Goal: Task Accomplishment & Management: Use online tool/utility

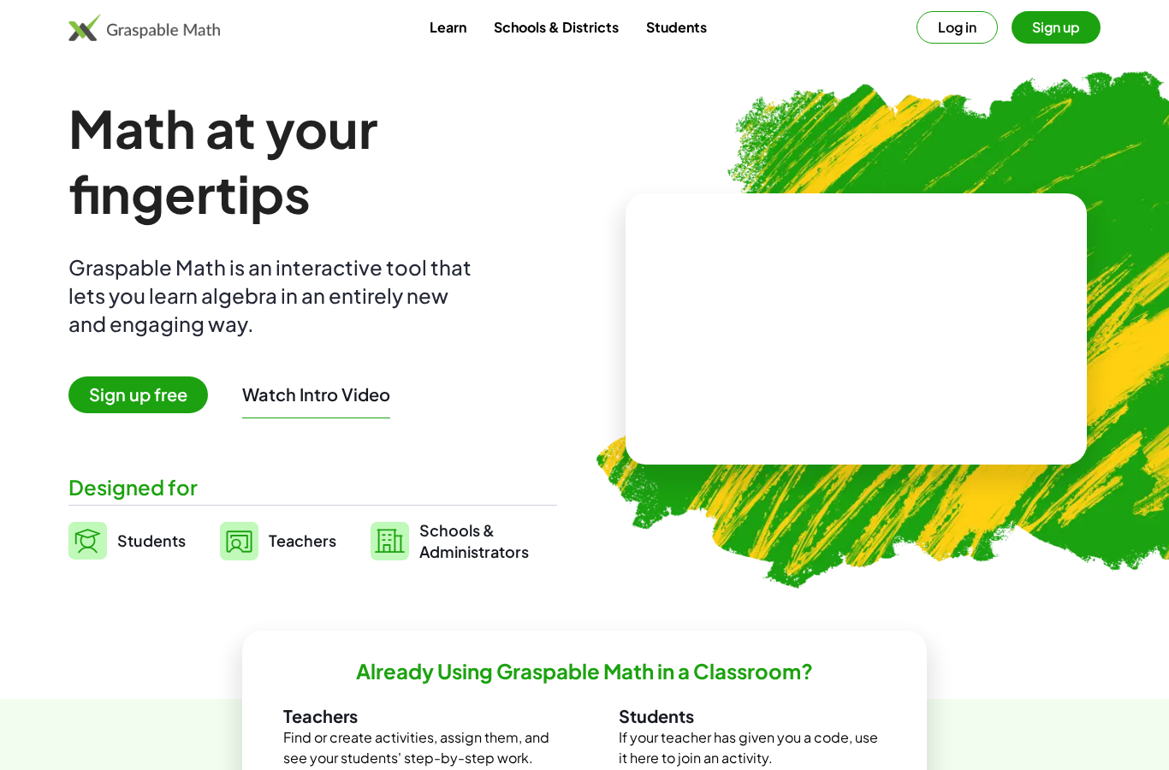
click at [110, 389] on span "Sign up free" at bounding box center [138, 395] width 140 height 37
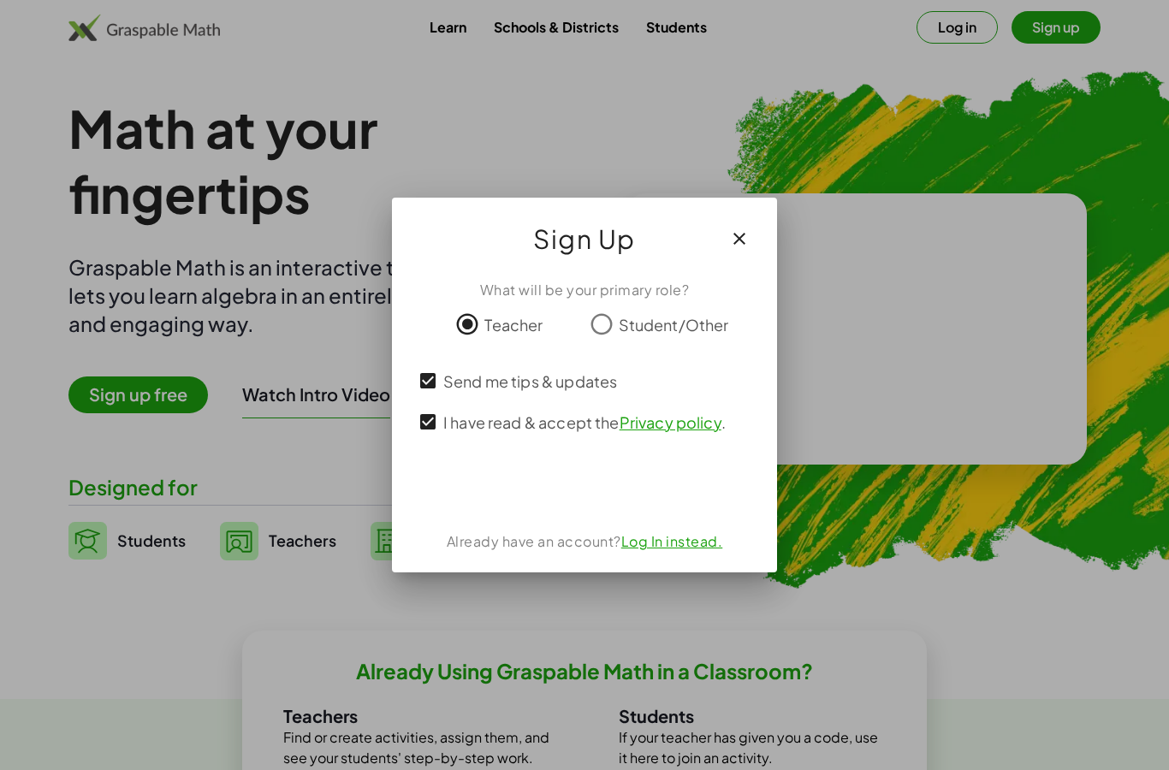
click at [604, 493] on div "Sign in with Google. Opens in new tab" at bounding box center [585, 487] width 158 height 38
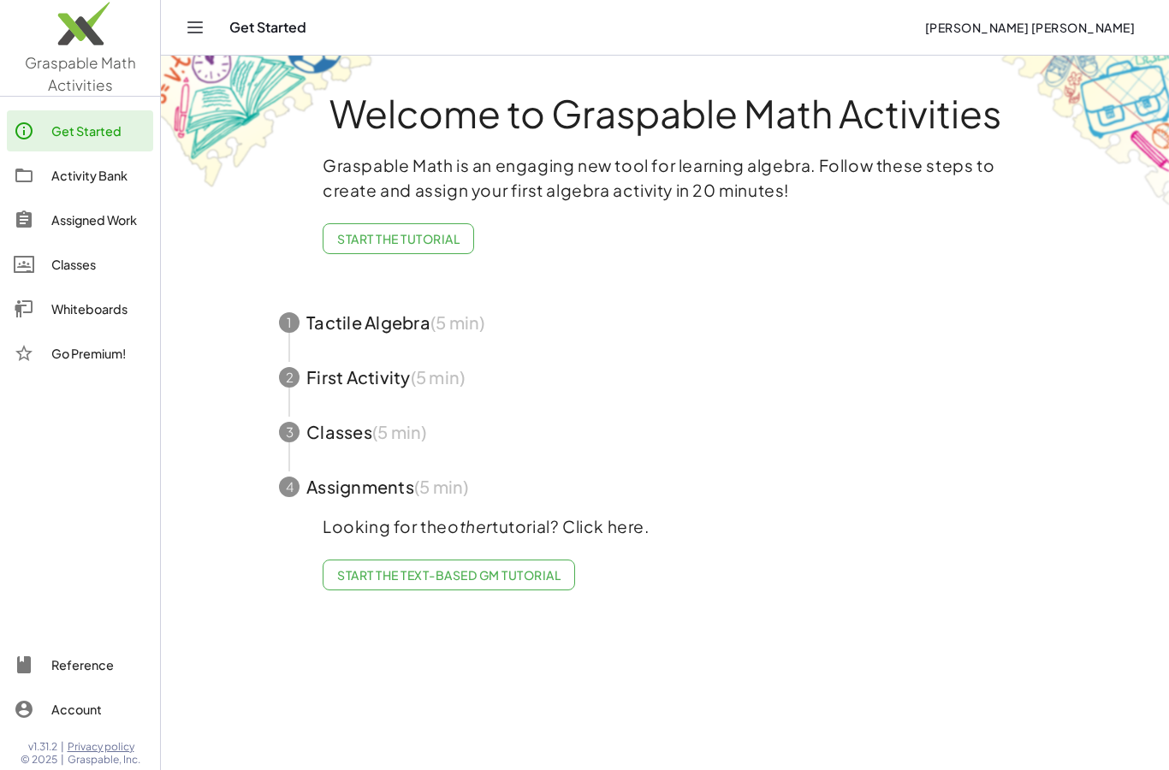
click at [1121, 26] on span "[PERSON_NAME] [PERSON_NAME]" at bounding box center [1029, 27] width 211 height 15
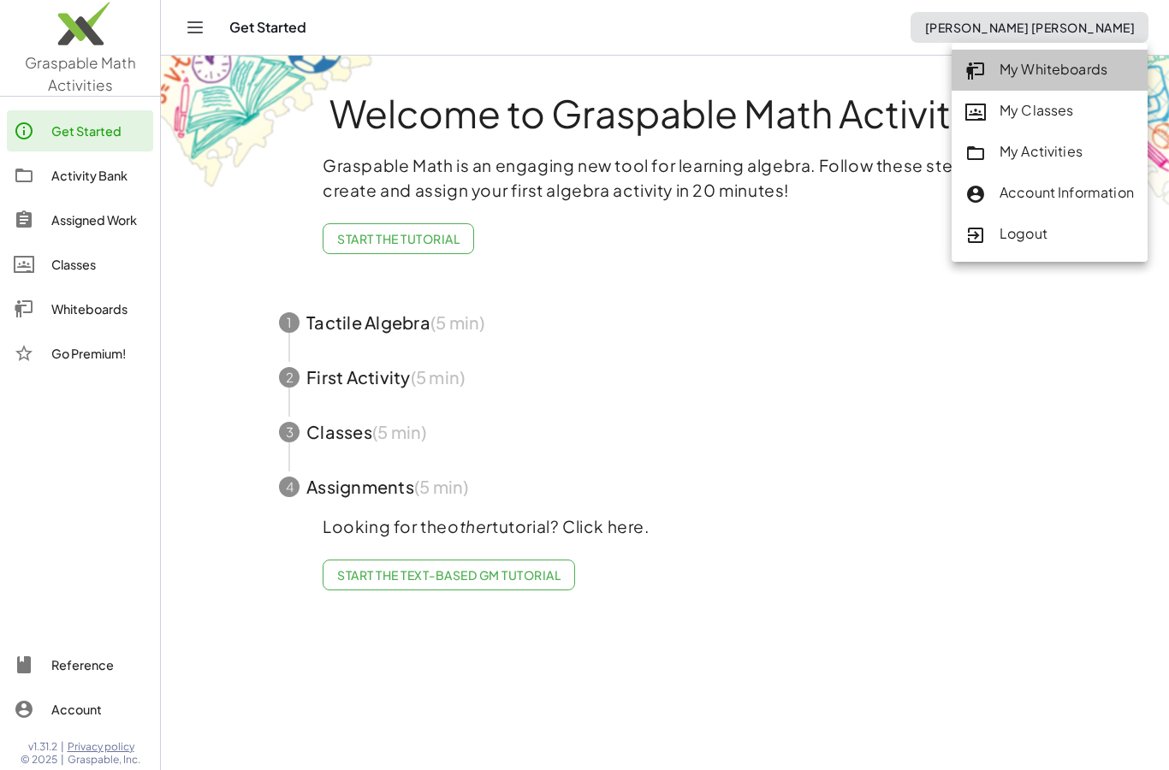
click at [1075, 66] on div "My Whiteboards" at bounding box center [1050, 70] width 169 height 22
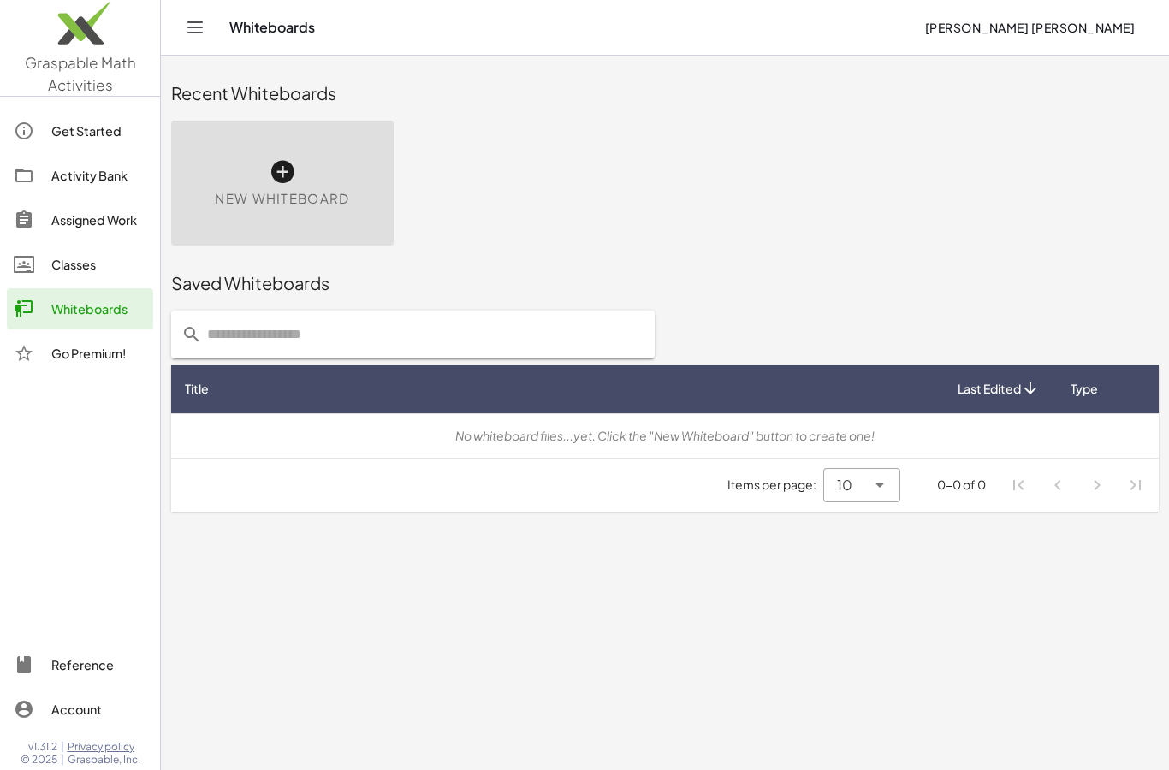
click at [200, 19] on icon "Toggle navigation" at bounding box center [195, 27] width 21 height 21
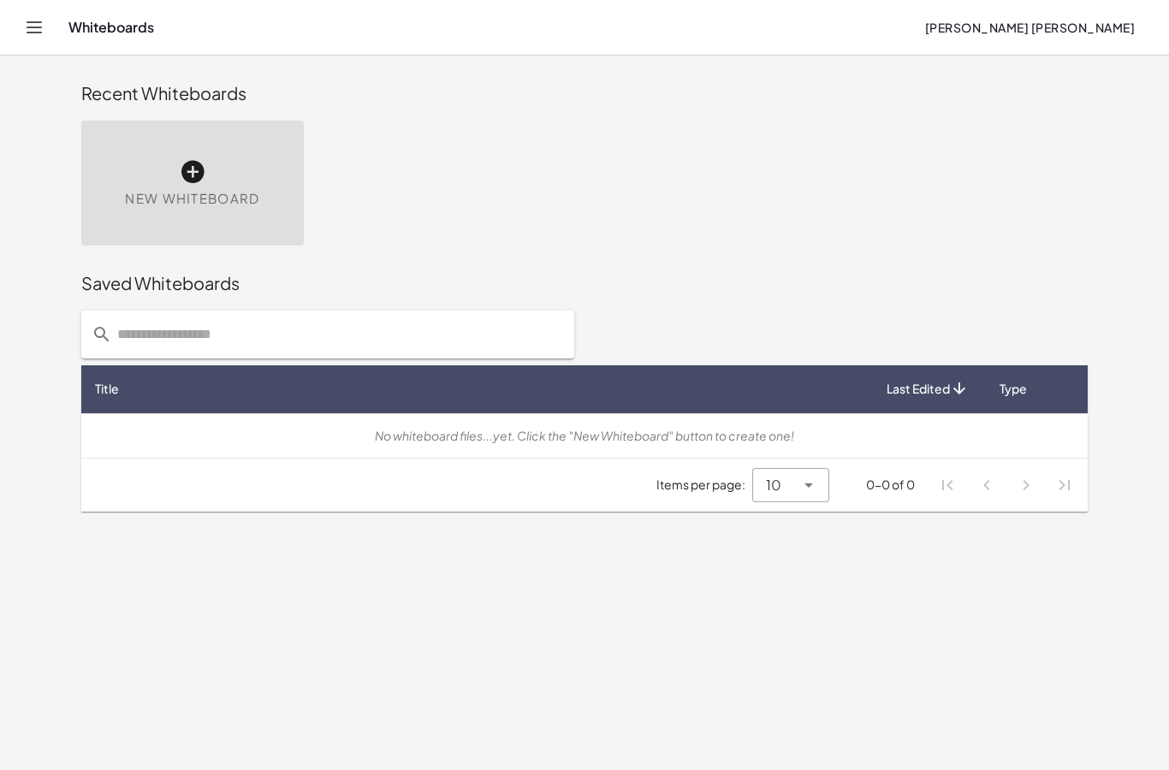
click at [37, 33] on icon "Toggle navigation" at bounding box center [34, 27] width 21 height 21
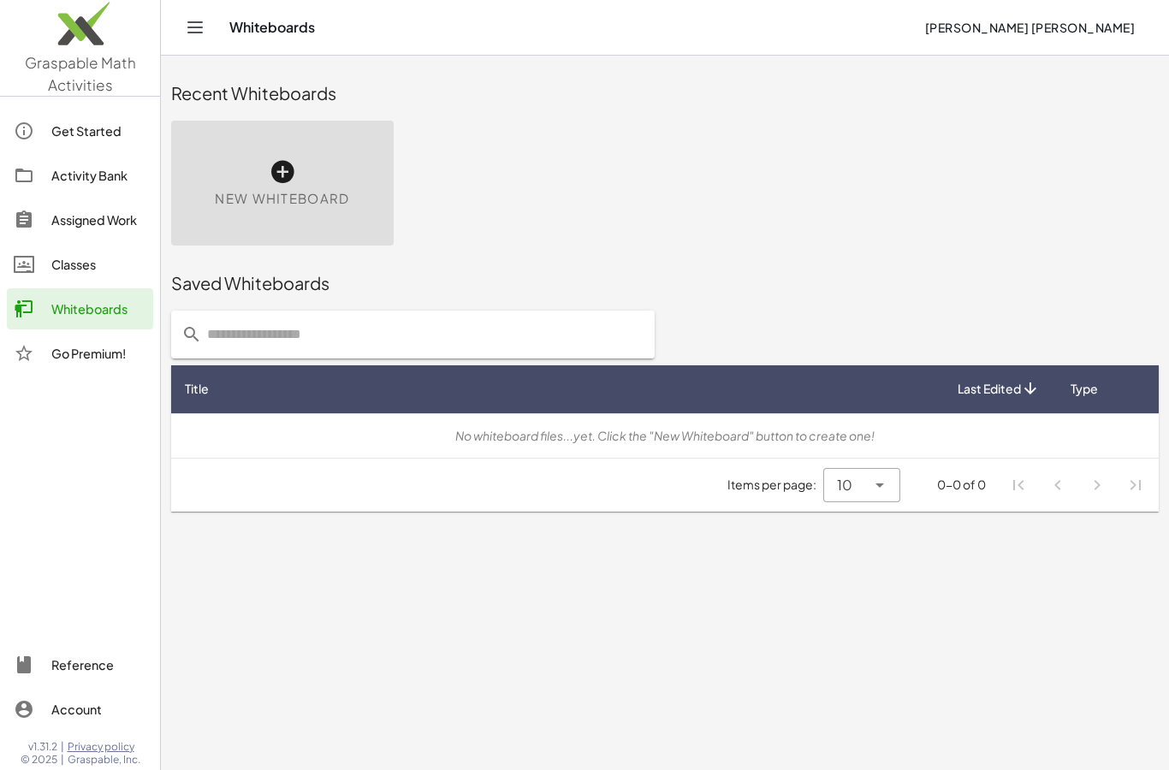
click at [58, 128] on div "Get Started" at bounding box center [98, 131] width 95 height 21
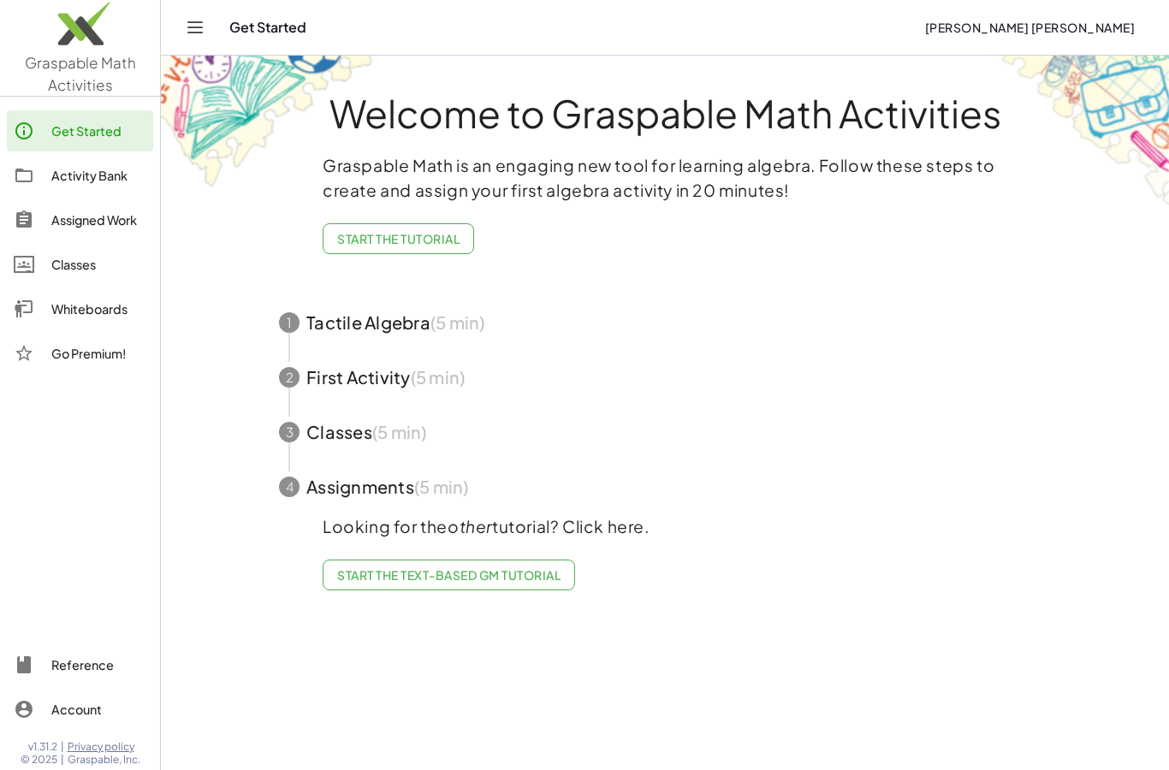
click at [52, 307] on div "Whiteboards" at bounding box center [98, 309] width 95 height 21
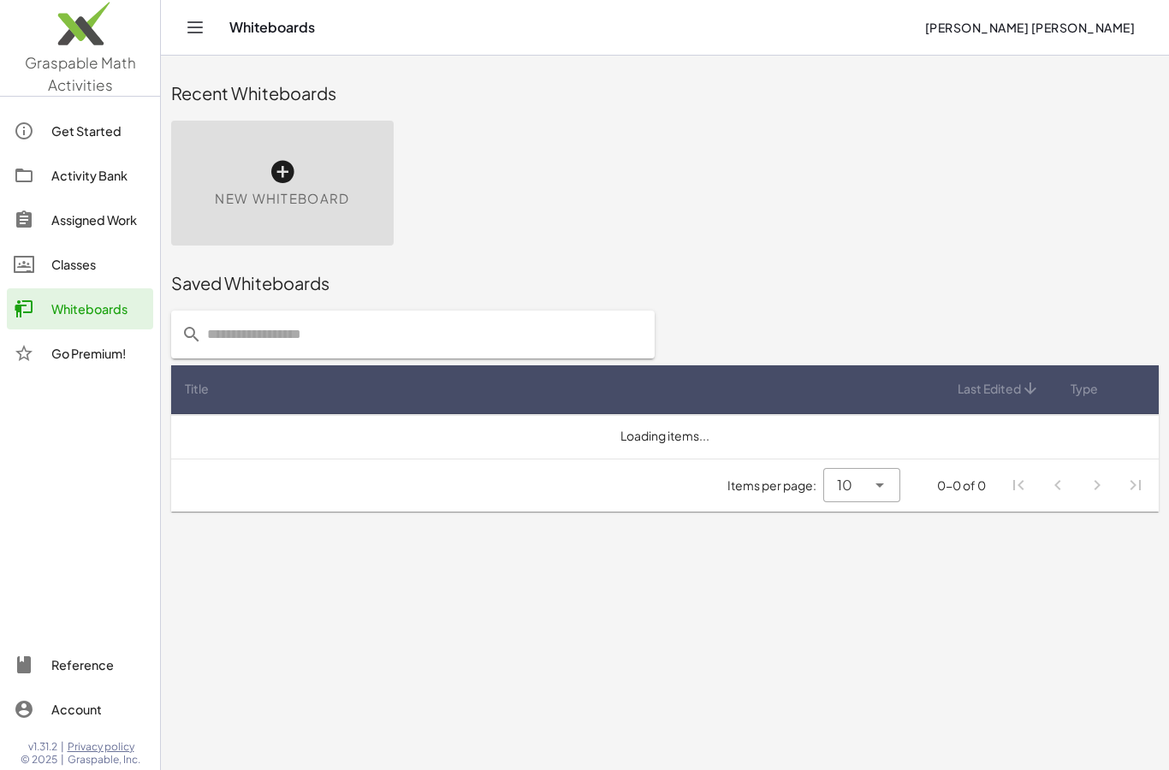
click at [272, 188] on div "New Whiteboard" at bounding box center [282, 183] width 223 height 125
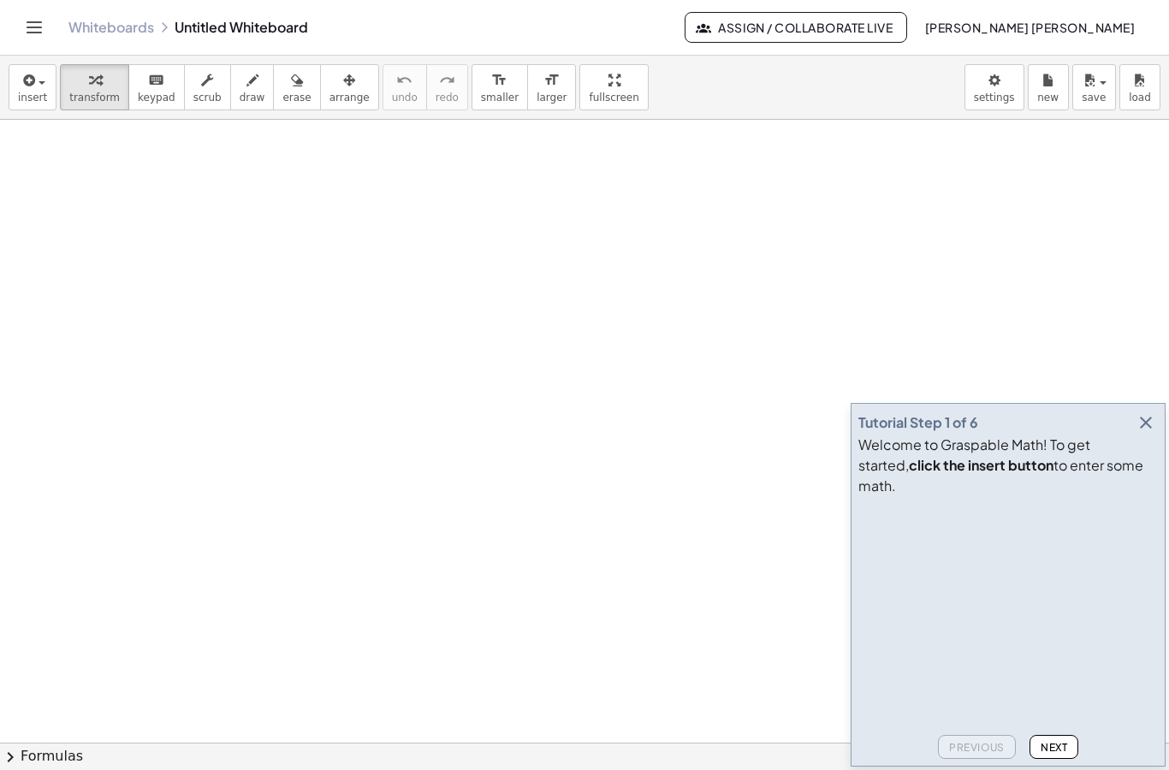
click at [36, 90] on button "insert" at bounding box center [33, 87] width 48 height 46
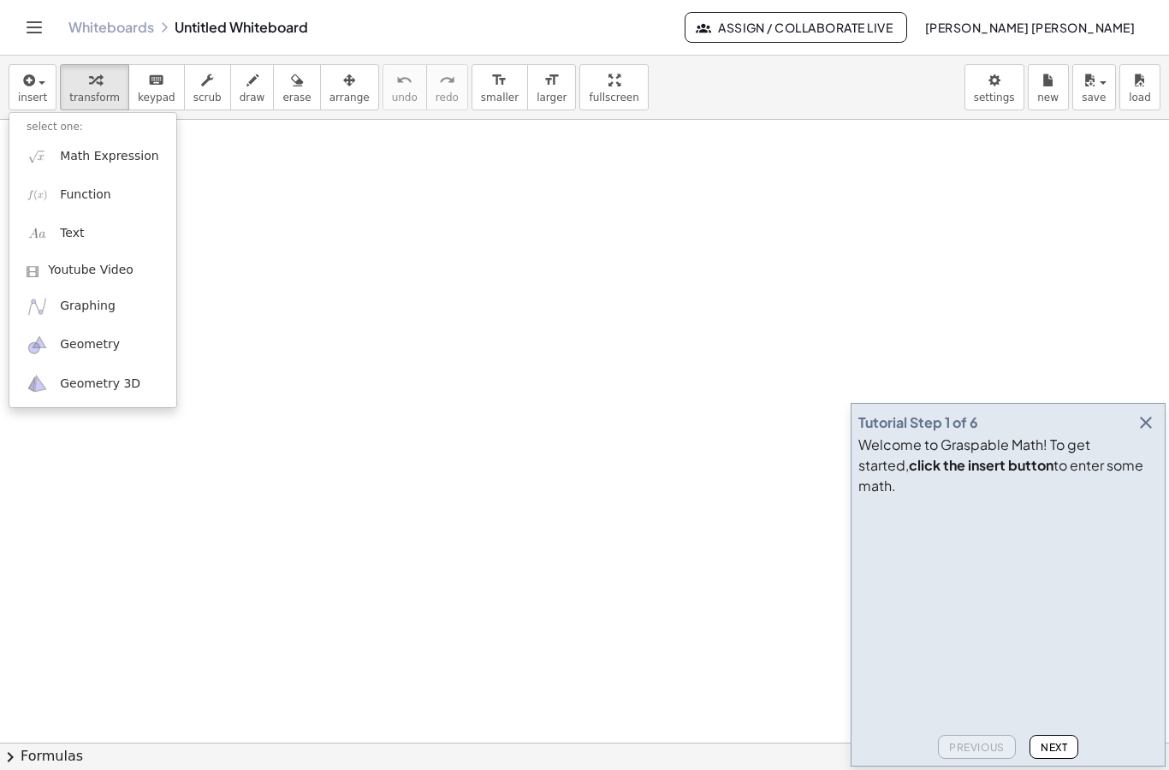
click at [33, 90] on div at bounding box center [584, 385] width 1169 height 770
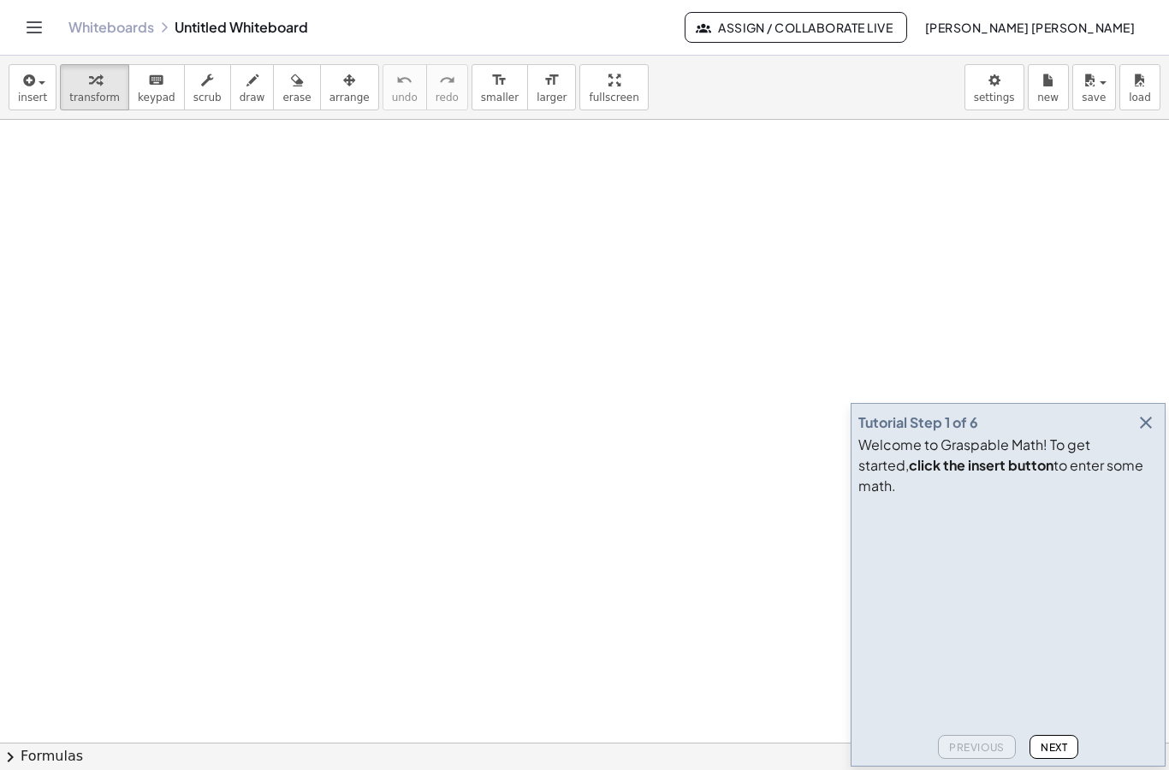
click at [39, 92] on span "insert" at bounding box center [32, 98] width 29 height 12
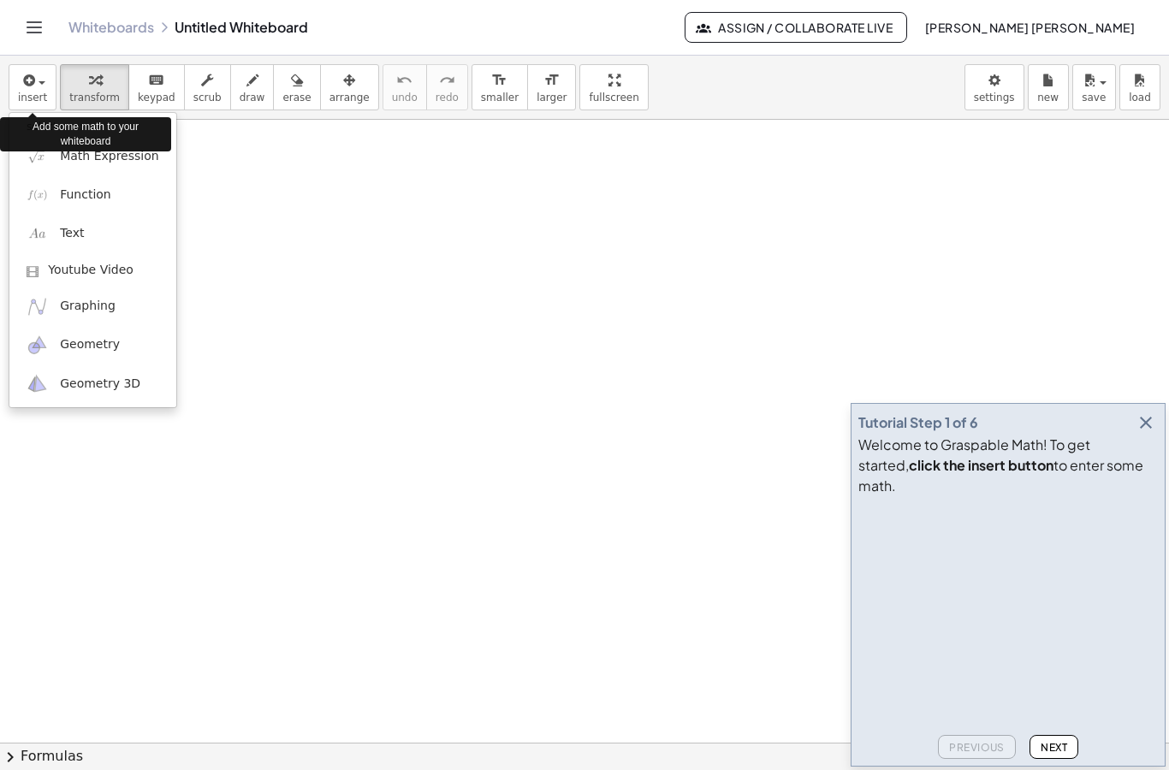
click at [92, 90] on div at bounding box center [584, 385] width 1169 height 770
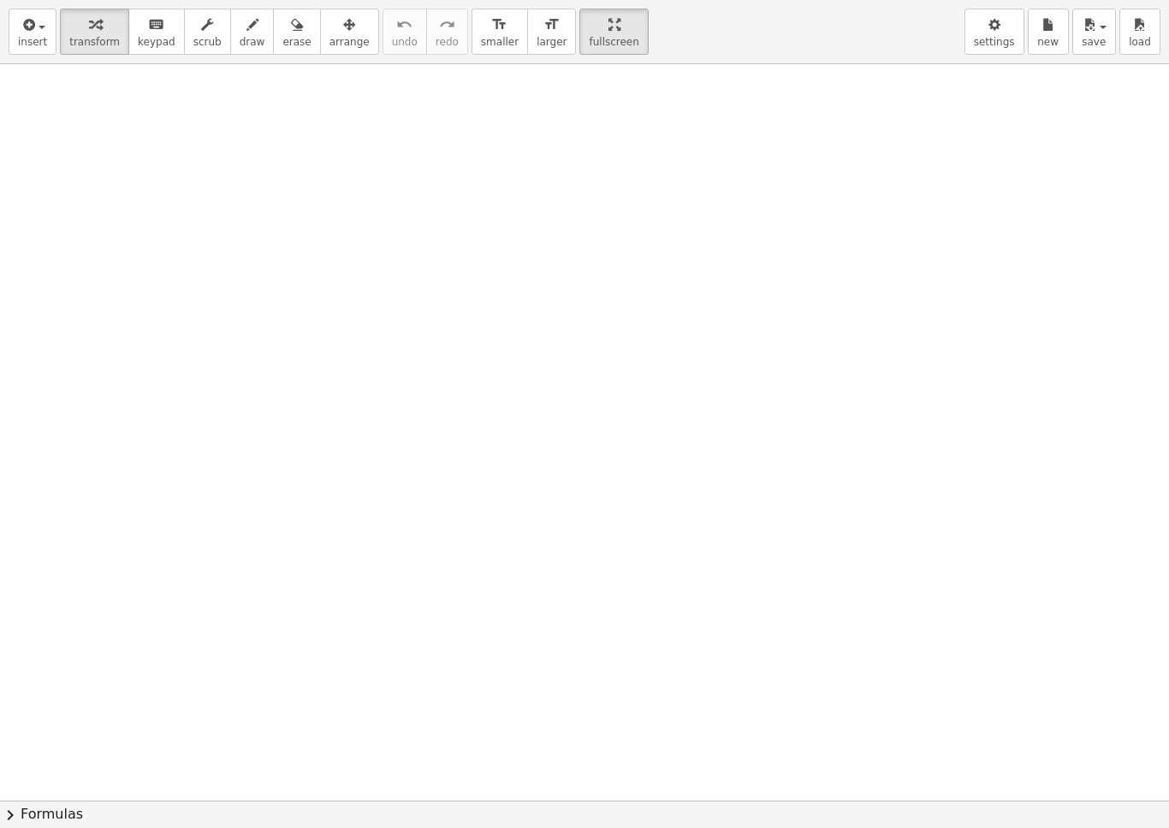
click at [24, 51] on button "insert" at bounding box center [33, 32] width 48 height 46
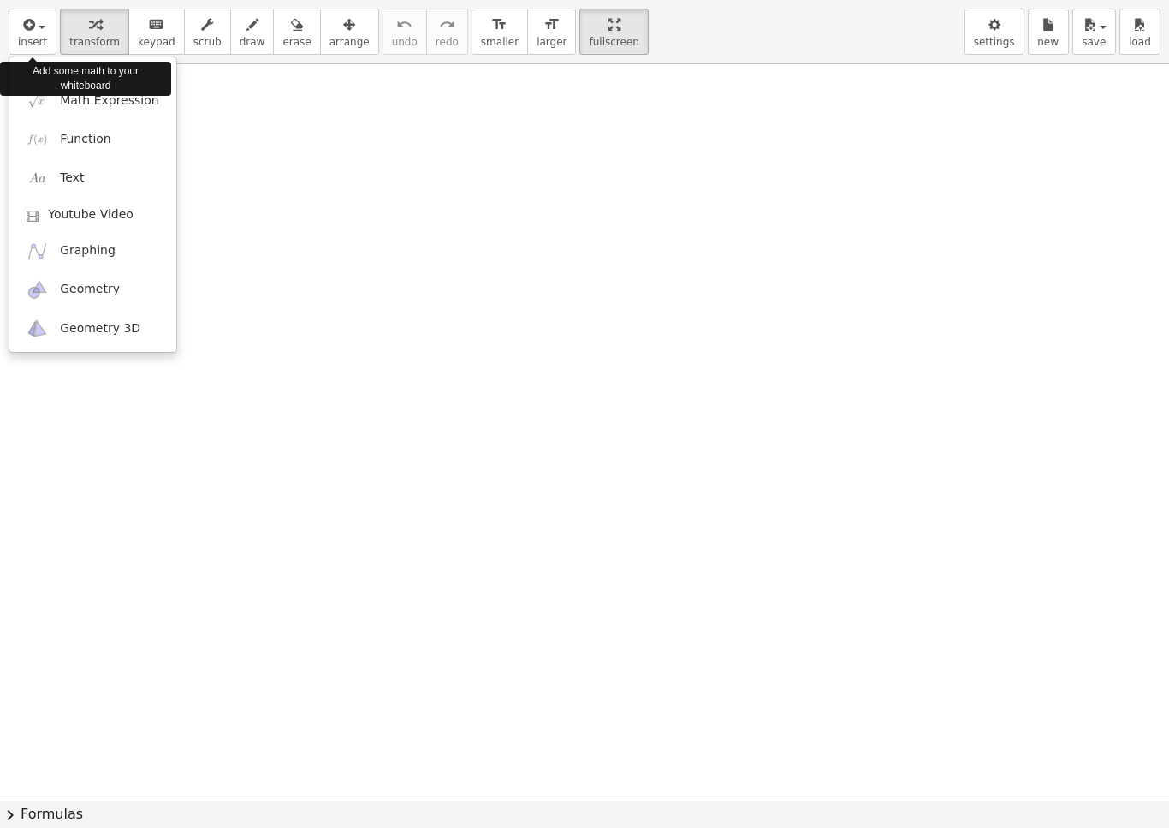
click at [57, 109] on link "Math Expression" at bounding box center [92, 100] width 167 height 39
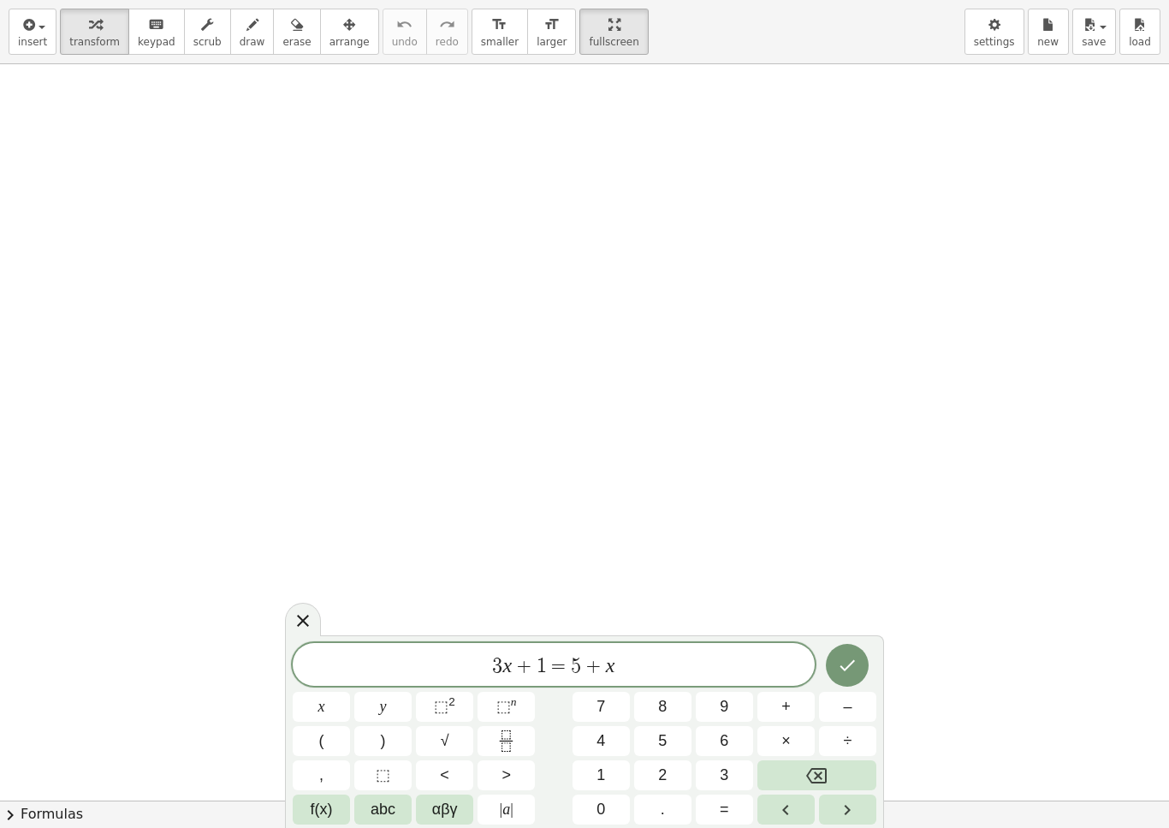
click at [674, 770] on button "2" at bounding box center [662, 775] width 57 height 30
click at [829, 770] on button "Backspace" at bounding box center [817, 775] width 119 height 30
click at [835, 770] on button "Backspace" at bounding box center [817, 775] width 119 height 30
click at [824, 770] on icon "Backspace" at bounding box center [816, 775] width 21 height 21
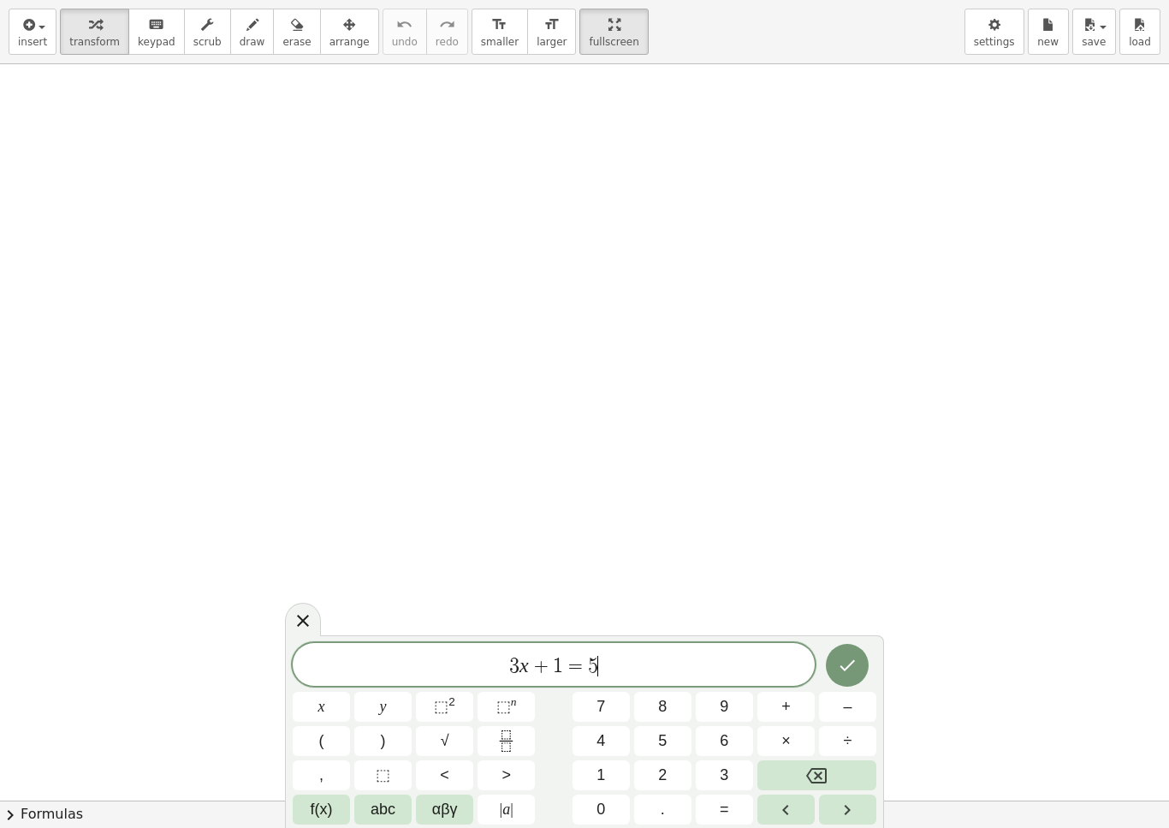
click at [823, 770] on icon "Backspace" at bounding box center [816, 775] width 21 height 21
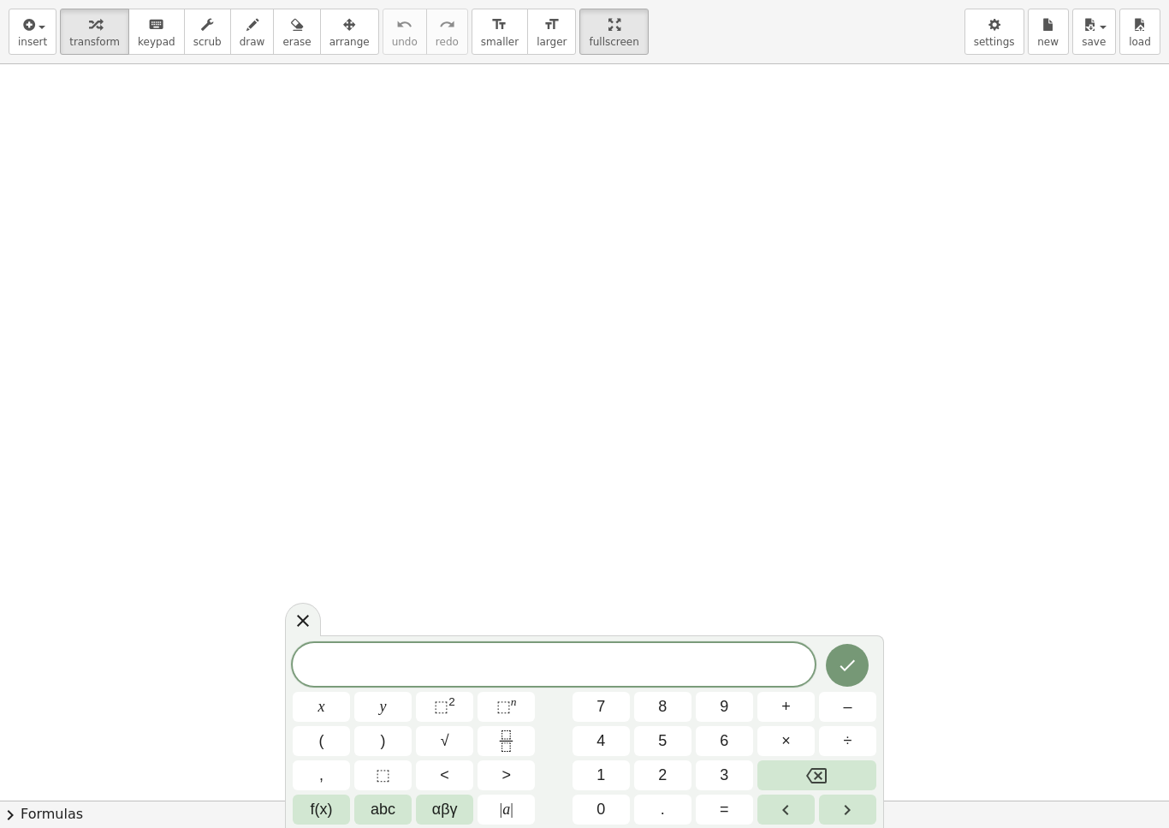
click at [682, 770] on button "2" at bounding box center [662, 775] width 57 height 30
click at [314, 744] on button "(" at bounding box center [321, 741] width 57 height 30
click at [316, 711] on button "x" at bounding box center [321, 707] width 57 height 30
click at [858, 716] on button "–" at bounding box center [847, 707] width 57 height 30
click at [616, 770] on button "1" at bounding box center [601, 775] width 57 height 30
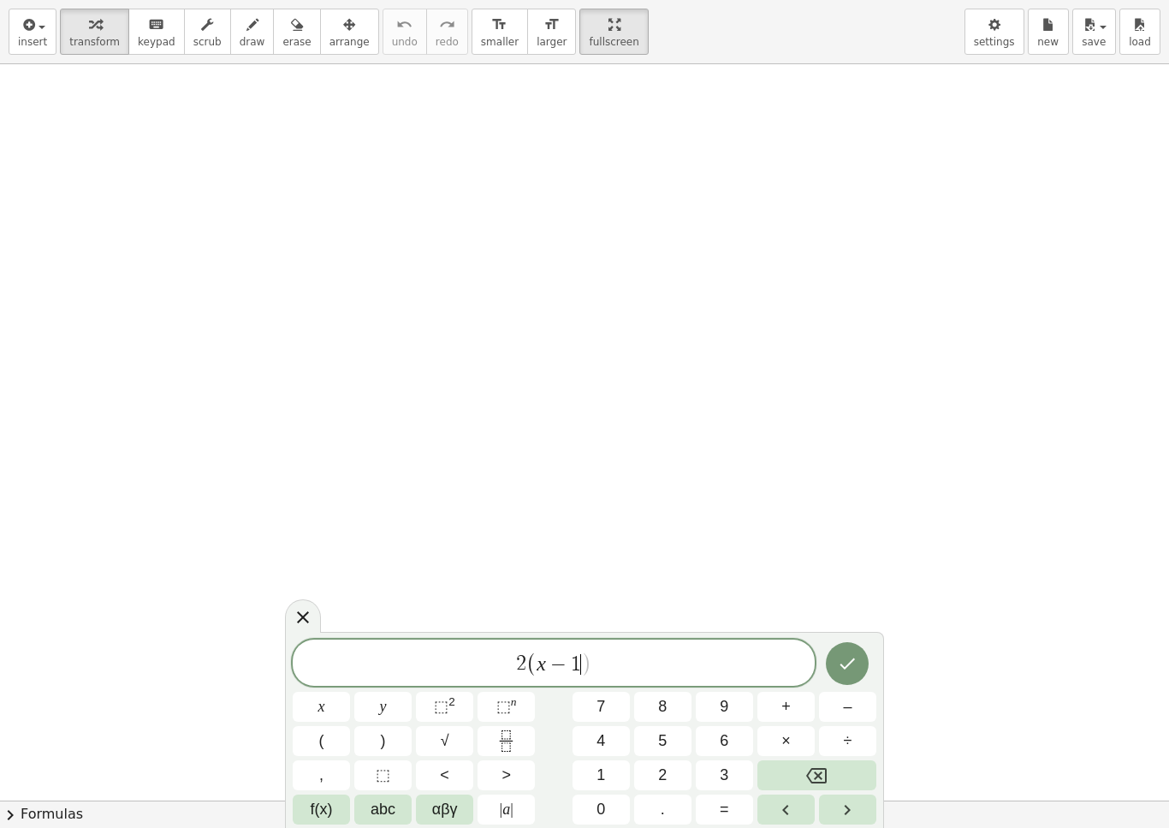
click at [641, 663] on span "2 ( x − 1 ​ )" at bounding box center [554, 664] width 522 height 28
click at [802, 714] on button "+" at bounding box center [786, 707] width 57 height 30
click at [712, 770] on button "3" at bounding box center [724, 775] width 57 height 30
click at [724, 770] on span "=" at bounding box center [724, 809] width 9 height 23
click at [612, 769] on button "1" at bounding box center [601, 775] width 57 height 30
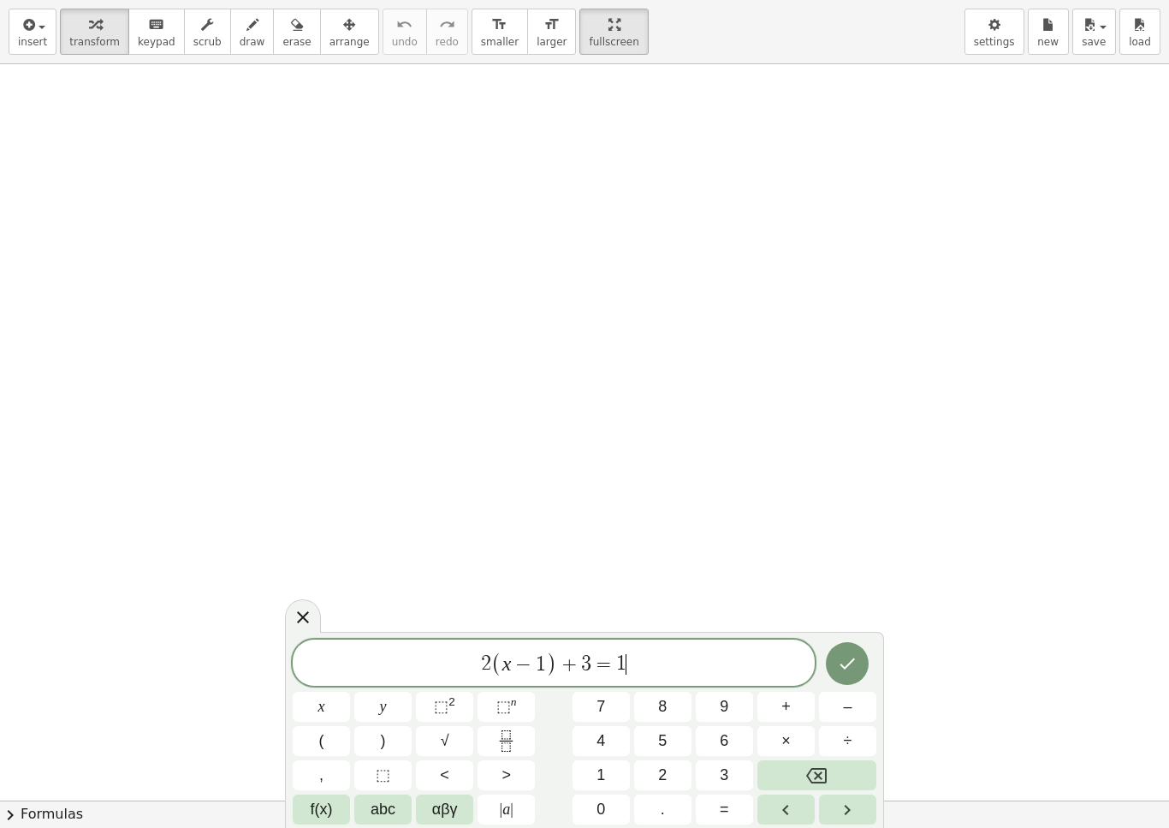
click at [620, 770] on button "0" at bounding box center [601, 809] width 57 height 30
click at [850, 666] on icon "Done" at bounding box center [847, 663] width 21 height 21
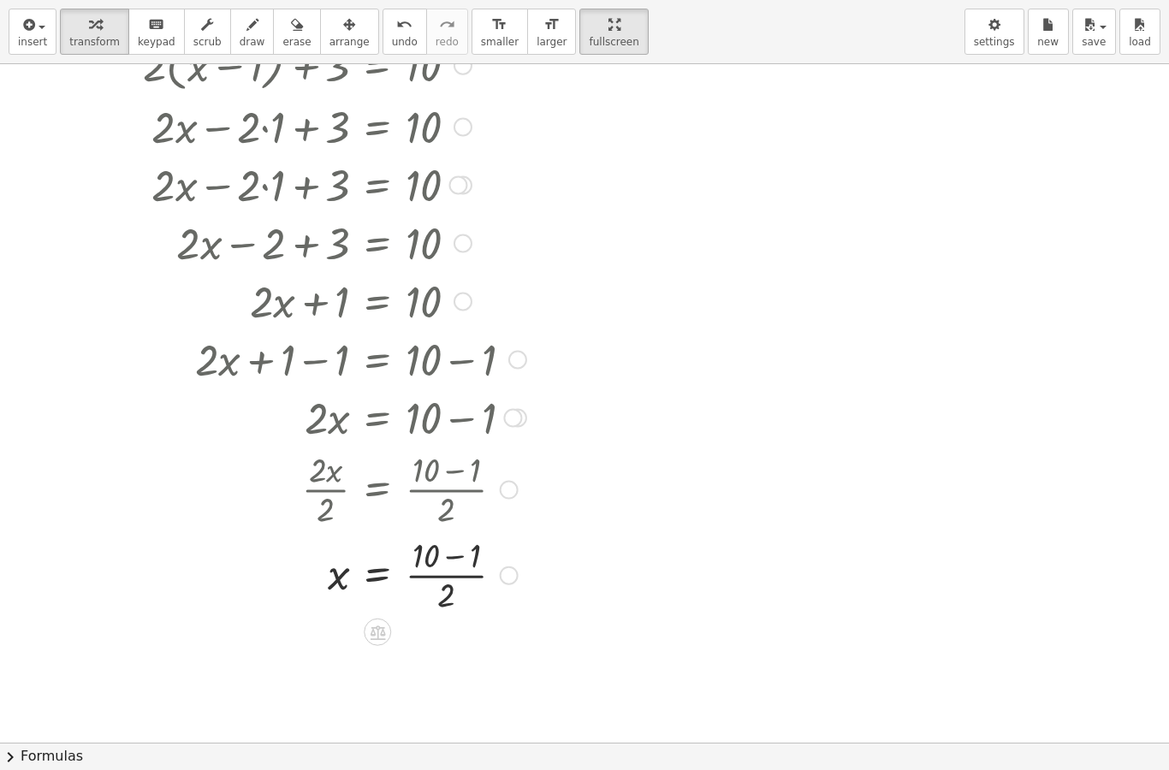
scroll to position [139, 0]
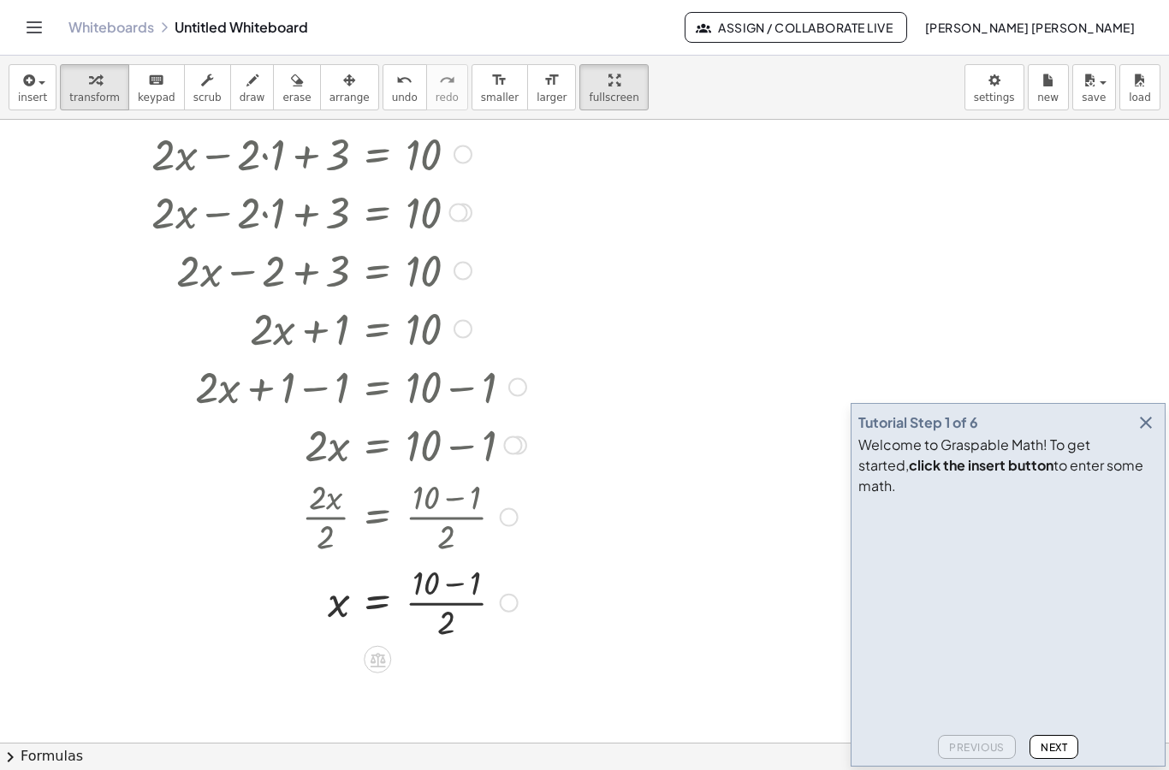
click at [163, 229] on div at bounding box center [334, 211] width 401 height 58
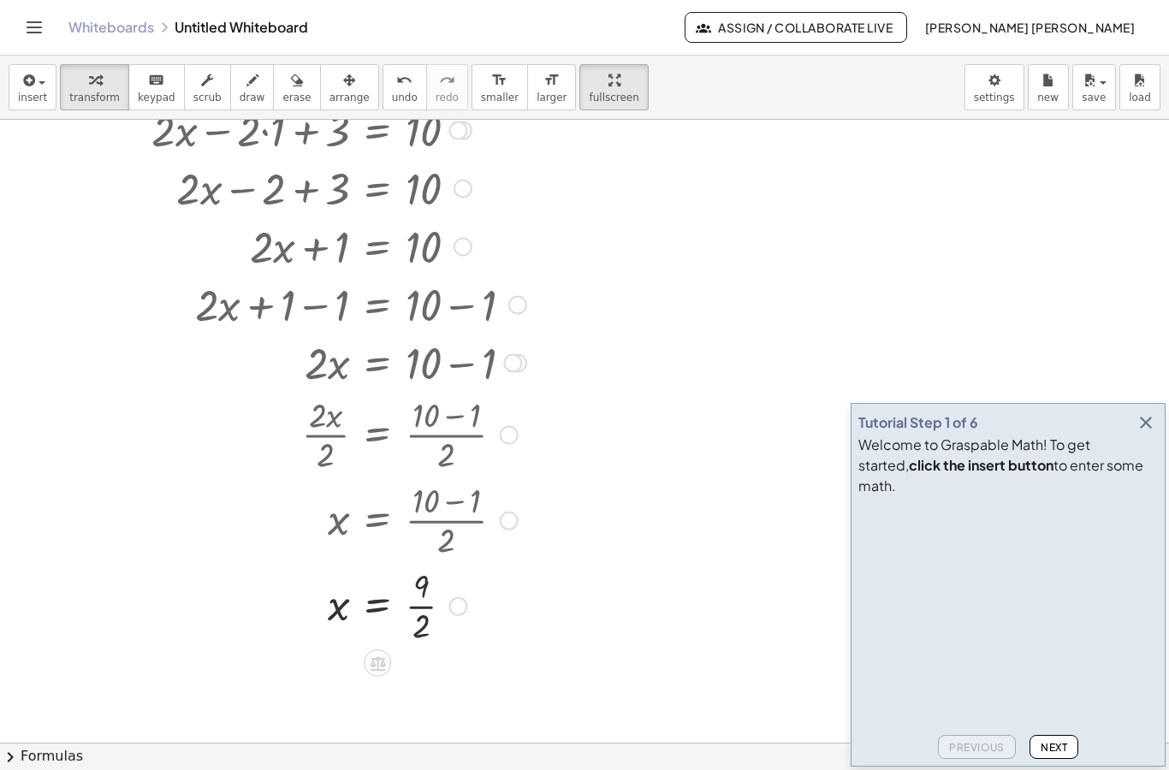
scroll to position [206, 0]
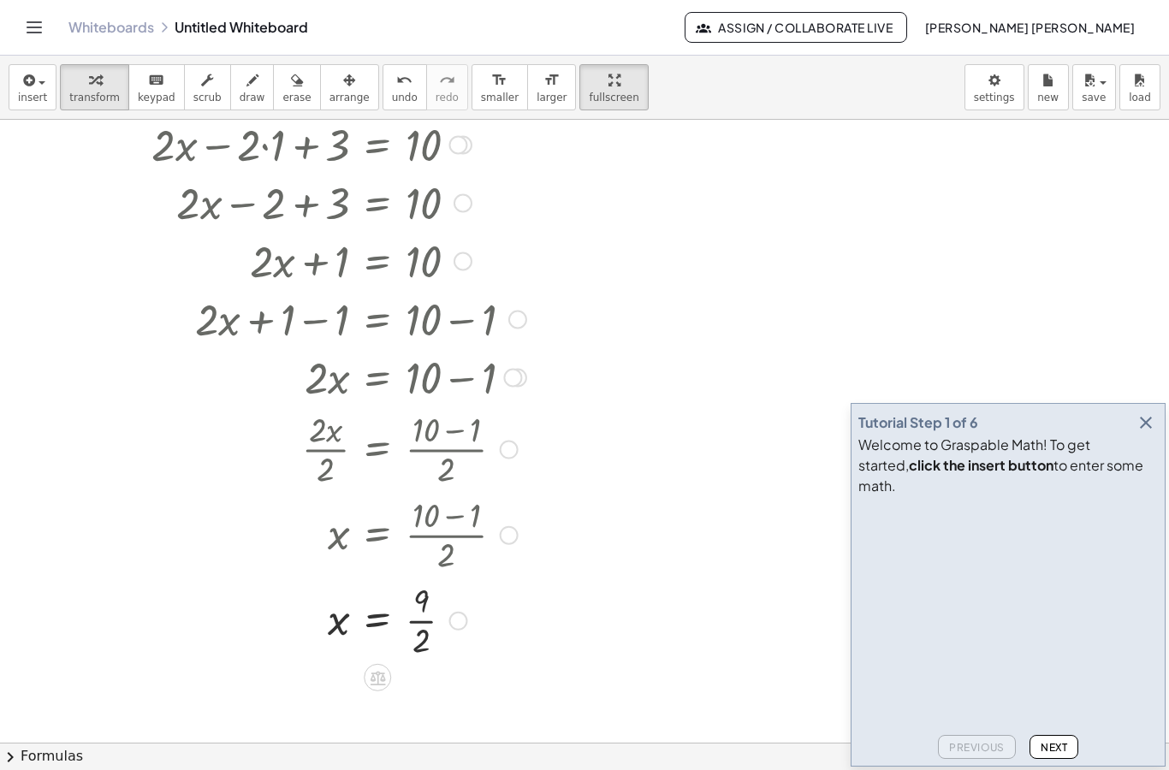
click at [383, 681] on icon at bounding box center [377, 678] width 15 height 15
click at [315, 679] on div "+" at bounding box center [308, 677] width 27 height 27
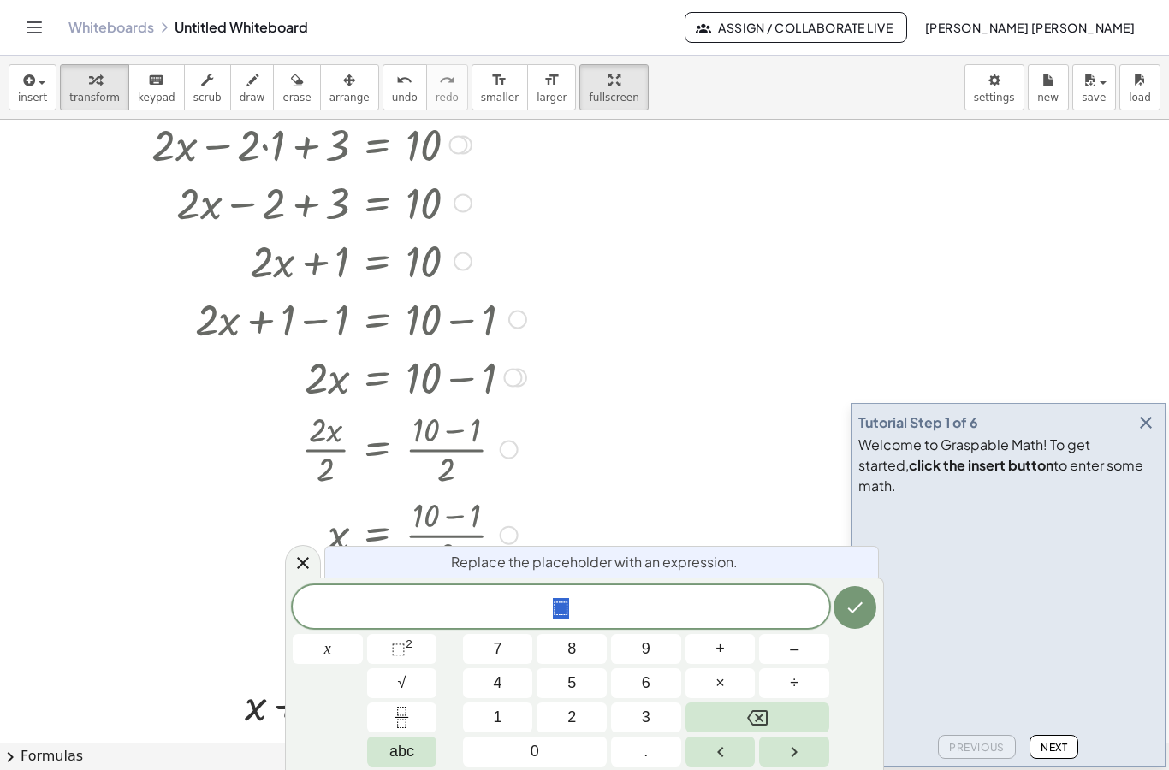
click at [579, 714] on button "2" at bounding box center [572, 718] width 70 height 30
click at [848, 622] on button "Done" at bounding box center [855, 607] width 43 height 43
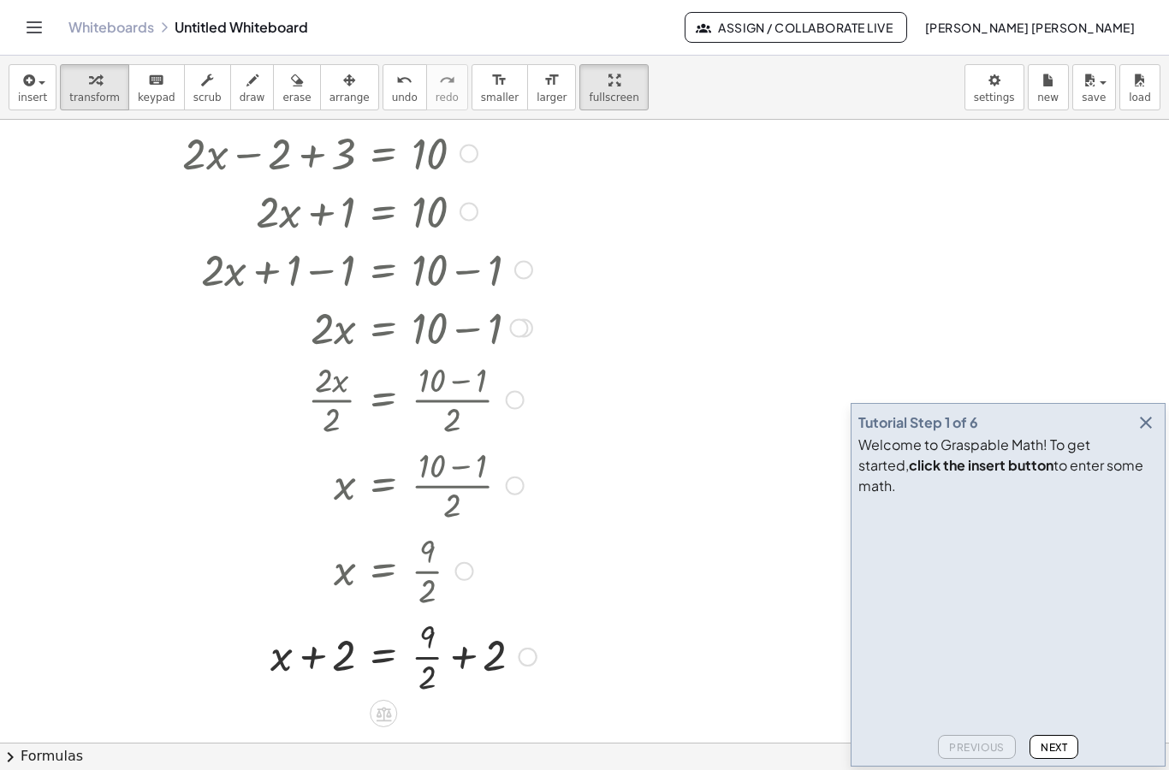
scroll to position [371, 0]
click at [509, 261] on div at bounding box center [342, 271] width 405 height 58
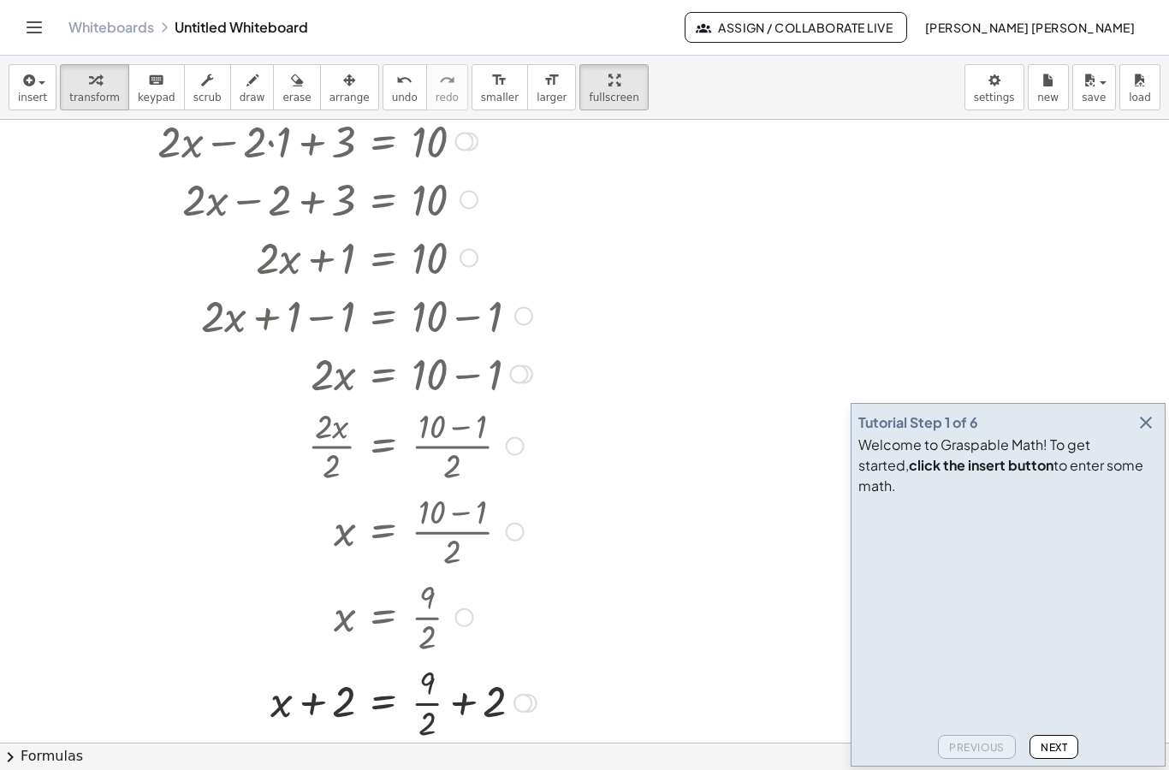
scroll to position [325, 0]
click at [461, 270] on div at bounding box center [342, 258] width 405 height 58
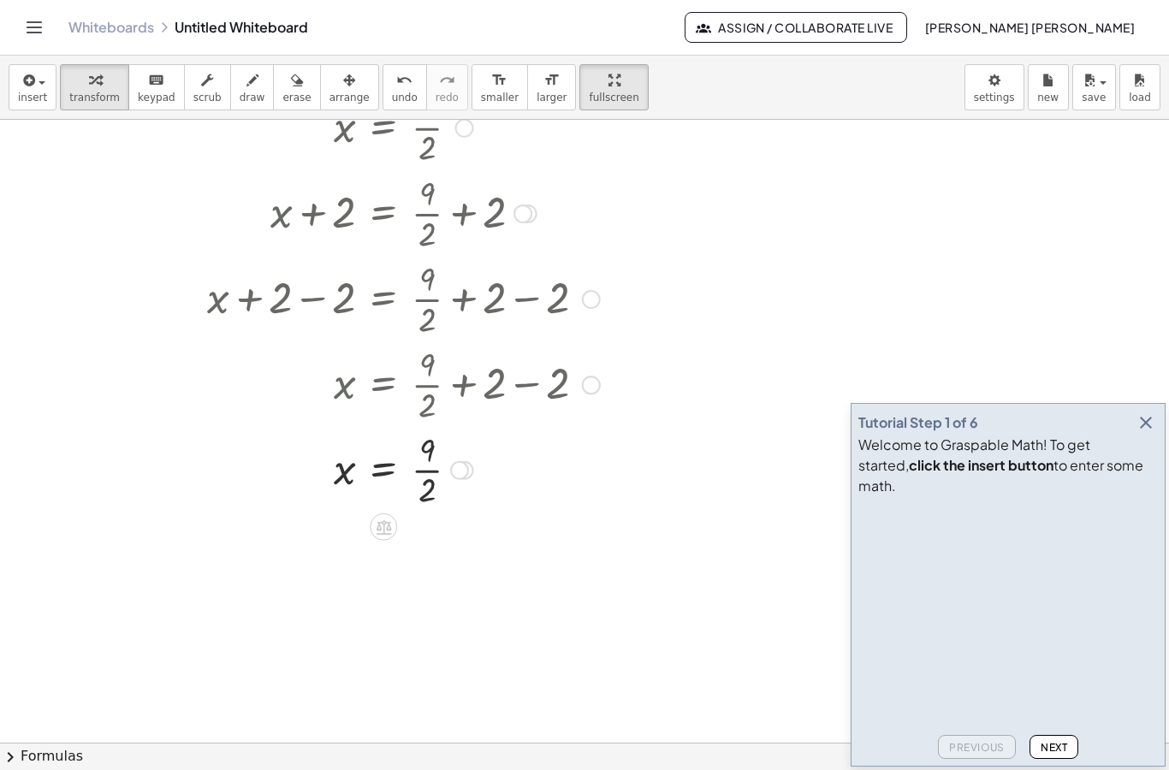
scroll to position [820, 0]
click at [530, 372] on div at bounding box center [406, 380] width 533 height 86
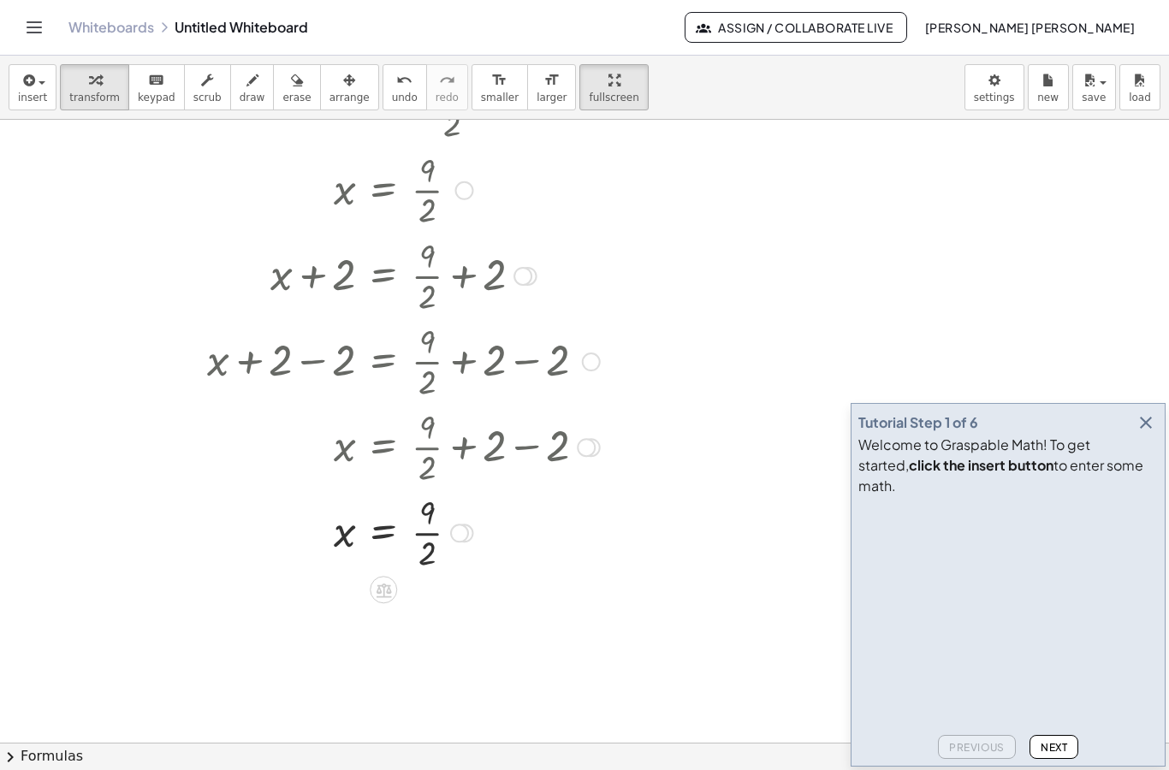
scroll to position [752, 0]
click at [166, 232] on div at bounding box center [374, 191] width 468 height 86
click at [148, 249] on div at bounding box center [136, 69] width 26 height 1022
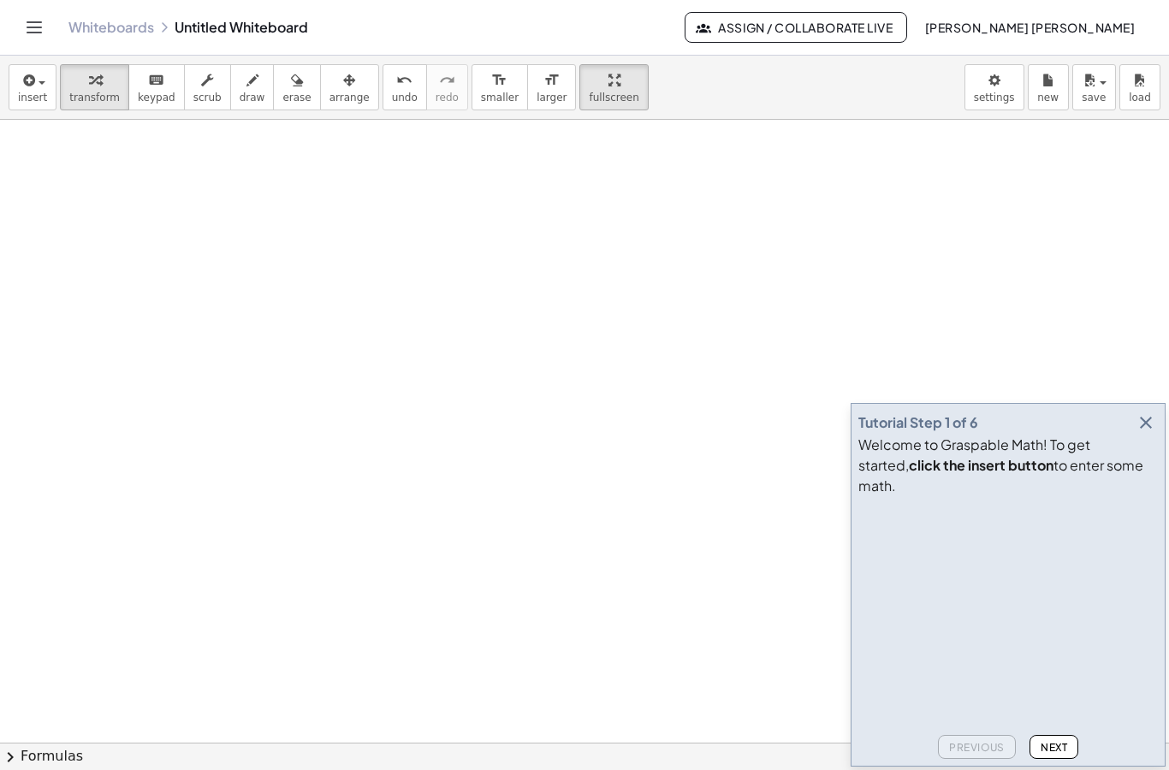
scroll to position [2294, 0]
click at [30, 96] on span "insert" at bounding box center [32, 98] width 29 height 12
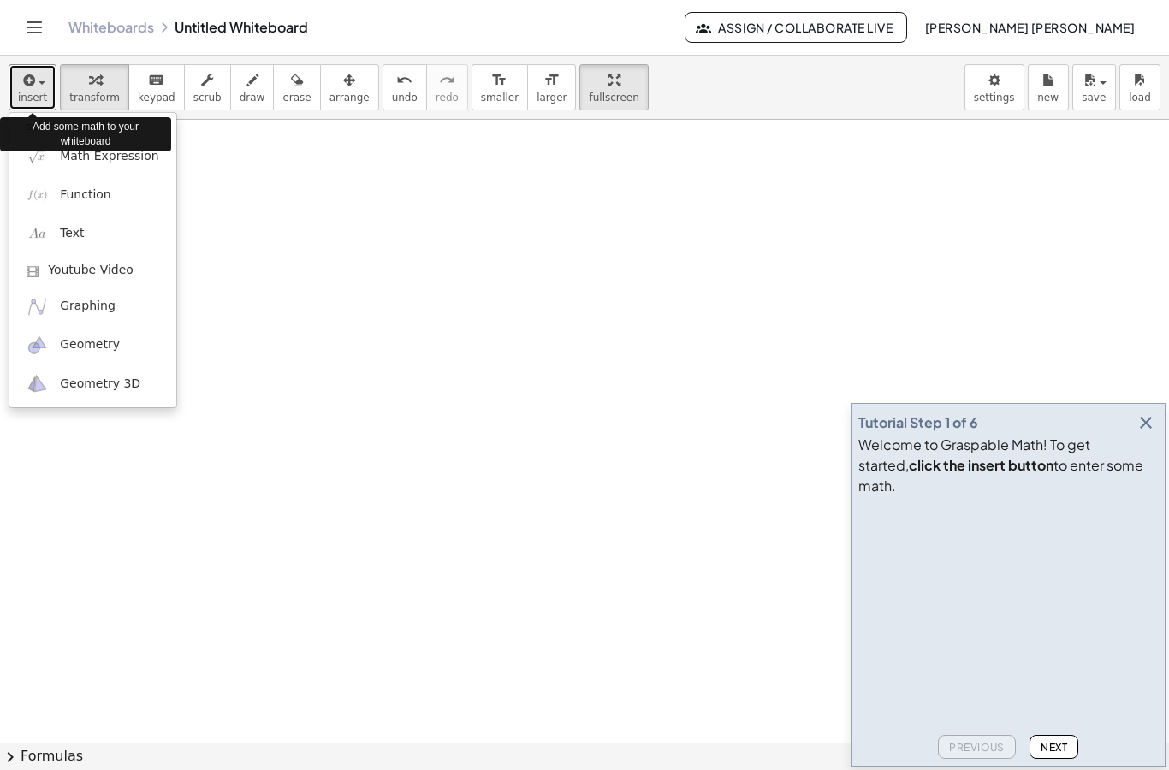
scroll to position [68, 0]
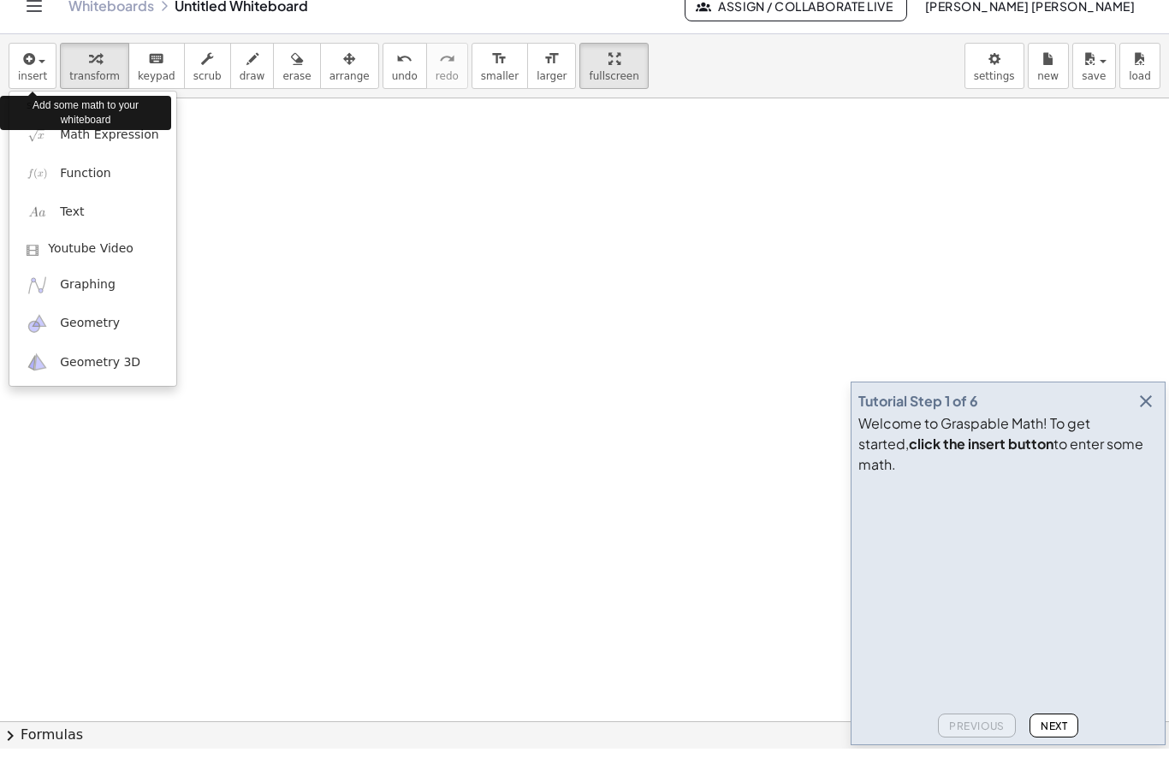
click at [15, 733] on div at bounding box center [584, 385] width 1169 height 770
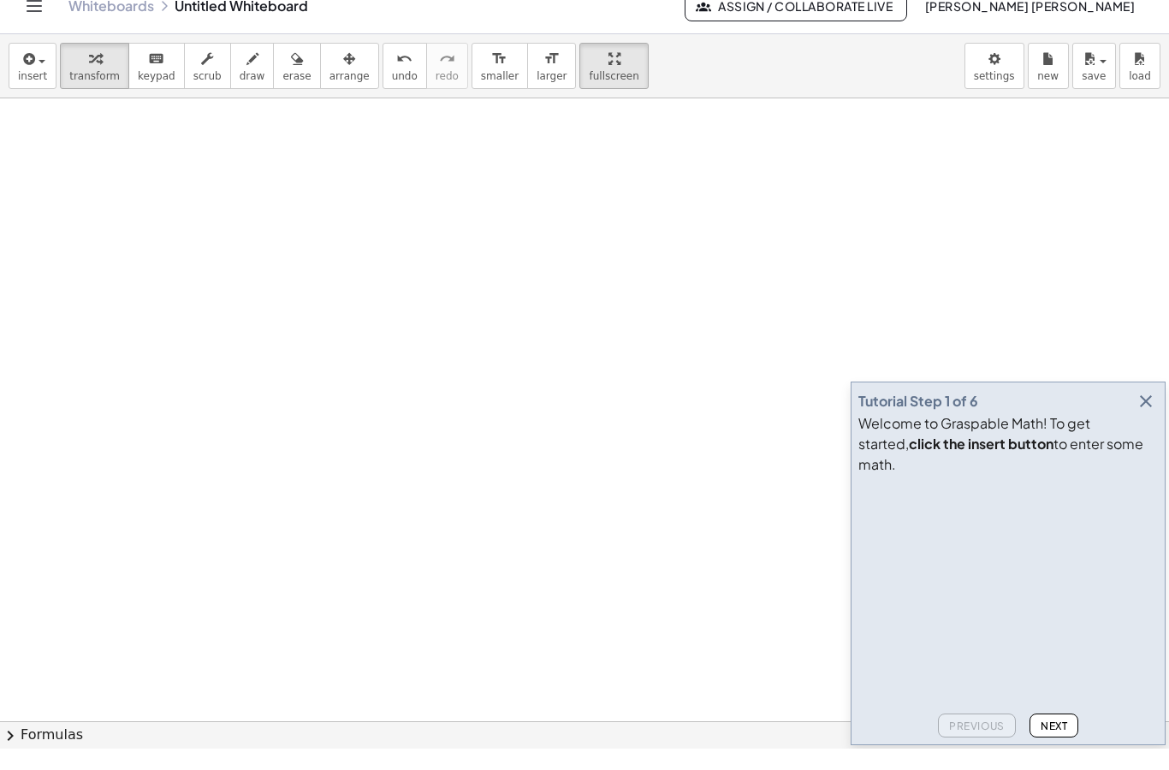
click at [42, 743] on button "chevron_right Formulas" at bounding box center [584, 756] width 1169 height 27
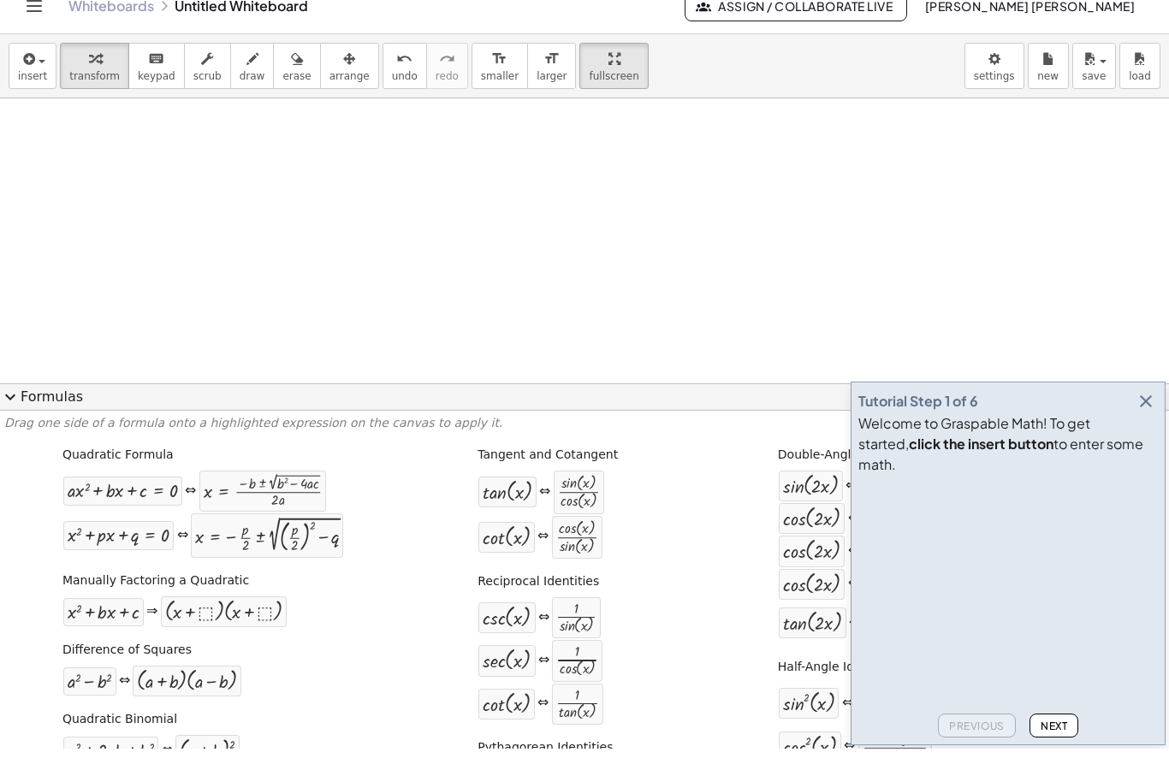
scroll to position [2255, 0]
click at [1146, 421] on icon "button" at bounding box center [1146, 423] width 21 height 21
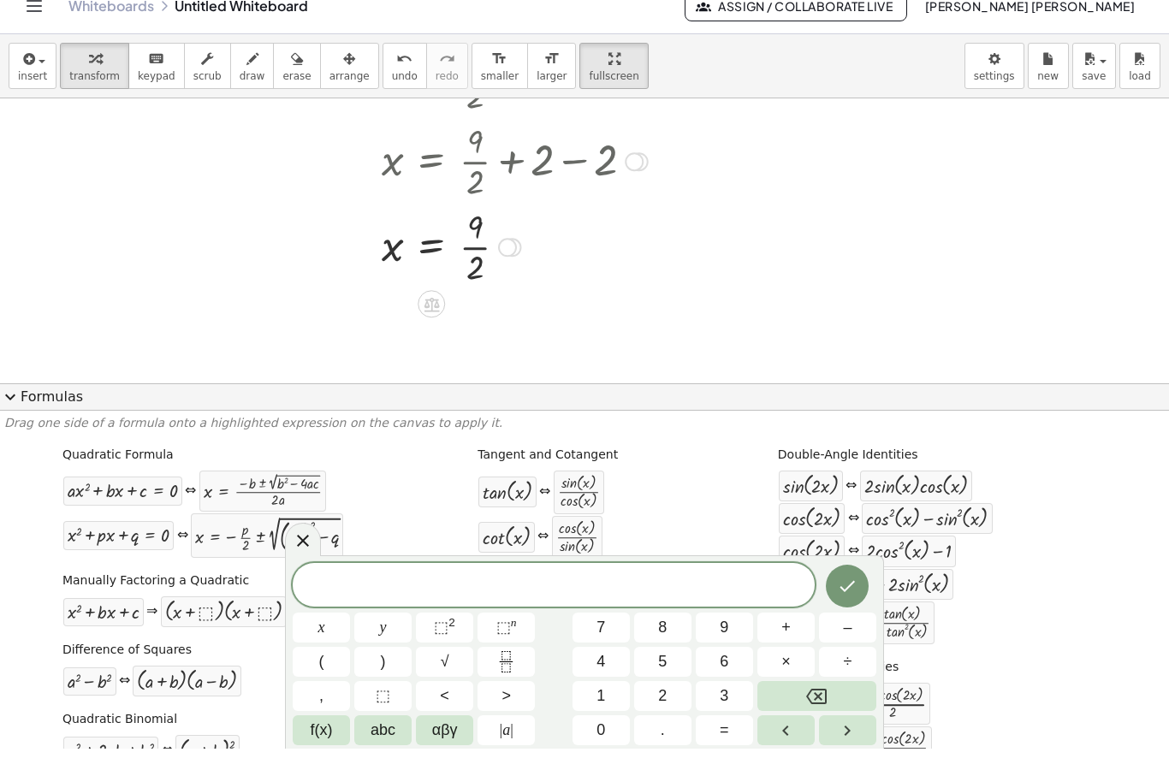
scroll to position [1570, 0]
click at [683, 600] on div at bounding box center [554, 607] width 522 height 44
click at [307, 641] on button "x" at bounding box center [321, 649] width 57 height 30
click at [442, 640] on span "⬚" at bounding box center [441, 648] width 15 height 17
click at [794, 634] on button "+" at bounding box center [786, 649] width 57 height 30
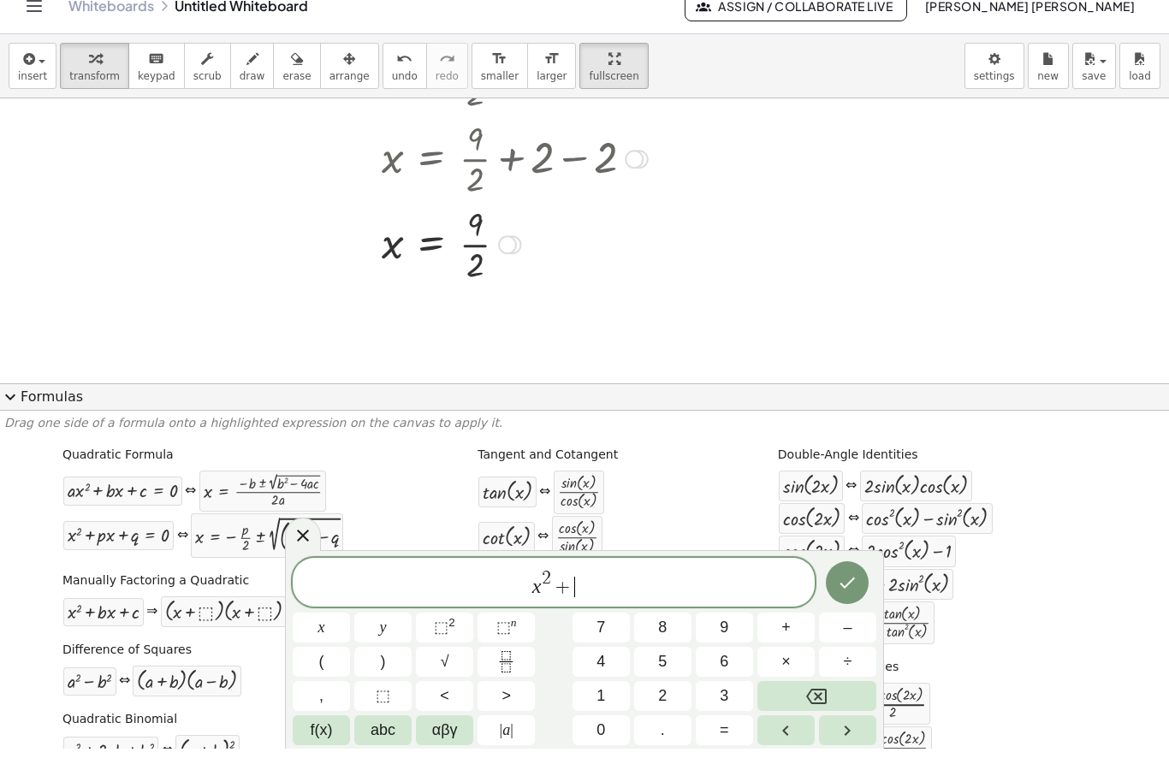
click at [722, 706] on span "3" at bounding box center [724, 717] width 9 height 23
click at [313, 634] on button "x" at bounding box center [321, 649] width 57 height 30
click at [799, 637] on button "+" at bounding box center [786, 649] width 57 height 30
click at [678, 703] on button "2" at bounding box center [662, 718] width 57 height 30
click at [862, 587] on button "Done" at bounding box center [847, 604] width 43 height 43
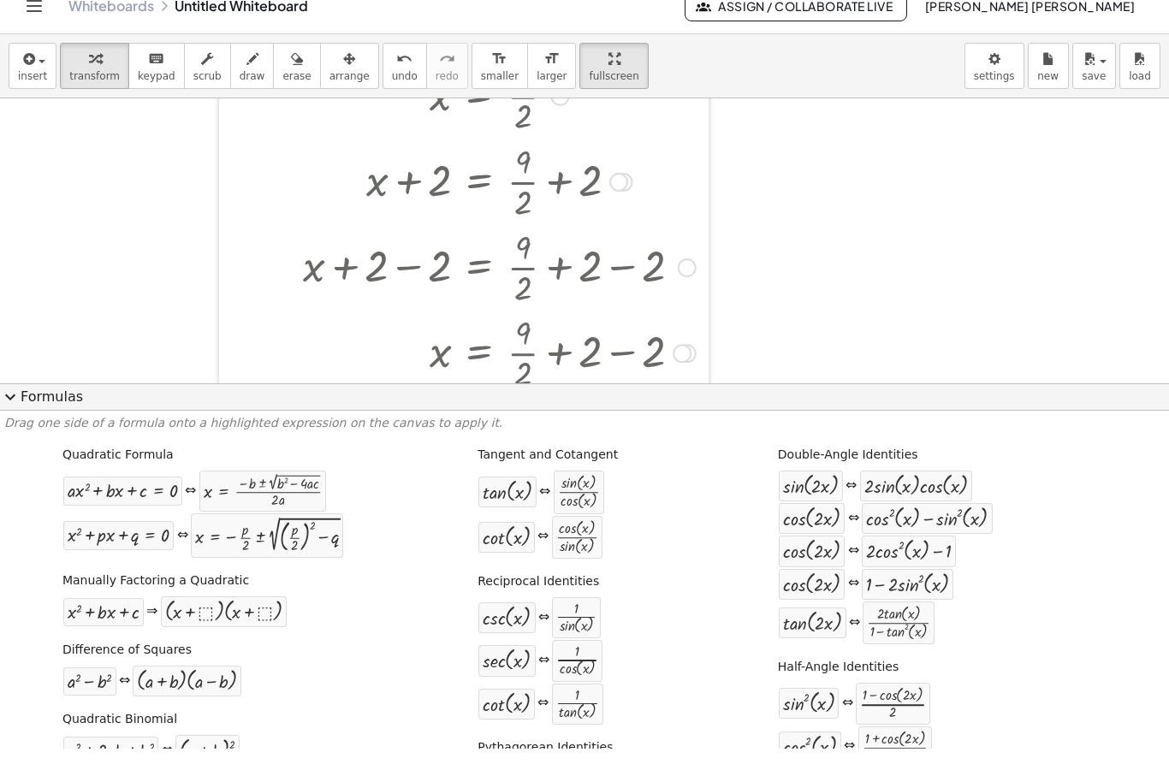
scroll to position [1423, 40]
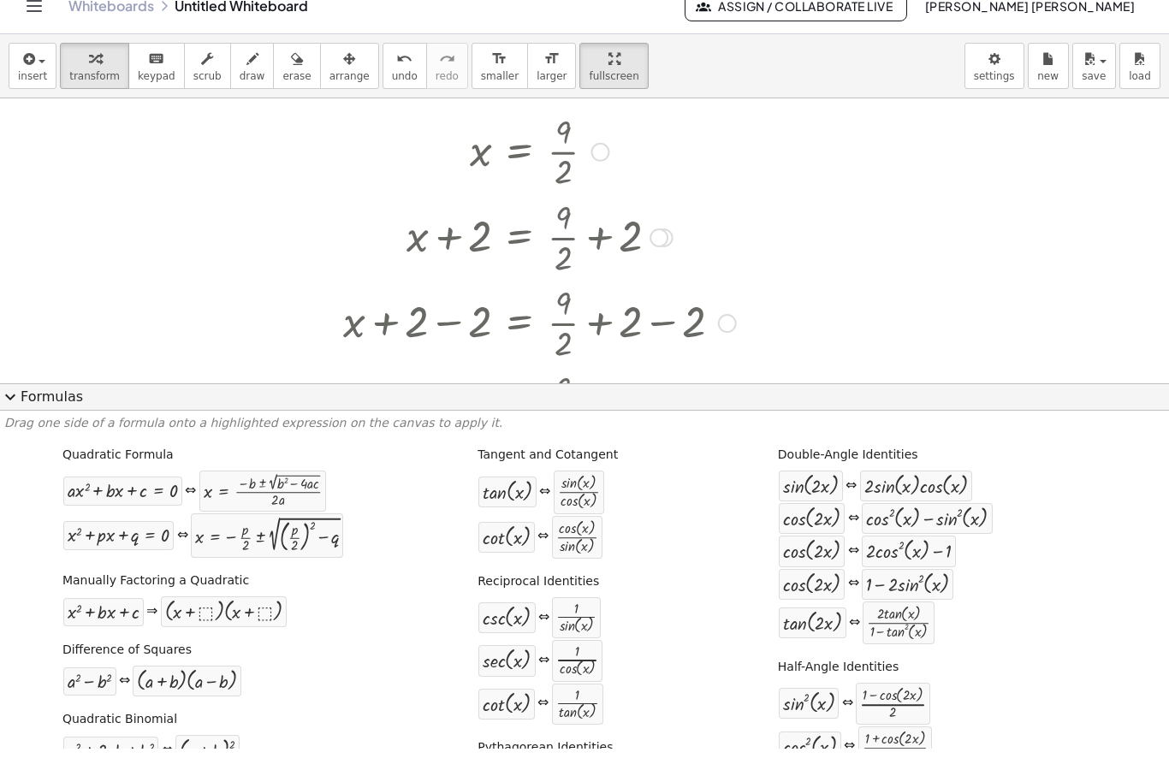
click at [15, 408] on span "expand_more" at bounding box center [10, 418] width 21 height 21
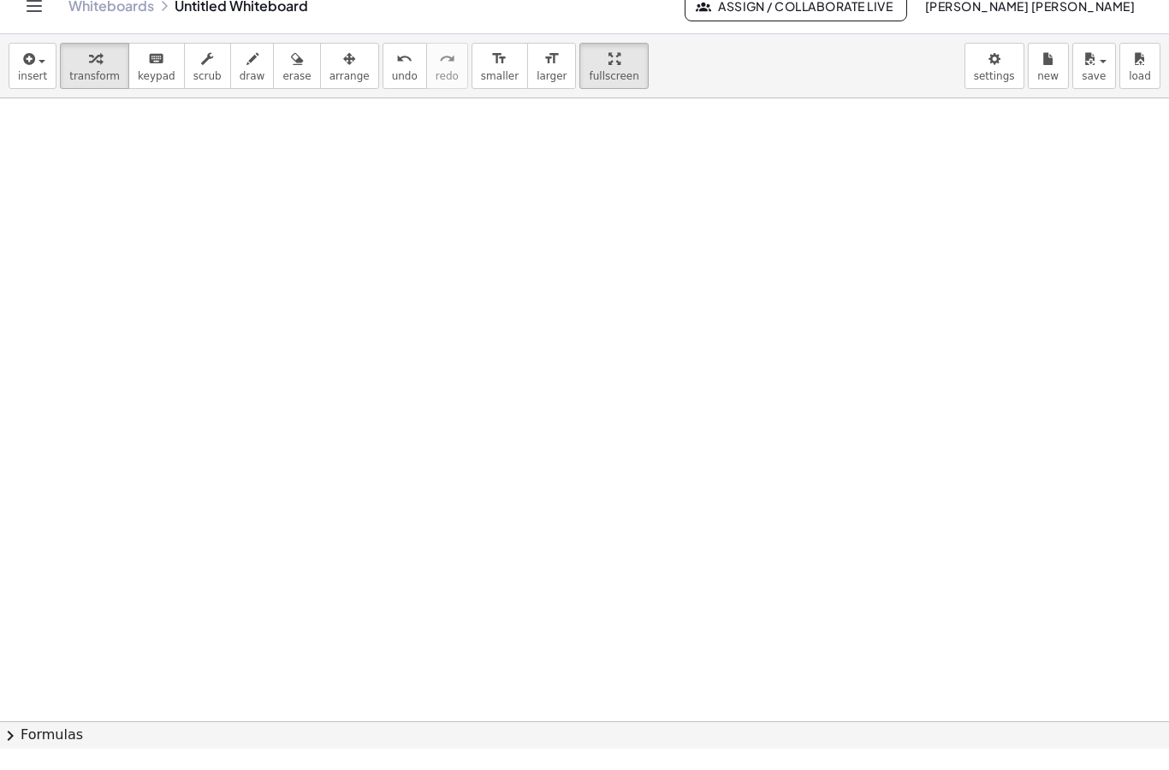
scroll to position [0, 28]
click at [36, 17] on icon "Toggle navigation" at bounding box center [34, 27] width 21 height 21
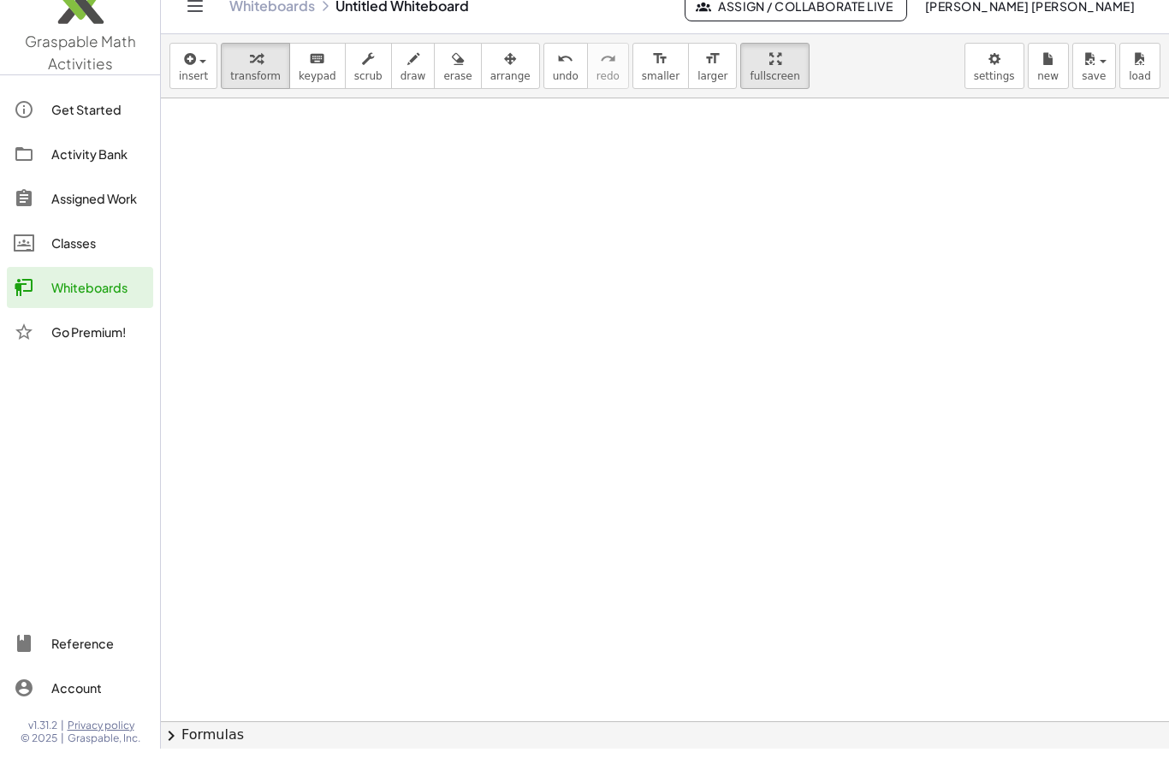
scroll to position [0, 157]
click at [313, 19] on link "Whiteboards" at bounding box center [272, 27] width 86 height 17
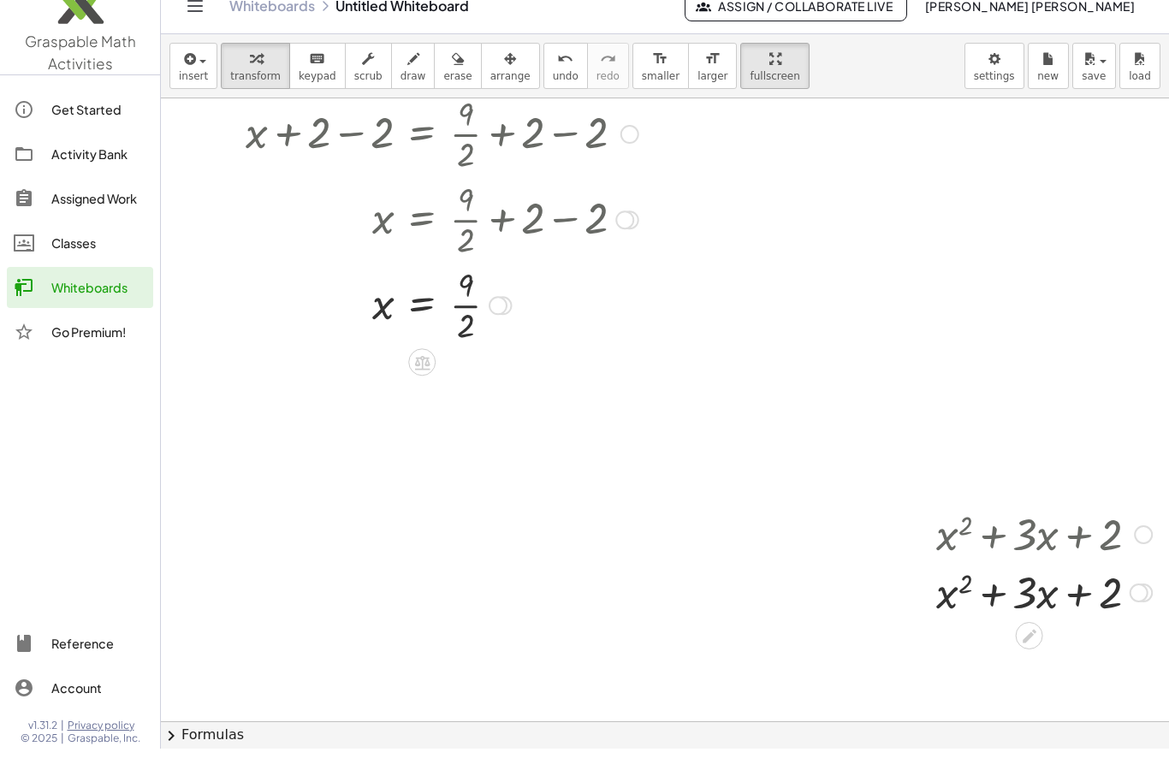
scroll to position [1492, 201]
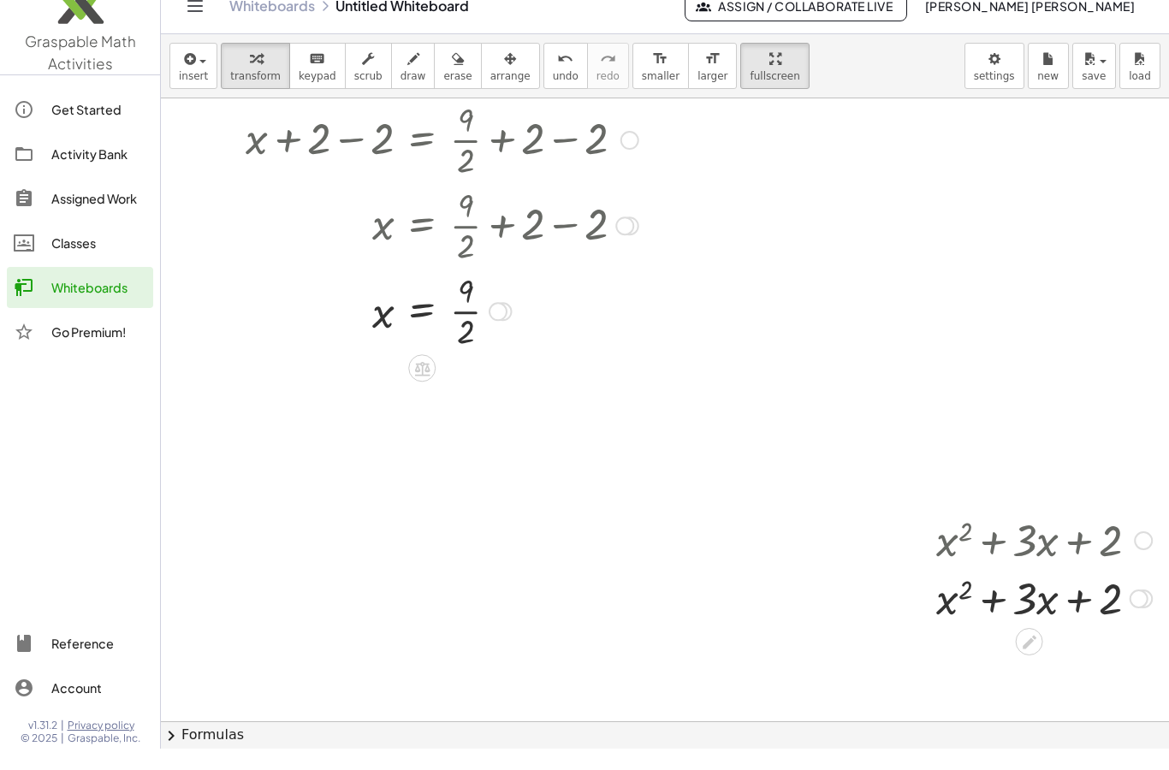
click at [193, 17] on button "Toggle navigation" at bounding box center [194, 27] width 27 height 27
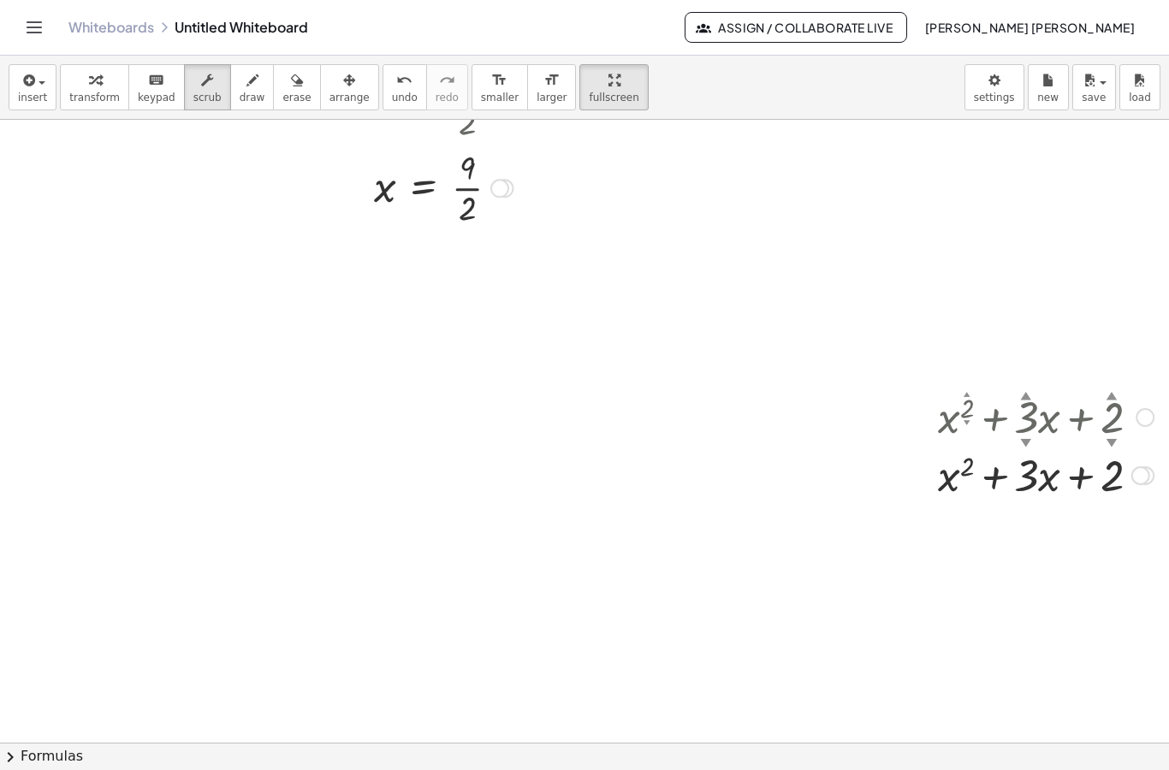
scroll to position [1625, 38]
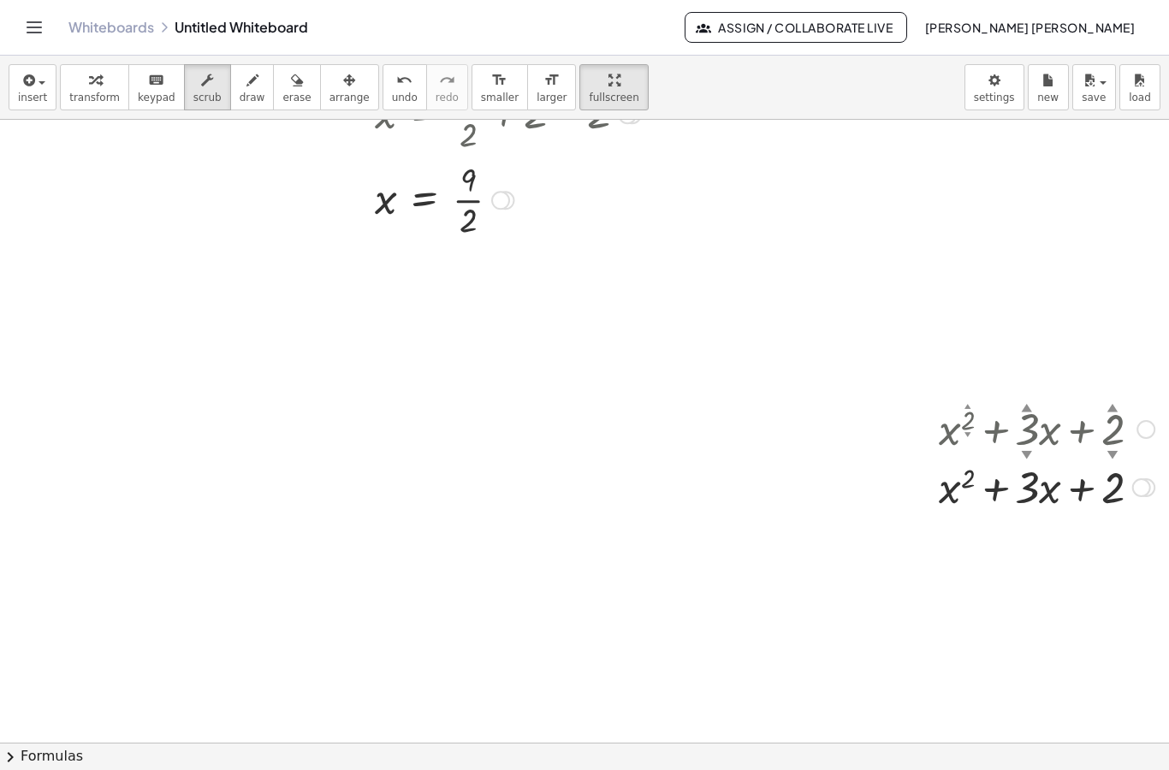
click at [32, 80] on icon "button" at bounding box center [27, 80] width 15 height 21
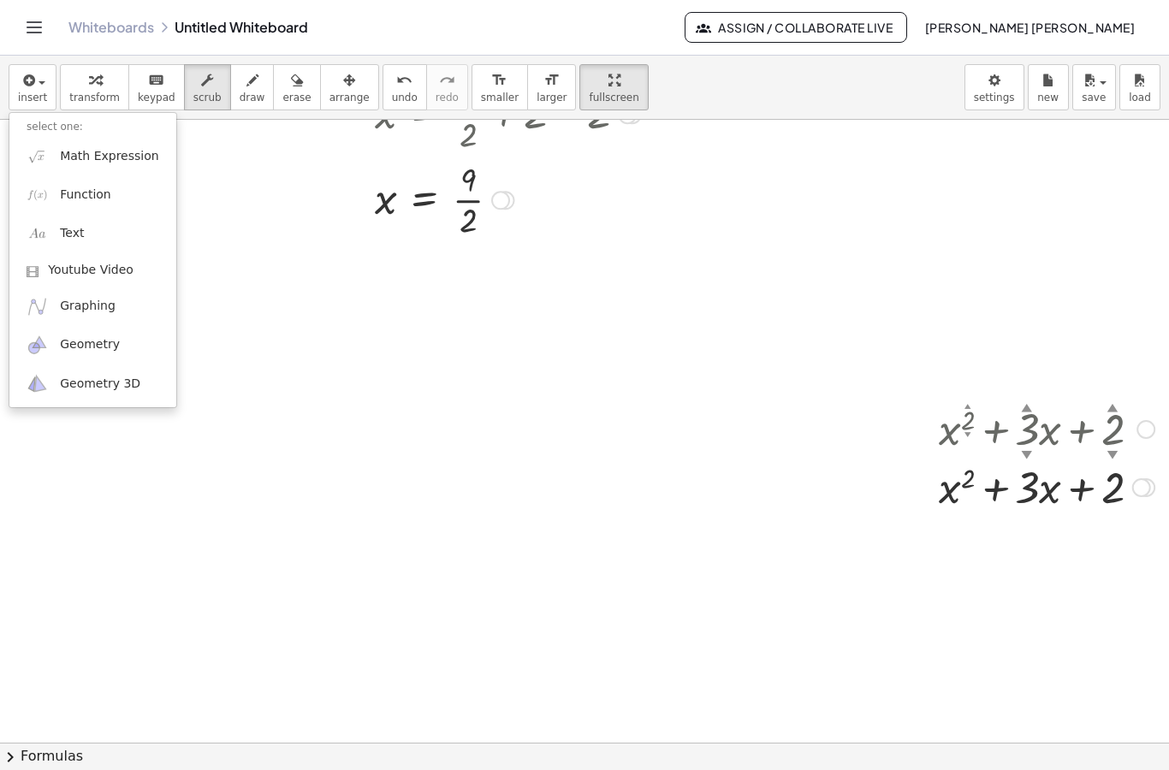
click at [81, 88] on div at bounding box center [584, 385] width 1169 height 770
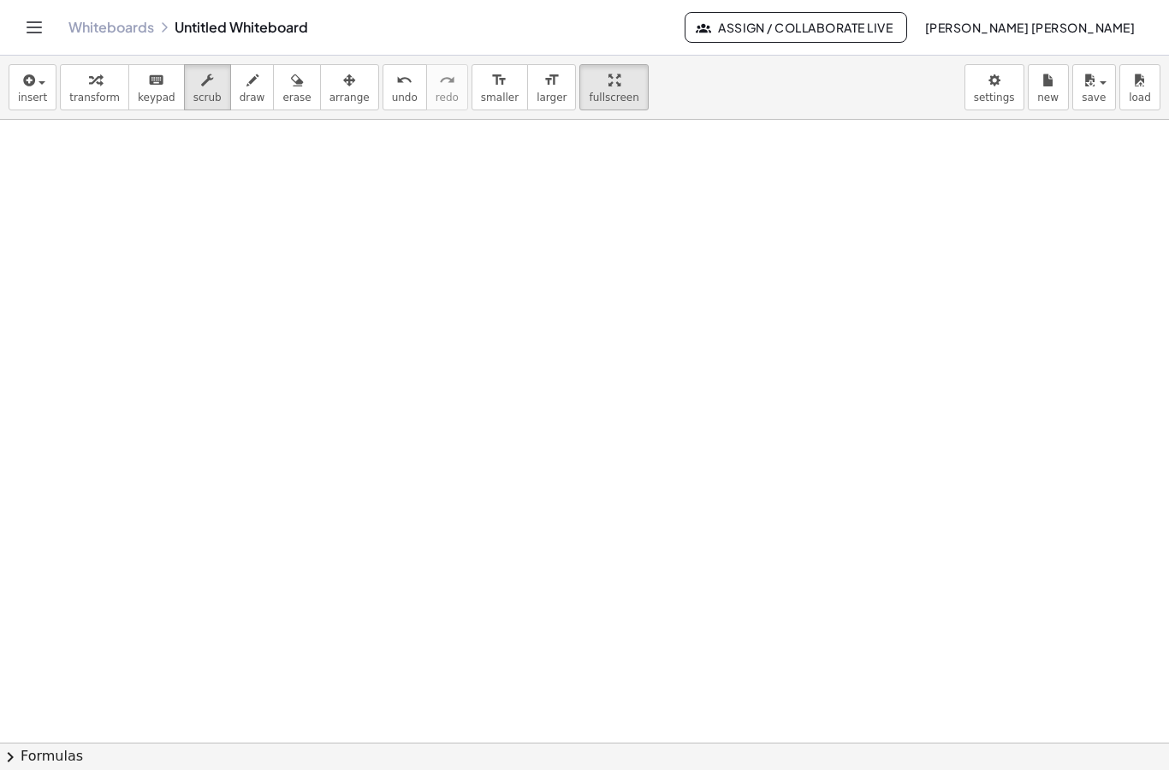
scroll to position [3867, 40]
click at [20, 37] on header "Whiteboards Untitled Whiteboard Assign / Collaborate Live Fritz Julius Salazar" at bounding box center [584, 28] width 1169 height 56
click at [32, 18] on icon "Toggle navigation" at bounding box center [34, 27] width 21 height 21
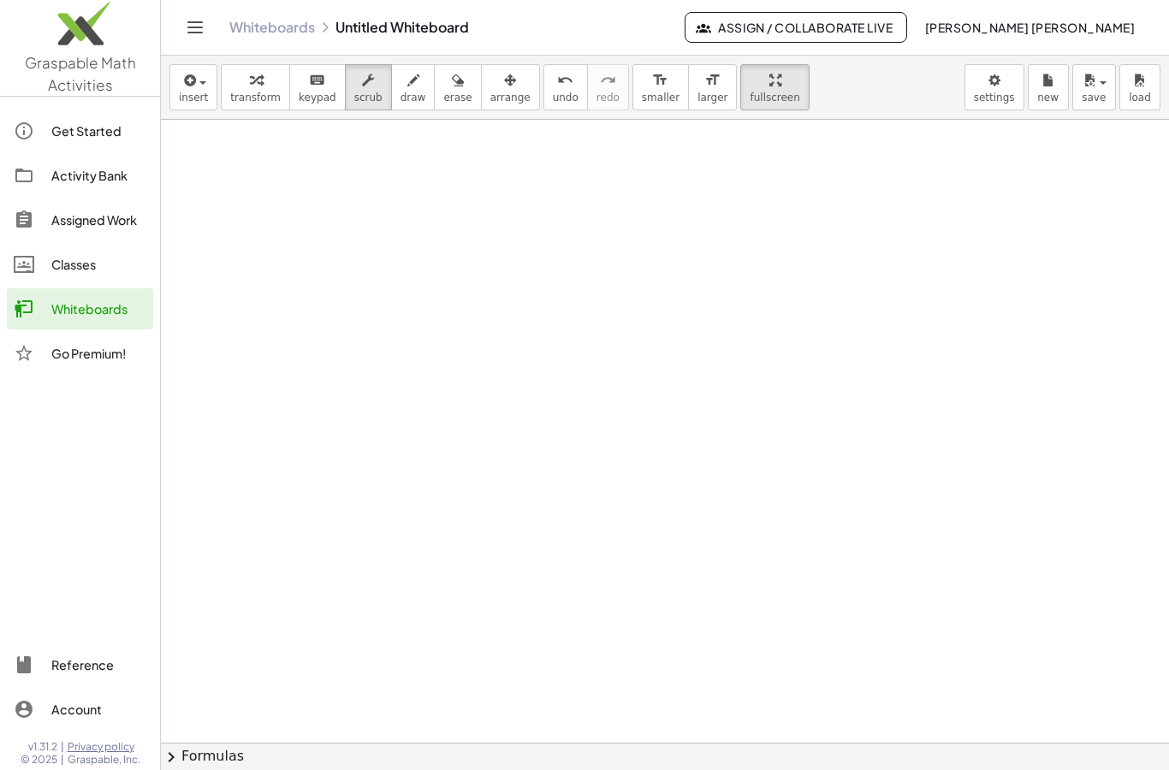
scroll to position [68, 0]
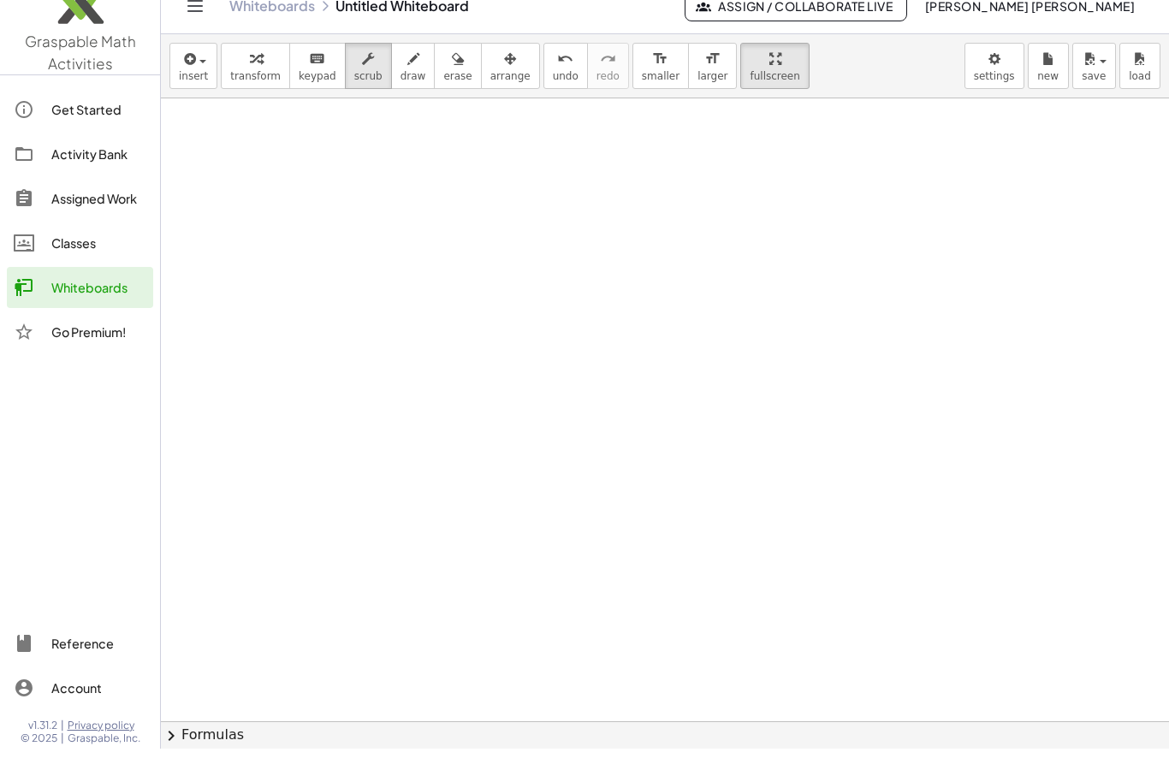
click at [197, 743] on button "chevron_right Formulas" at bounding box center [665, 756] width 1008 height 27
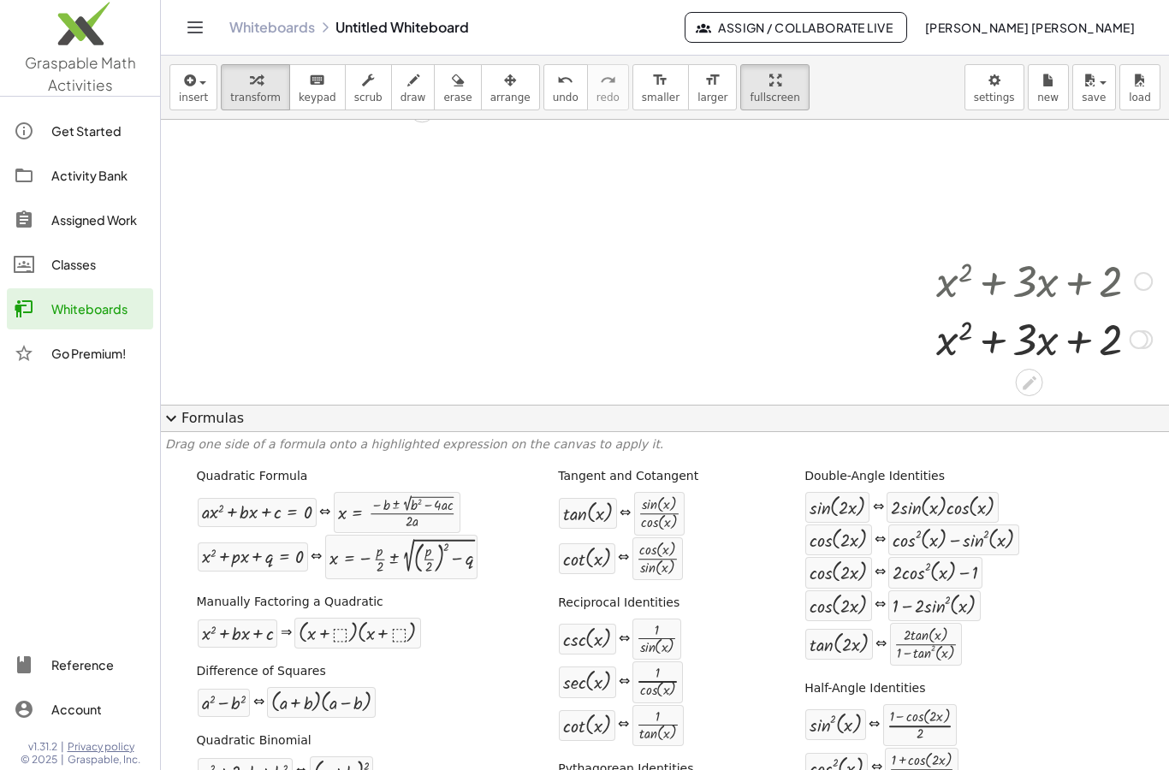
scroll to position [1813, 201]
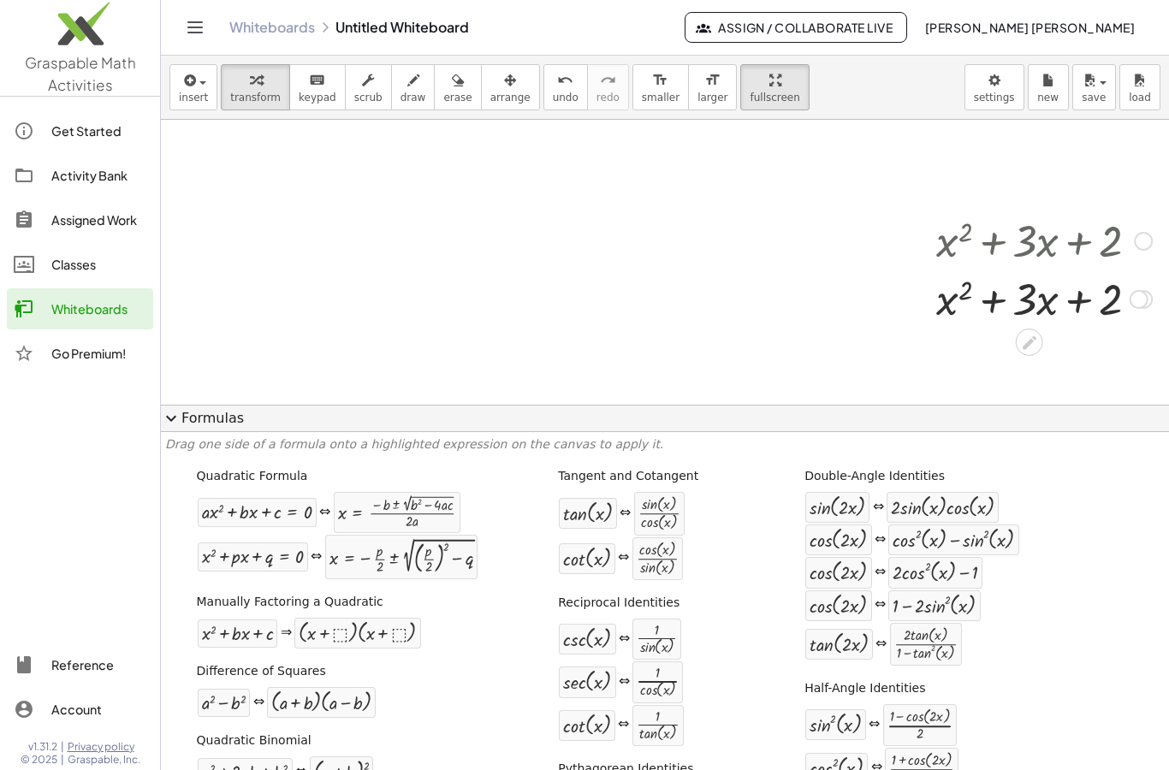
click at [1038, 346] on icon at bounding box center [1029, 343] width 18 height 18
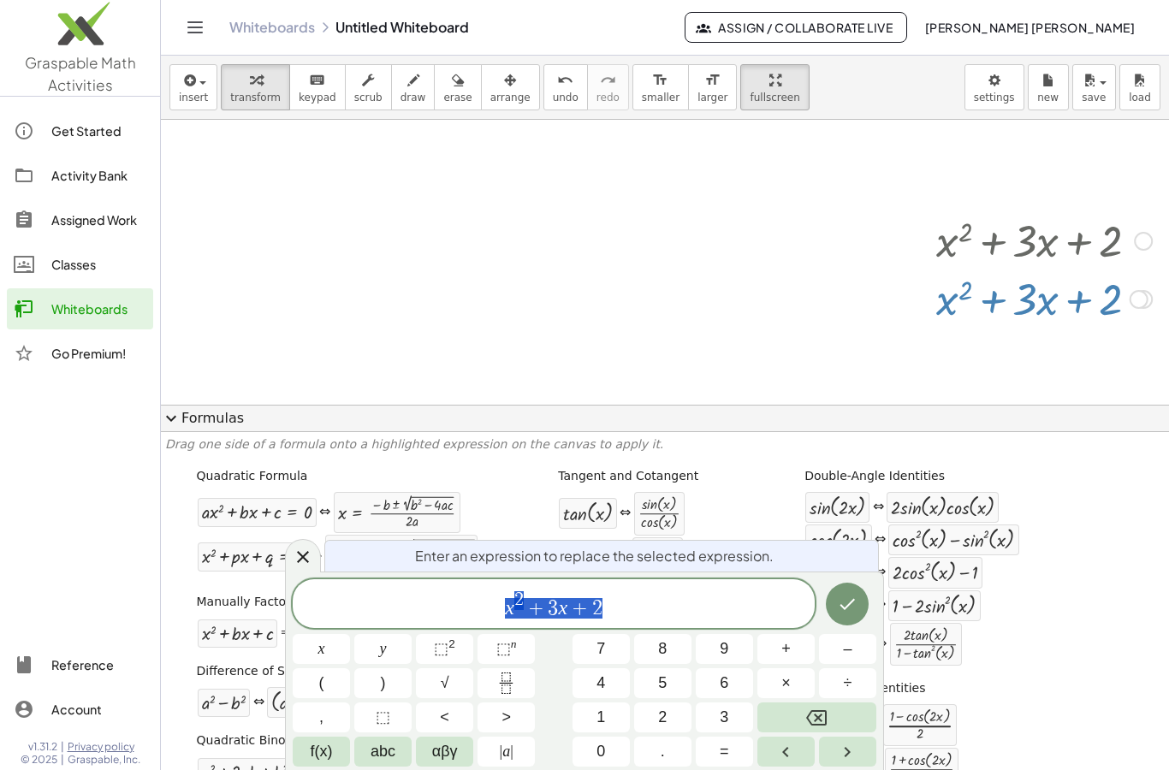
click at [853, 609] on icon "Done" at bounding box center [847, 604] width 21 height 21
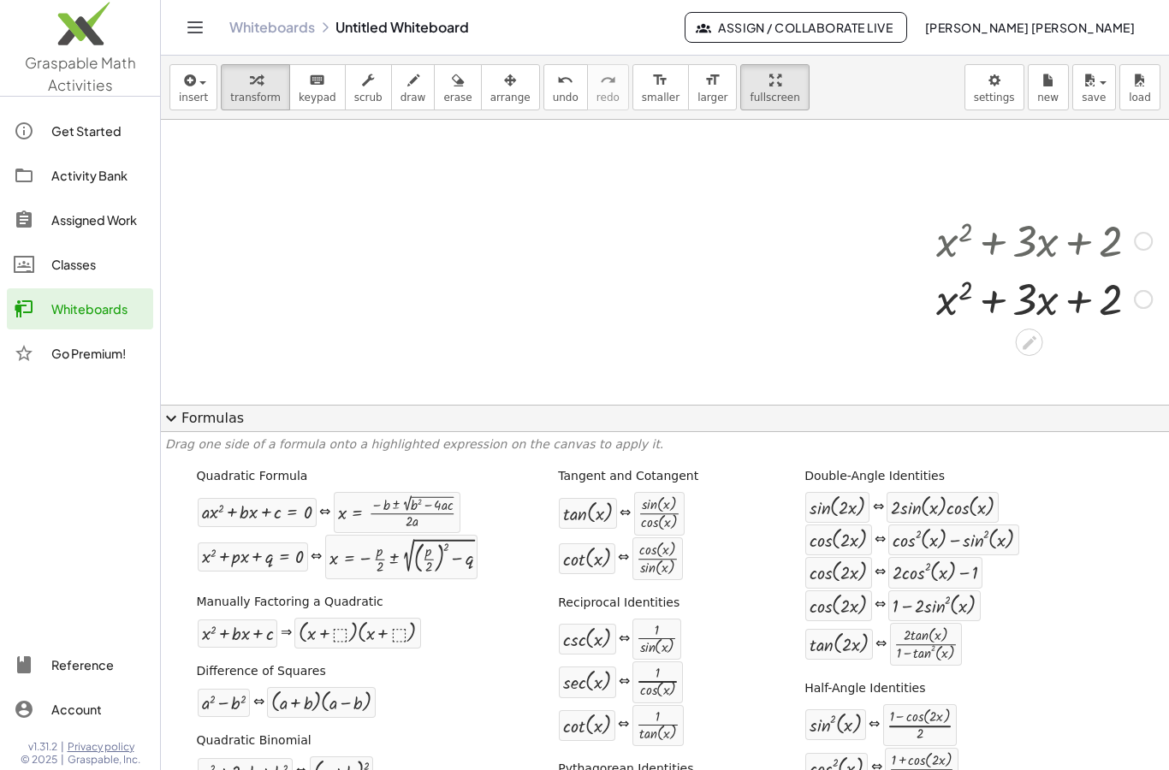
click at [193, 90] on icon "button" at bounding box center [188, 80] width 15 height 21
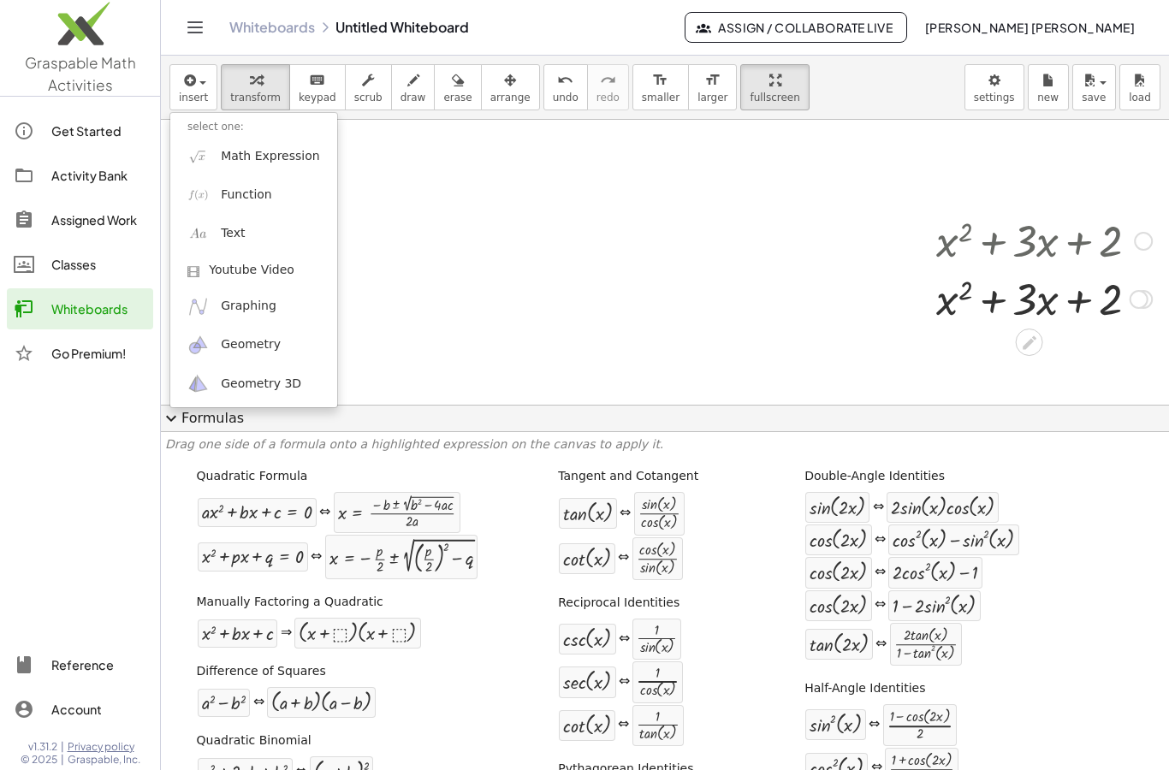
click at [1039, 301] on div at bounding box center [584, 385] width 1169 height 770
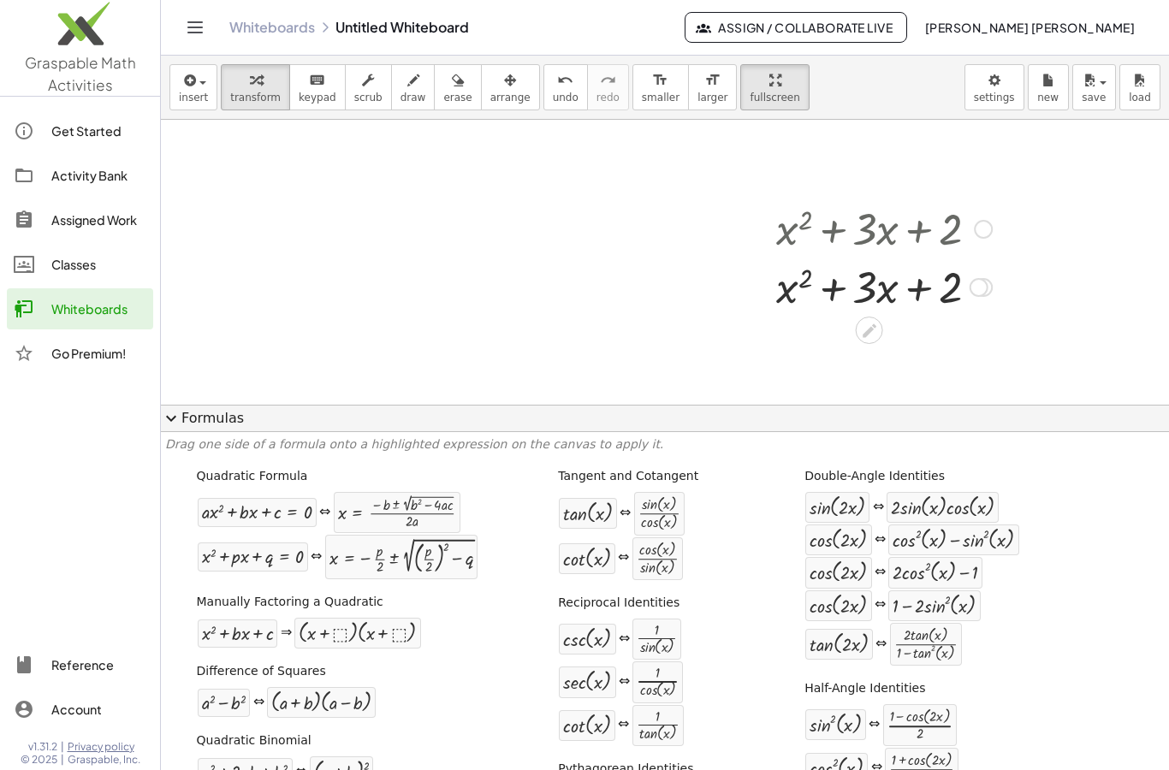
scroll to position [1825, 201]
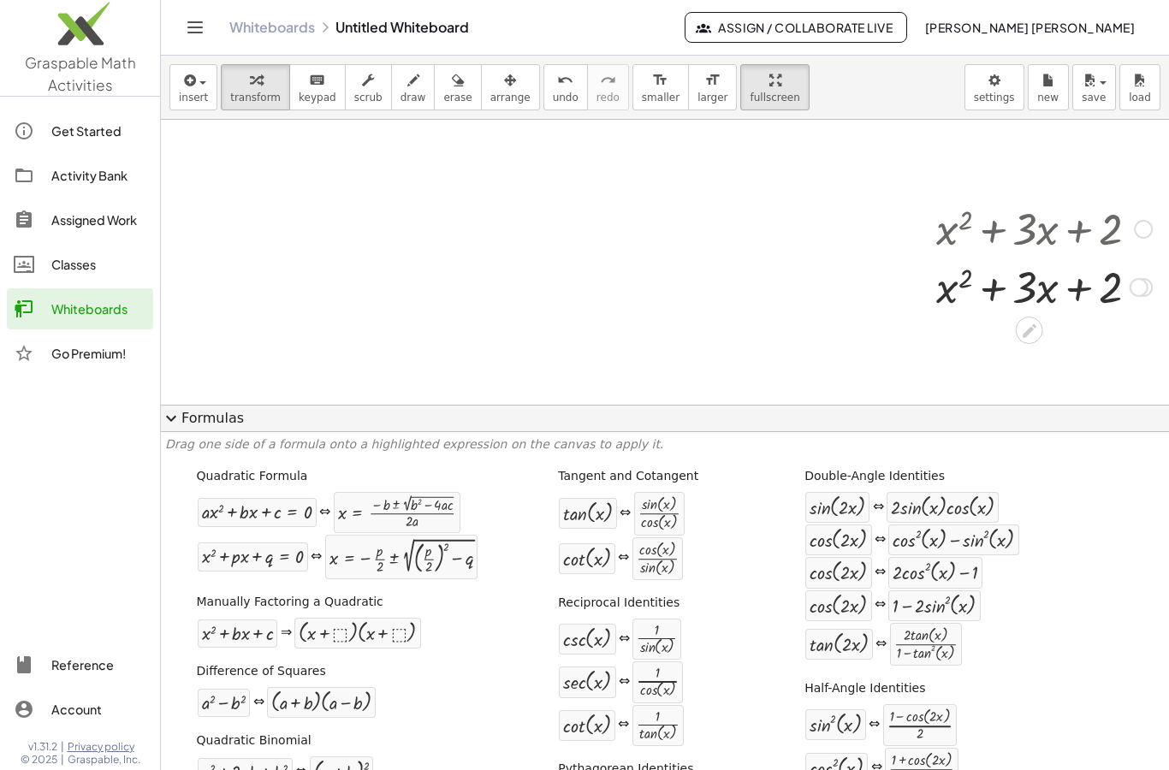
click at [193, 95] on span "insert" at bounding box center [193, 98] width 29 height 12
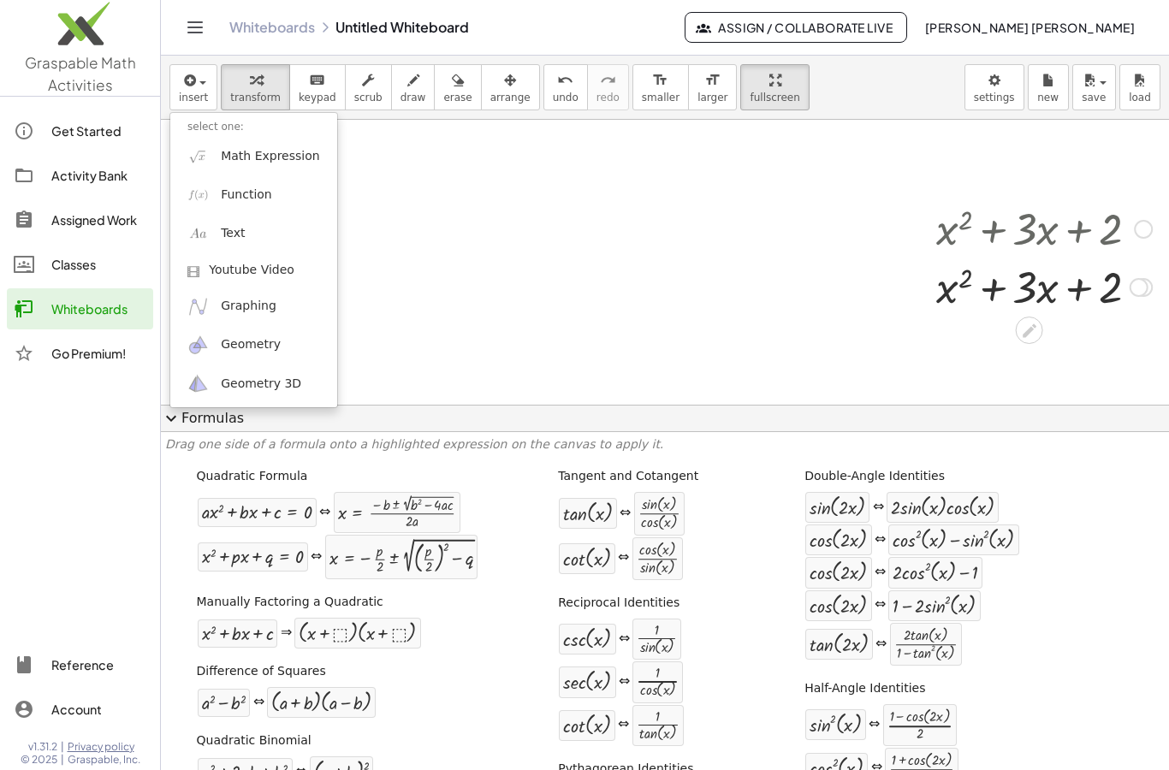
click at [382, 277] on div at bounding box center [584, 385] width 1169 height 770
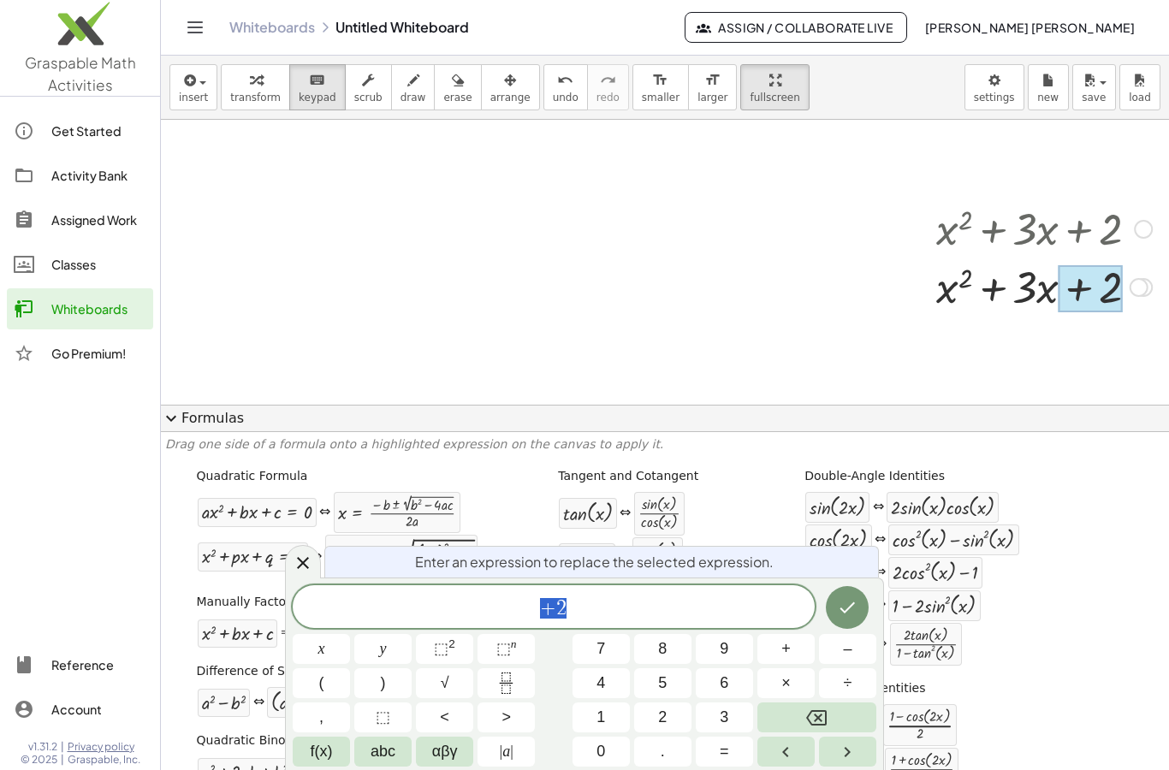
click at [823, 719] on icon "Backspace" at bounding box center [816, 718] width 21 height 21
click at [649, 718] on button "2" at bounding box center [662, 718] width 57 height 30
click at [861, 614] on button "Done" at bounding box center [847, 607] width 43 height 43
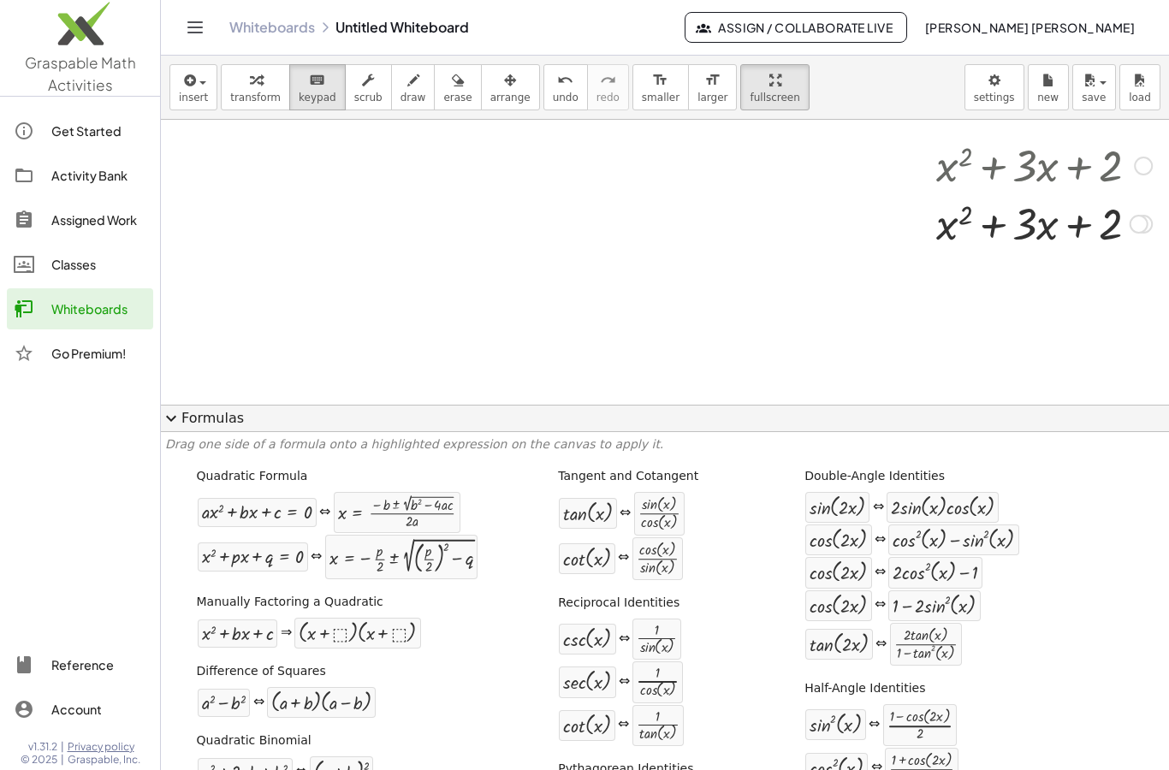
scroll to position [1888, 201]
click at [188, 95] on span "insert" at bounding box center [193, 98] width 29 height 12
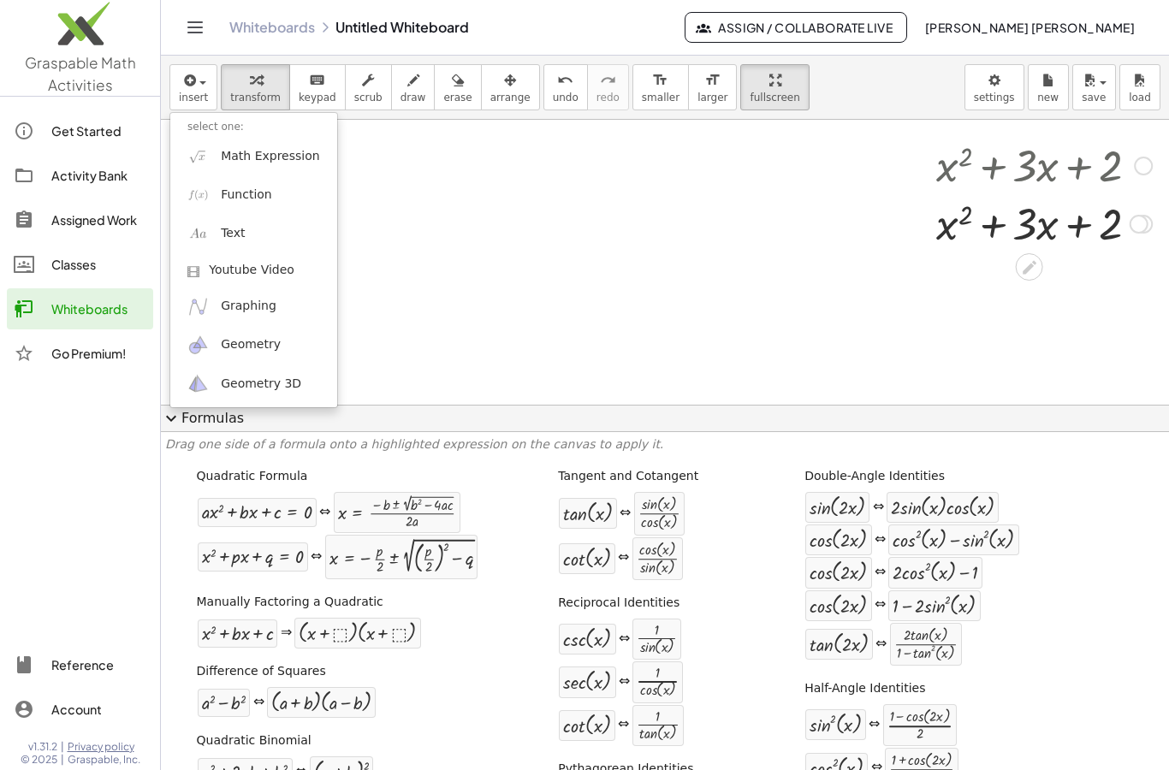
click at [223, 305] on span "Graphing" at bounding box center [249, 306] width 56 height 17
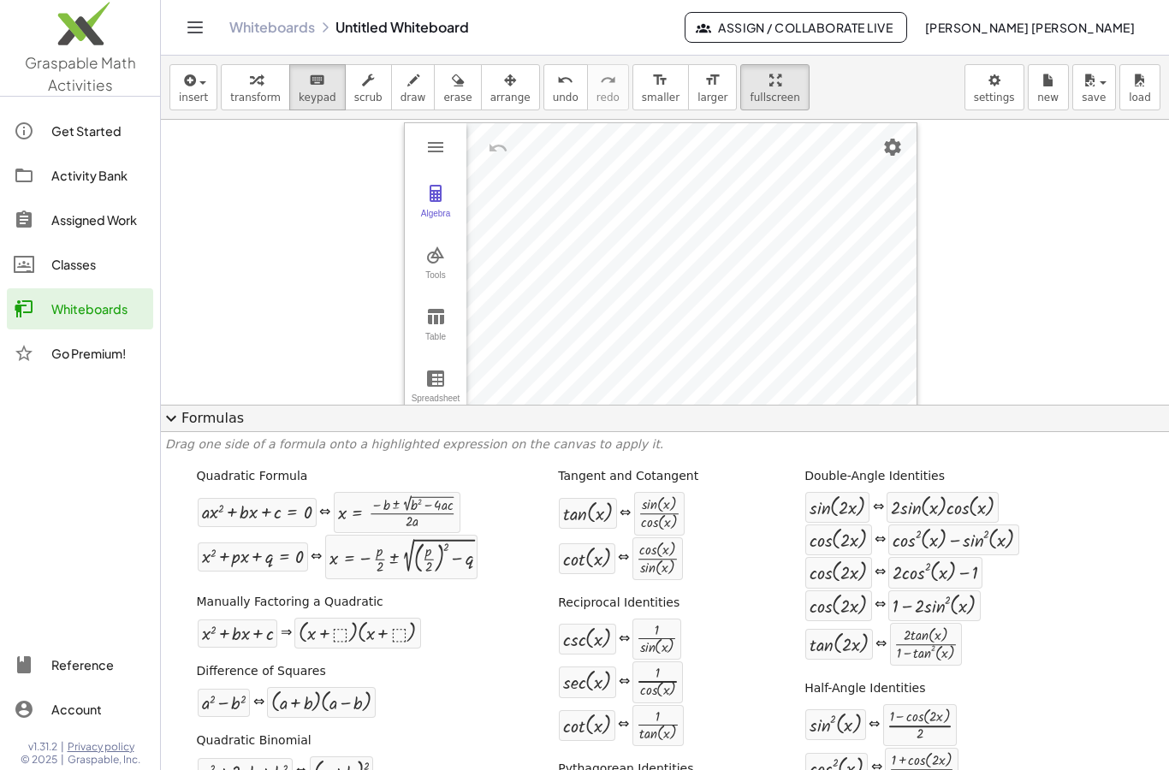
scroll to position [0, 201]
click at [182, 88] on icon "button" at bounding box center [188, 80] width 15 height 21
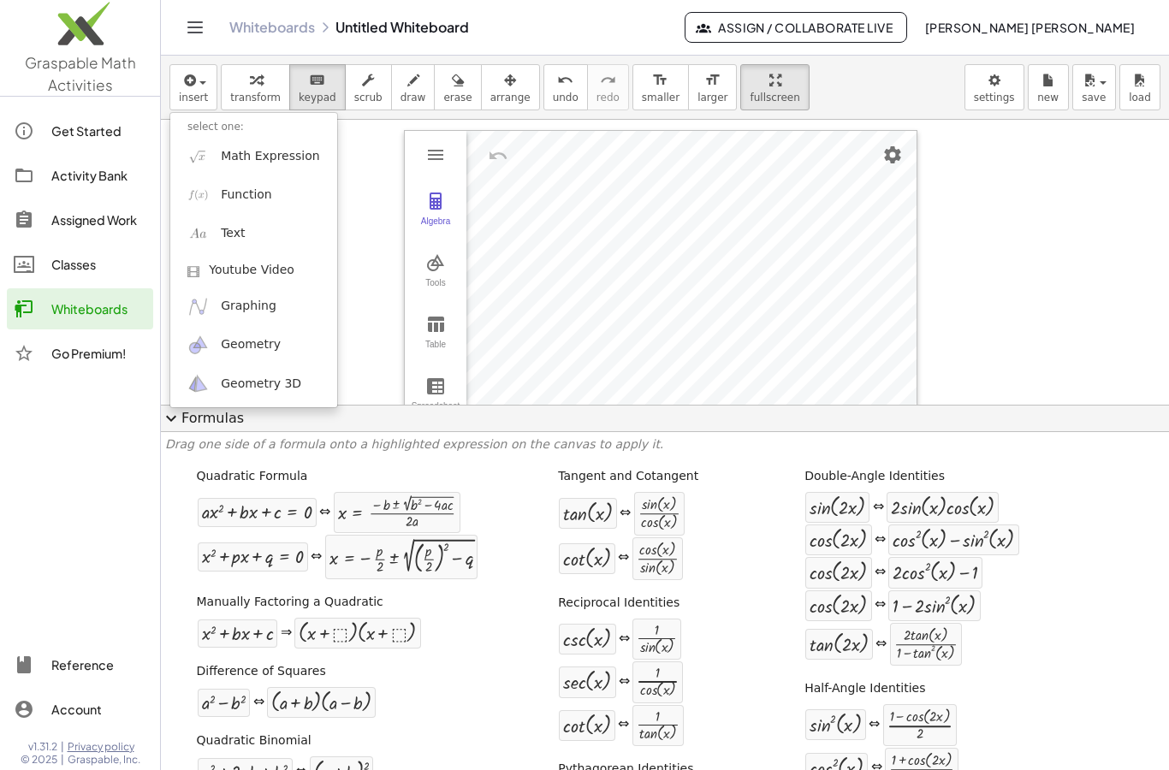
click at [227, 155] on span "Math Expression" at bounding box center [270, 156] width 98 height 17
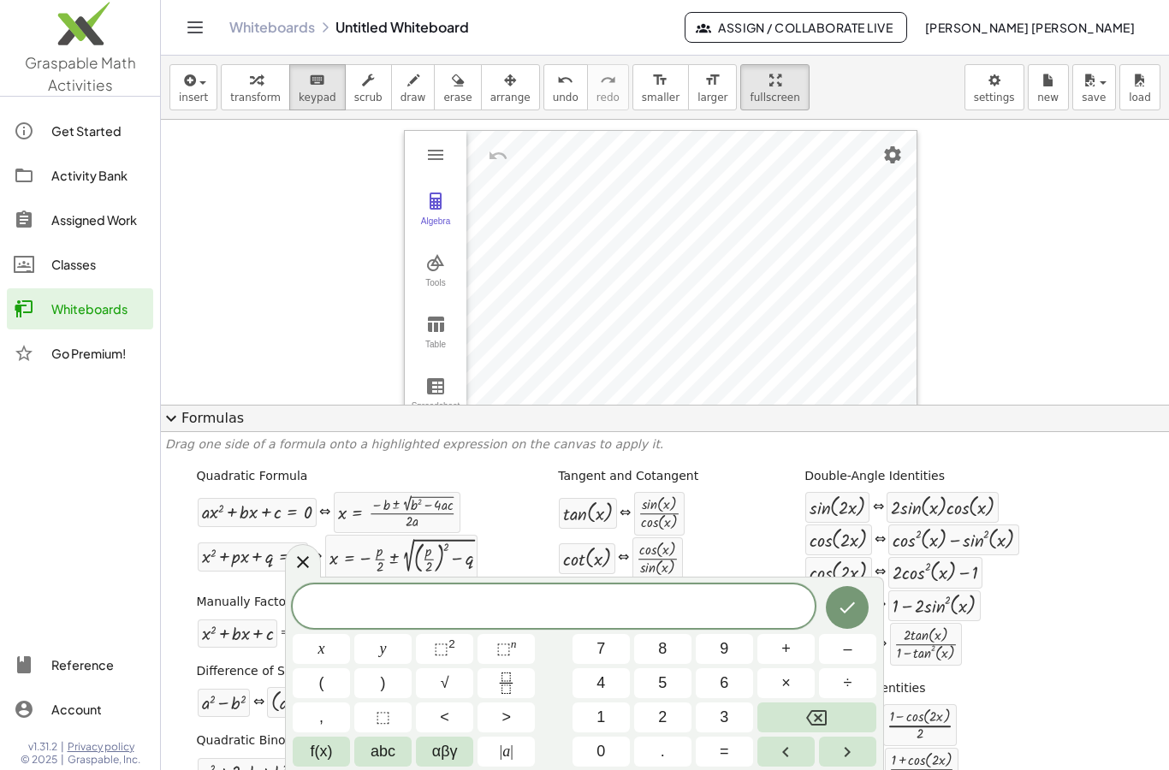
click at [515, 609] on span at bounding box center [554, 608] width 522 height 26
click at [435, 649] on span "⬚" at bounding box center [441, 648] width 15 height 17
click at [318, 654] on span "x" at bounding box center [321, 649] width 7 height 23
click at [840, 721] on button "Backspace" at bounding box center [817, 718] width 119 height 30
click at [840, 720] on button "Backspace" at bounding box center [817, 718] width 119 height 30
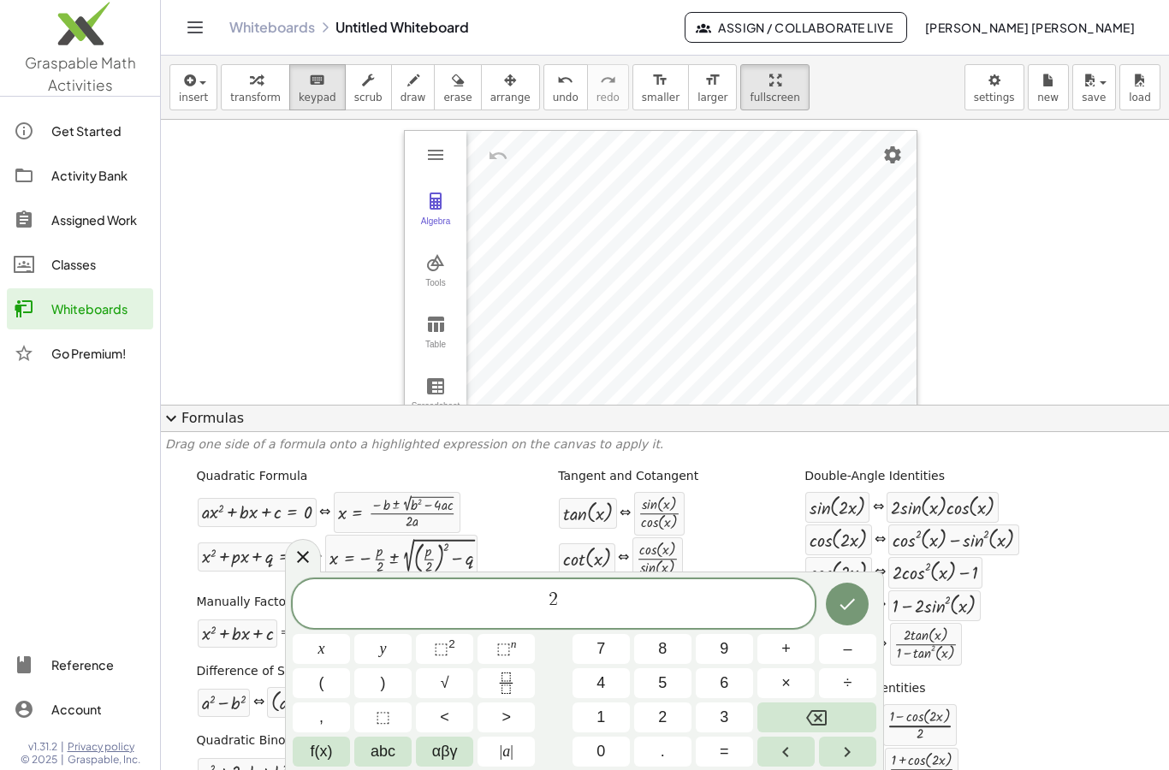
click at [829, 727] on button "Backspace" at bounding box center [817, 718] width 119 height 30
click at [313, 648] on button "x" at bounding box center [321, 649] width 57 height 30
click at [443, 651] on span "⬚" at bounding box center [441, 648] width 15 height 17
click at [861, 648] on button "–" at bounding box center [847, 649] width 57 height 30
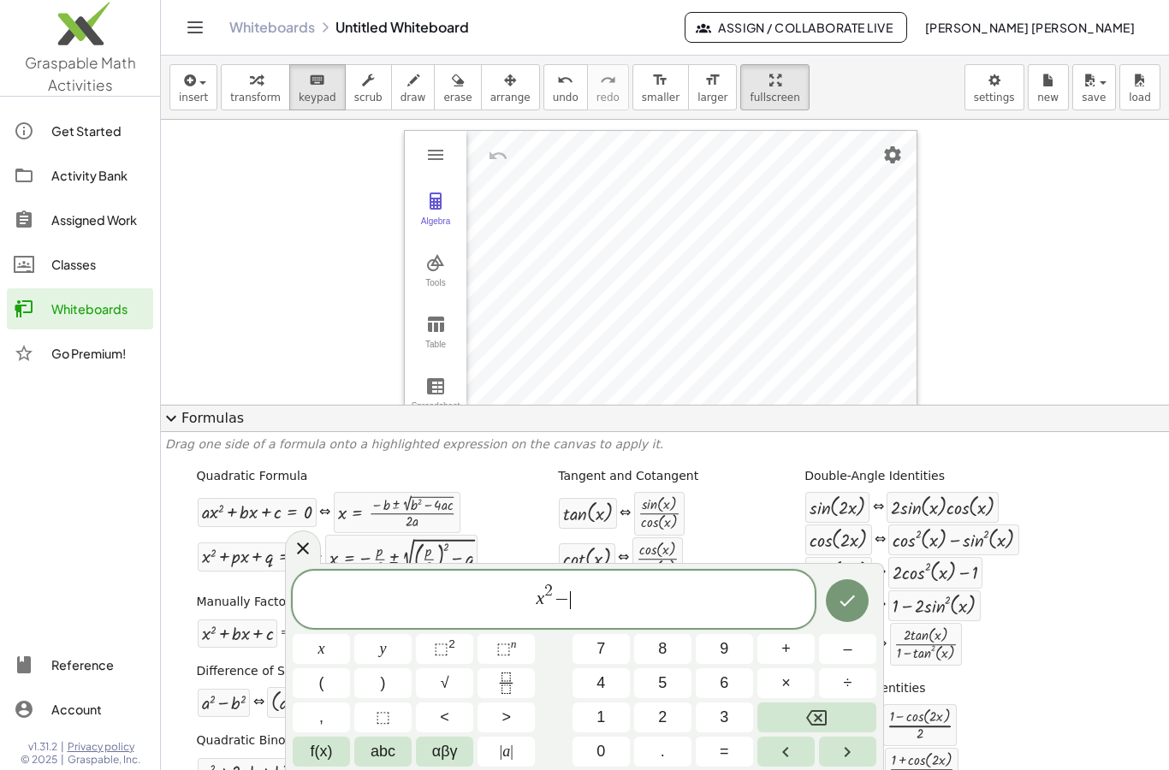
click at [678, 690] on button "5" at bounding box center [662, 684] width 57 height 30
click at [316, 652] on button "x" at bounding box center [321, 649] width 57 height 30
click at [808, 653] on button "+" at bounding box center [786, 649] width 57 height 30
click at [738, 682] on button "6" at bounding box center [724, 684] width 57 height 30
click at [850, 598] on icon "Done" at bounding box center [847, 601] width 21 height 21
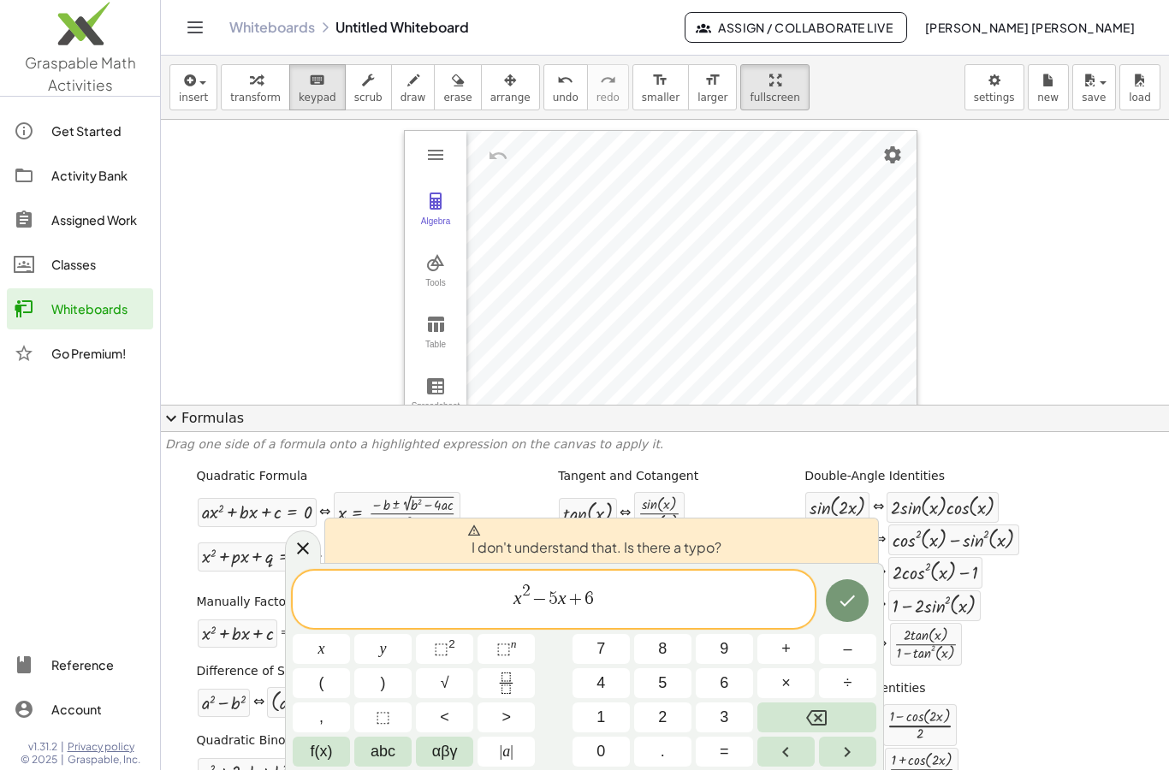
click at [844, 598] on icon "Done" at bounding box center [847, 601] width 21 height 21
click at [847, 598] on icon "Done" at bounding box center [847, 601] width 21 height 21
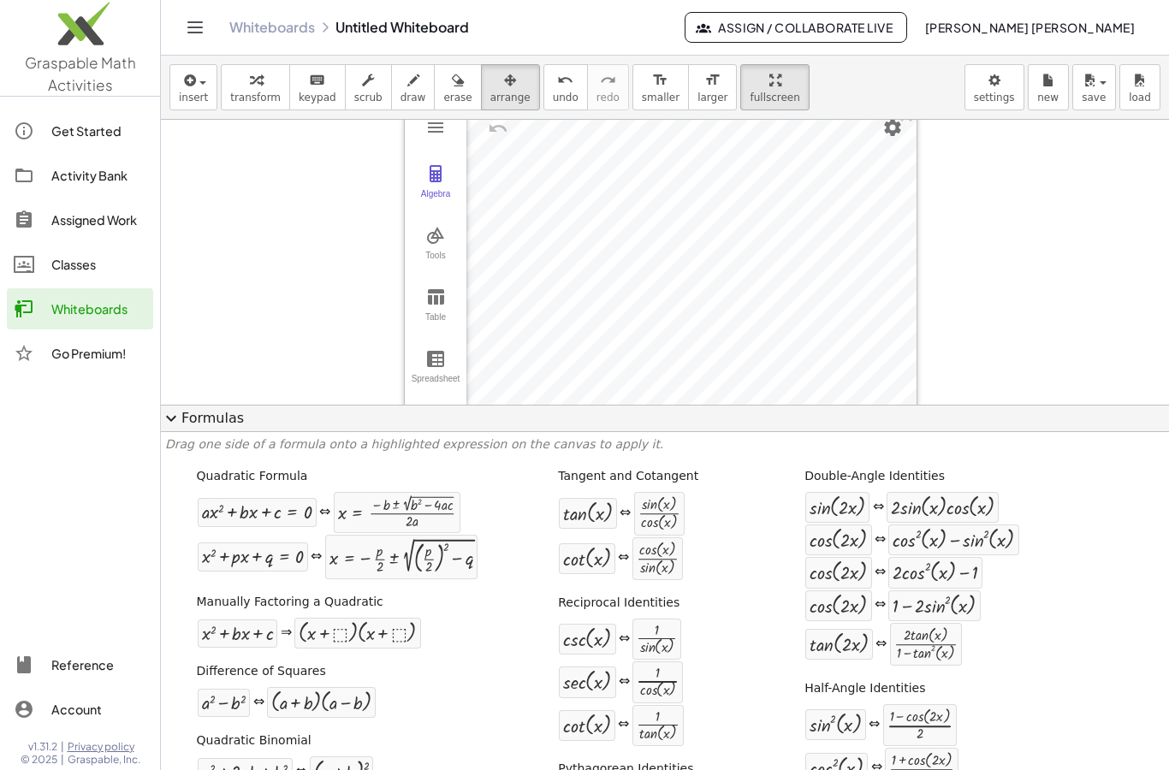
scroll to position [9, 201]
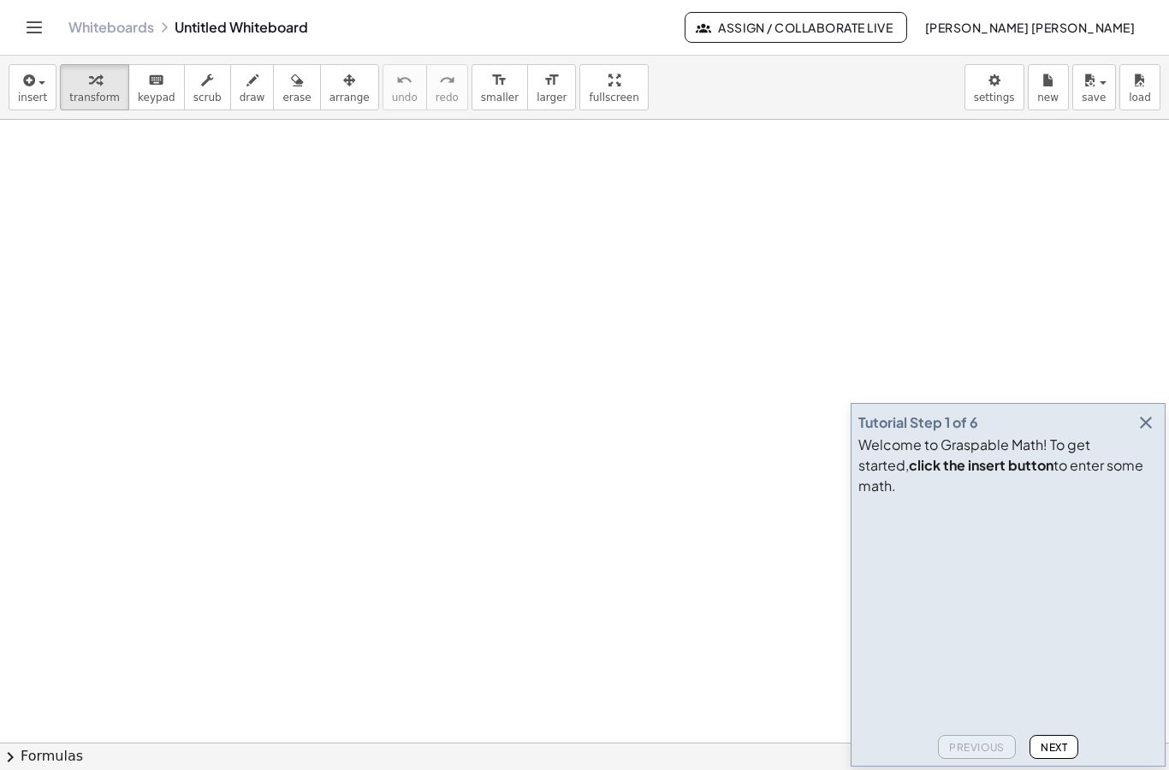
click at [45, 88] on div "button" at bounding box center [32, 79] width 29 height 21
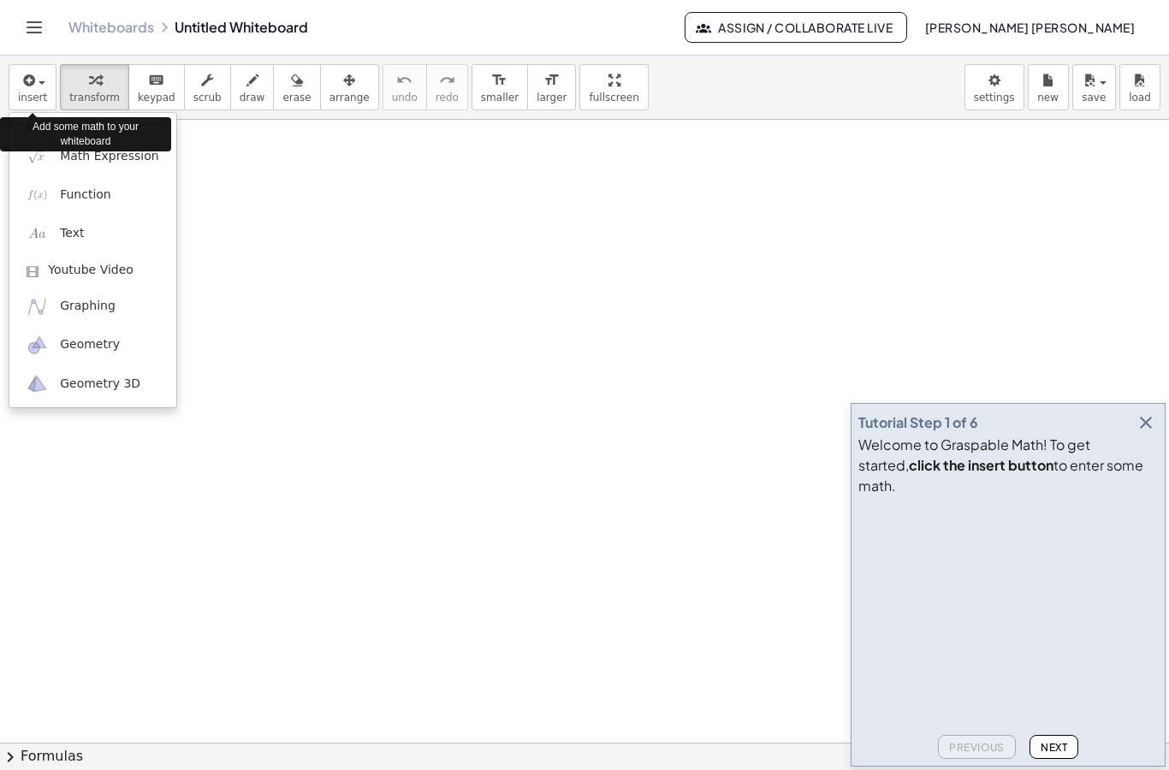
click at [60, 300] on span "Graphing" at bounding box center [88, 306] width 56 height 17
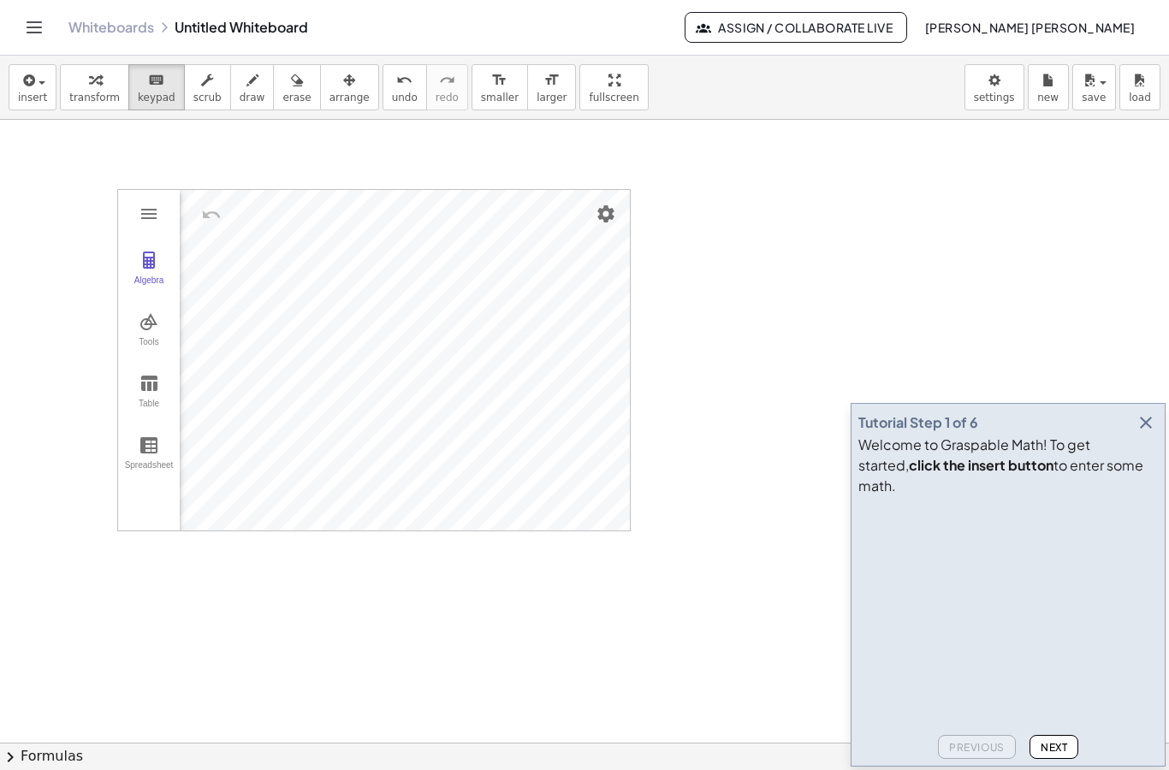
scroll to position [3, 0]
click at [1156, 433] on icon "button" at bounding box center [1146, 423] width 21 height 21
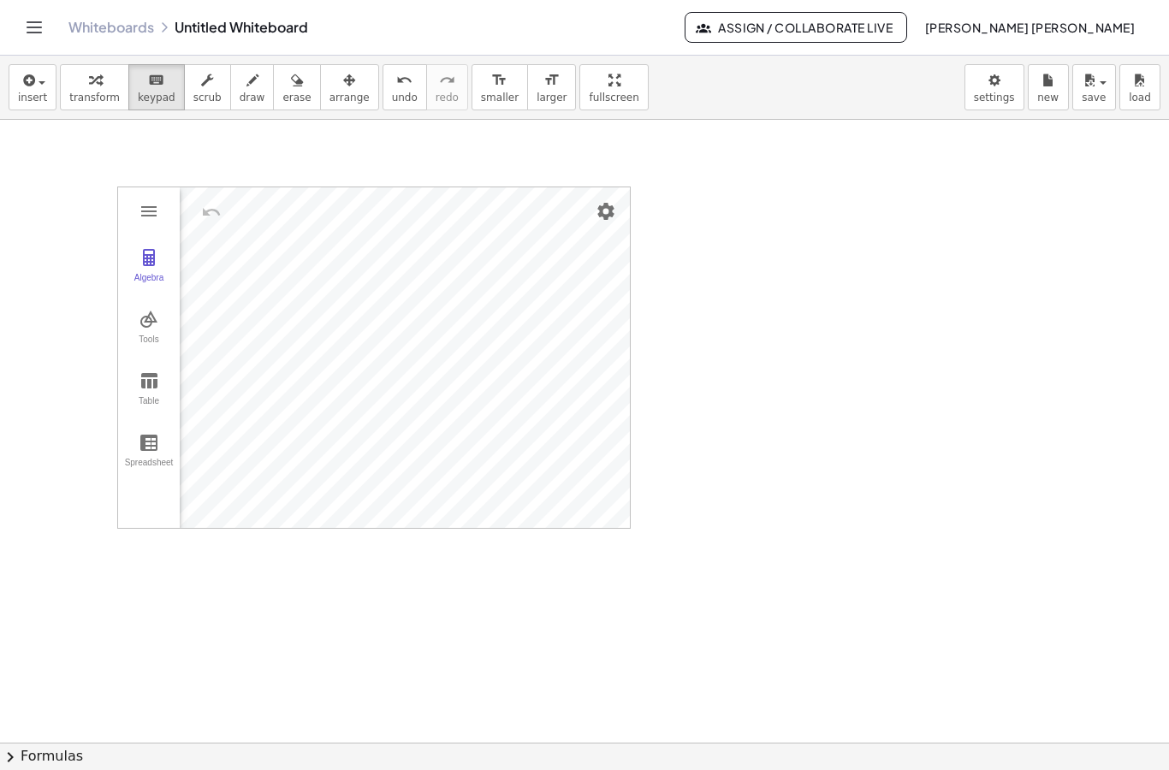
scroll to position [9, 0]
click at [21, 88] on icon "button" at bounding box center [27, 80] width 15 height 21
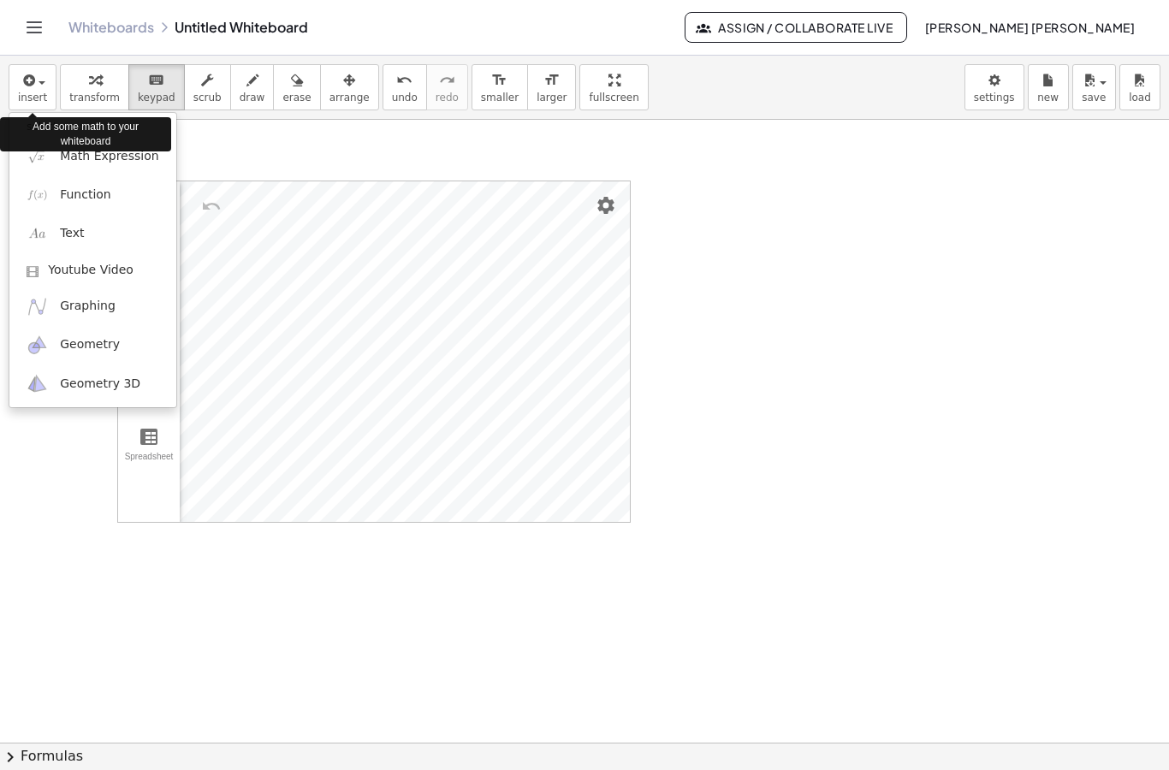
click at [864, 377] on div at bounding box center [584, 385] width 1169 height 770
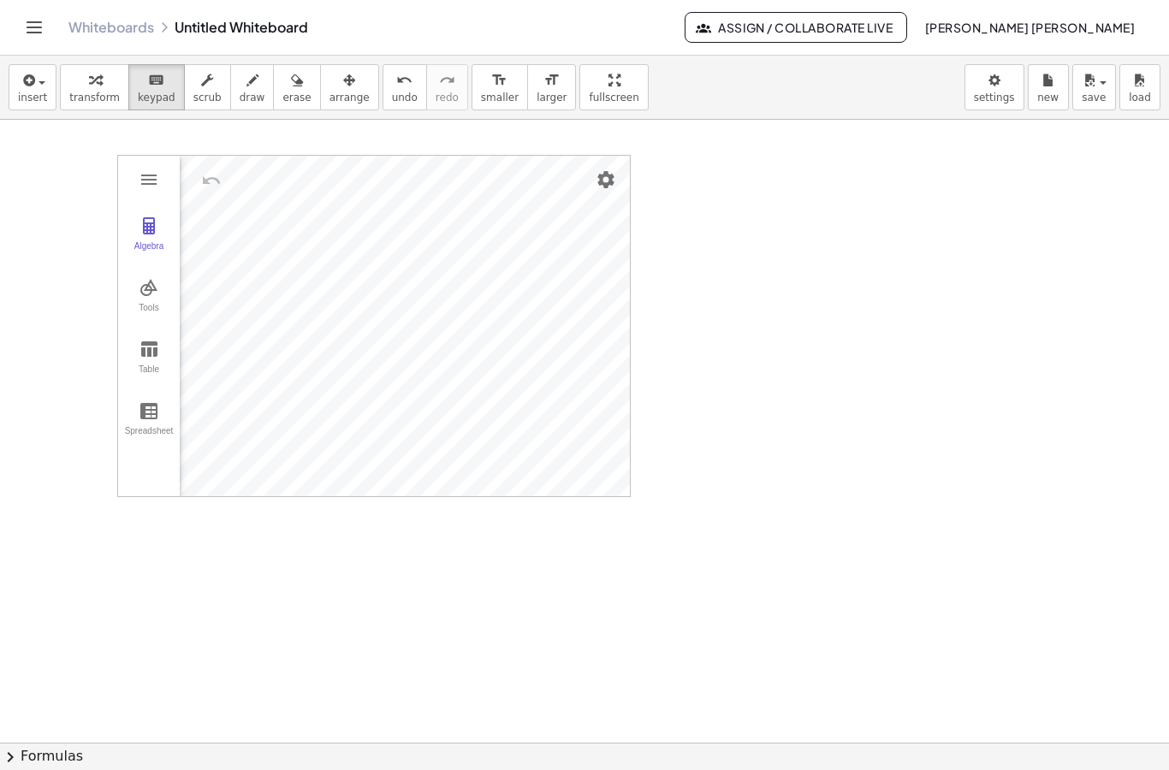
scroll to position [0, 0]
click at [143, 235] on div "Algebra Tools Table Spreadsheet" at bounding box center [149, 360] width 62 height 341
click at [142, 209] on img "Graphing Calculator" at bounding box center [149, 214] width 21 height 21
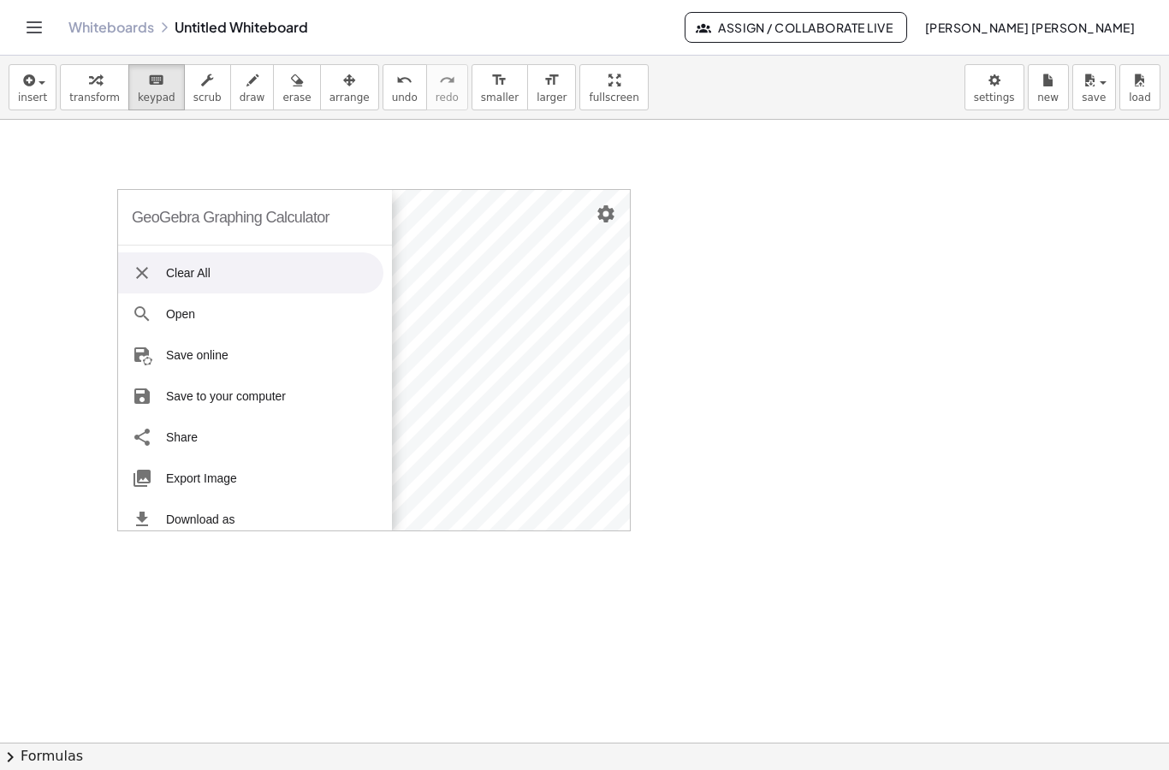
click at [141, 267] on img "Graphing Calculator" at bounding box center [142, 273] width 21 height 21
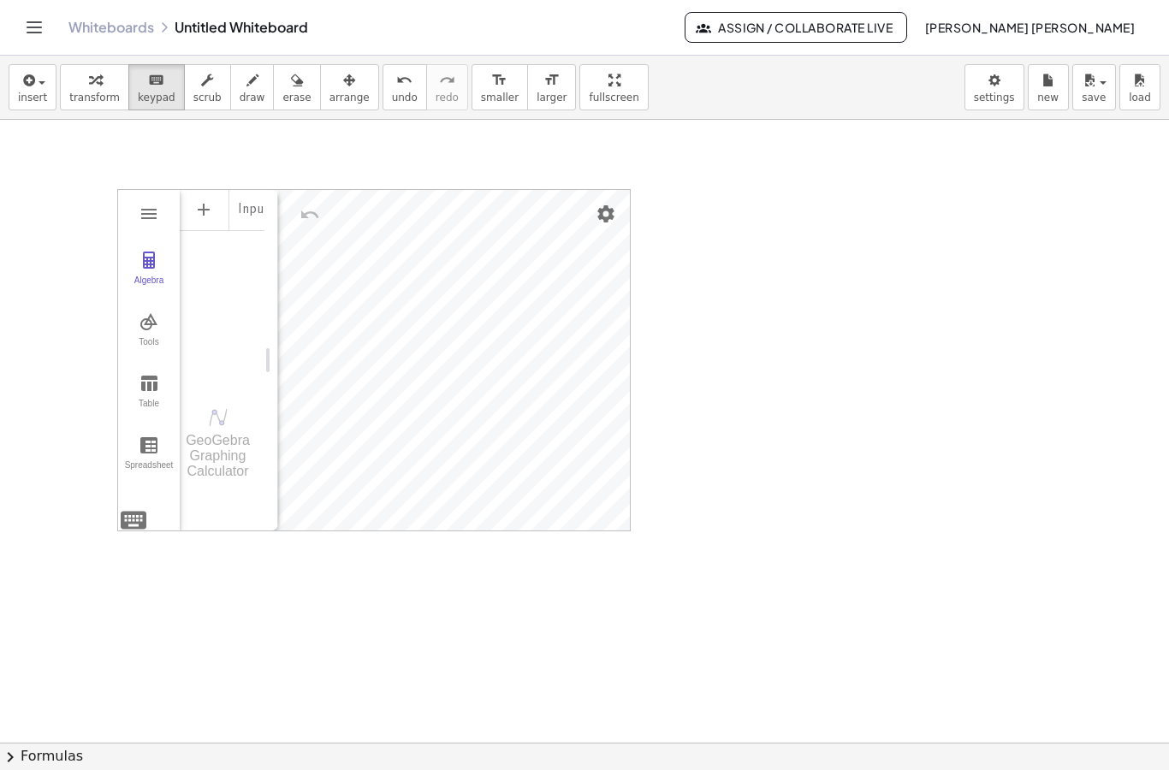
click at [140, 270] on img "Graphing Calculator" at bounding box center [149, 260] width 21 height 21
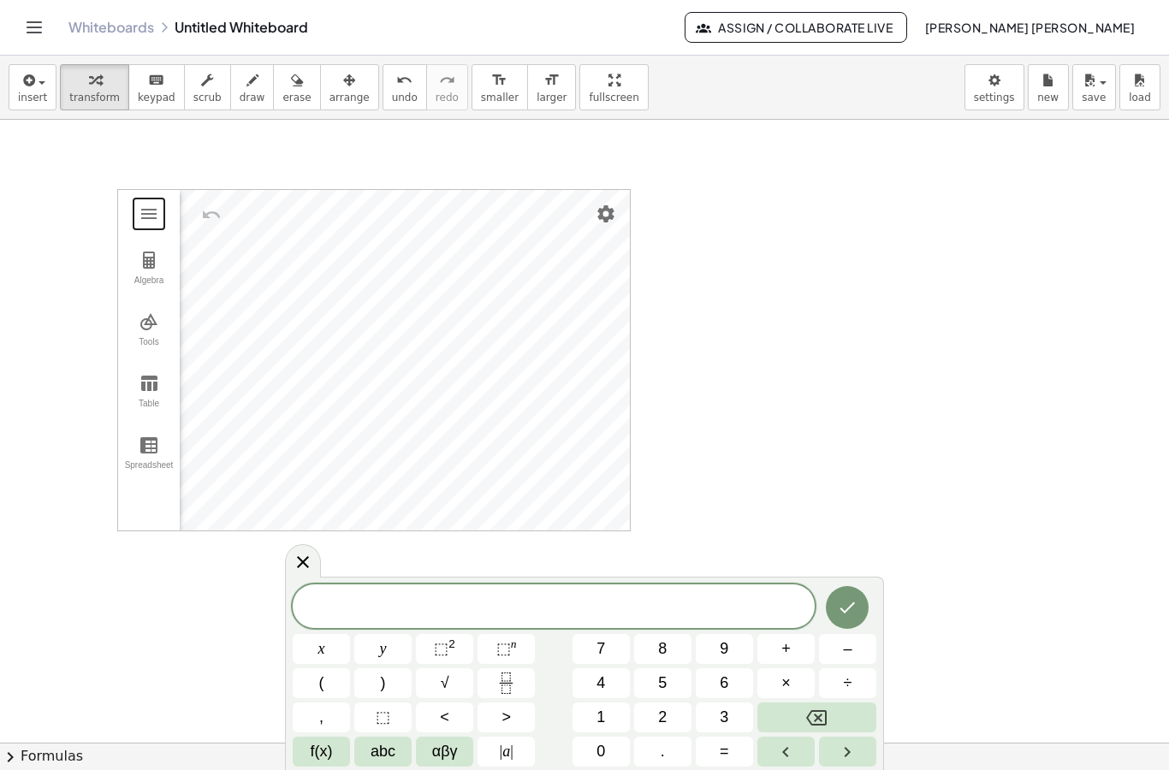
click at [316, 657] on button "x" at bounding box center [321, 649] width 57 height 30
click at [445, 649] on span "⬚" at bounding box center [441, 648] width 15 height 17
click at [796, 637] on button "+" at bounding box center [786, 649] width 57 height 30
click at [675, 681] on button "5" at bounding box center [662, 684] width 57 height 30
click at [856, 651] on button "–" at bounding box center [847, 649] width 57 height 30
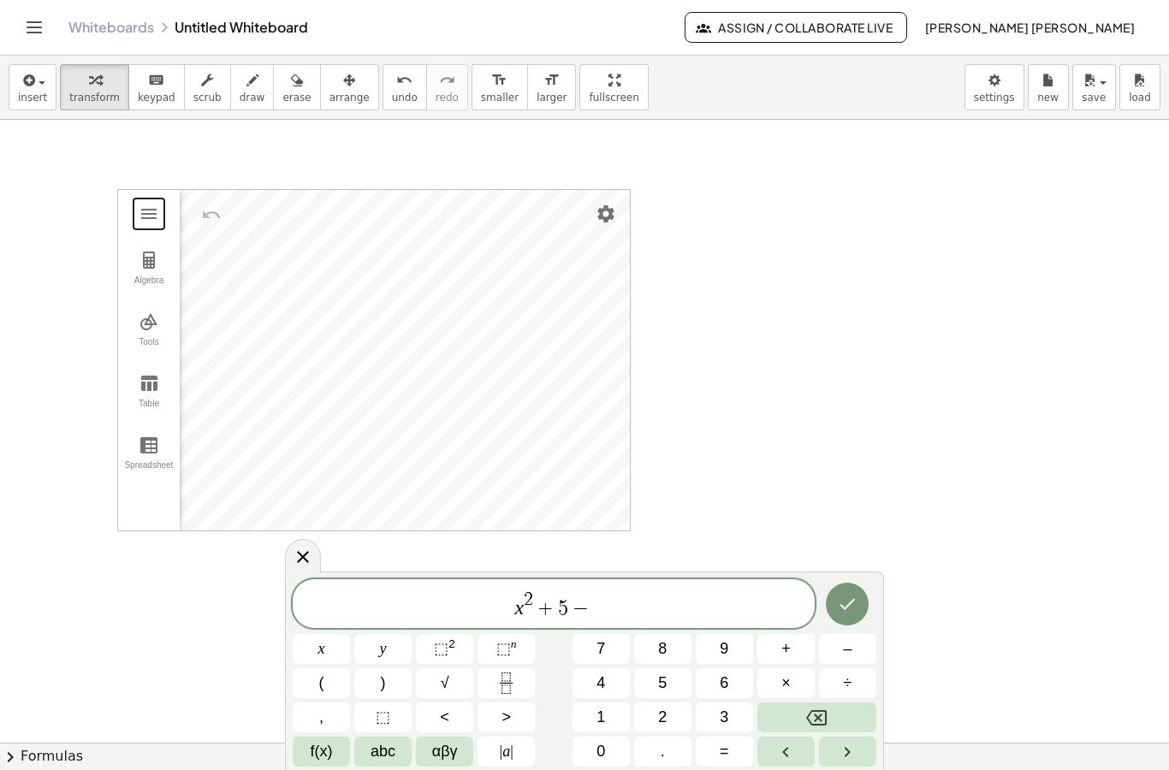
click at [829, 716] on button "Backspace" at bounding box center [817, 718] width 119 height 30
click at [838, 706] on button "Backspace" at bounding box center [817, 718] width 119 height 30
click at [854, 657] on button "–" at bounding box center [847, 649] width 57 height 30
click at [671, 693] on button "5" at bounding box center [662, 684] width 57 height 30
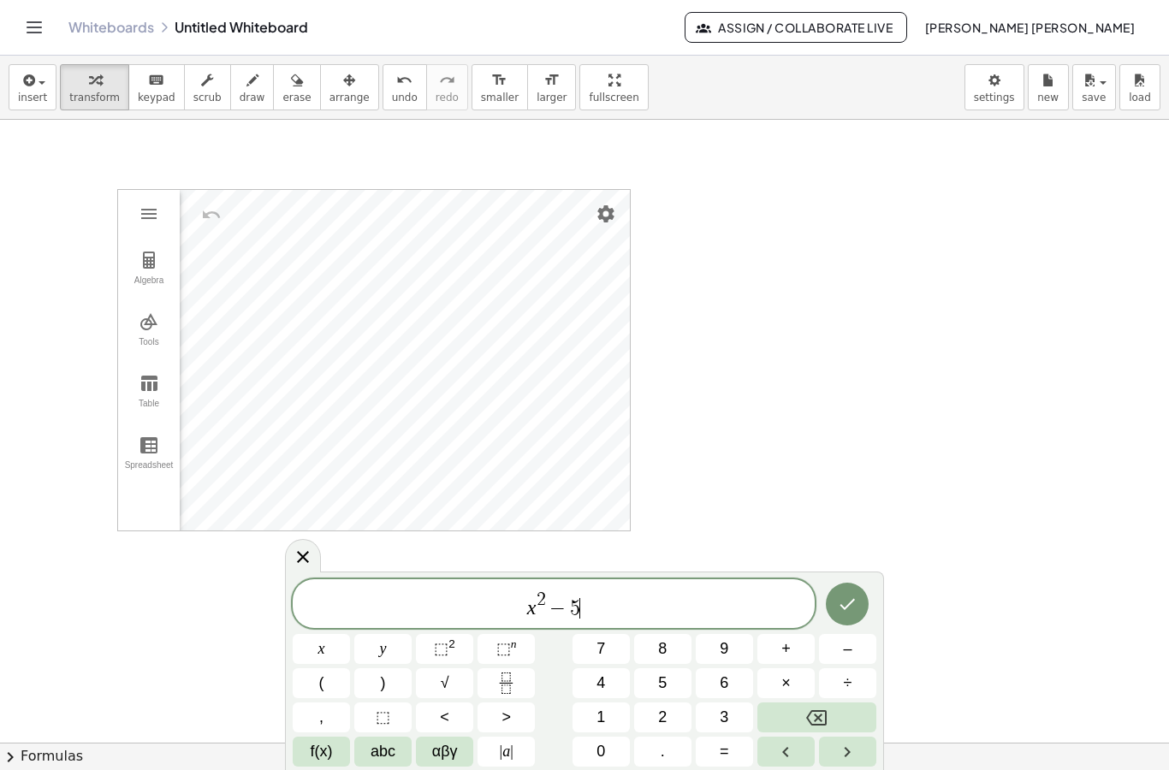
click at [312, 662] on button "x" at bounding box center [321, 649] width 57 height 30
click at [800, 658] on button "+" at bounding box center [786, 649] width 57 height 30
click at [736, 681] on button "6" at bounding box center [724, 684] width 57 height 30
click at [865, 608] on button "Done" at bounding box center [847, 604] width 43 height 43
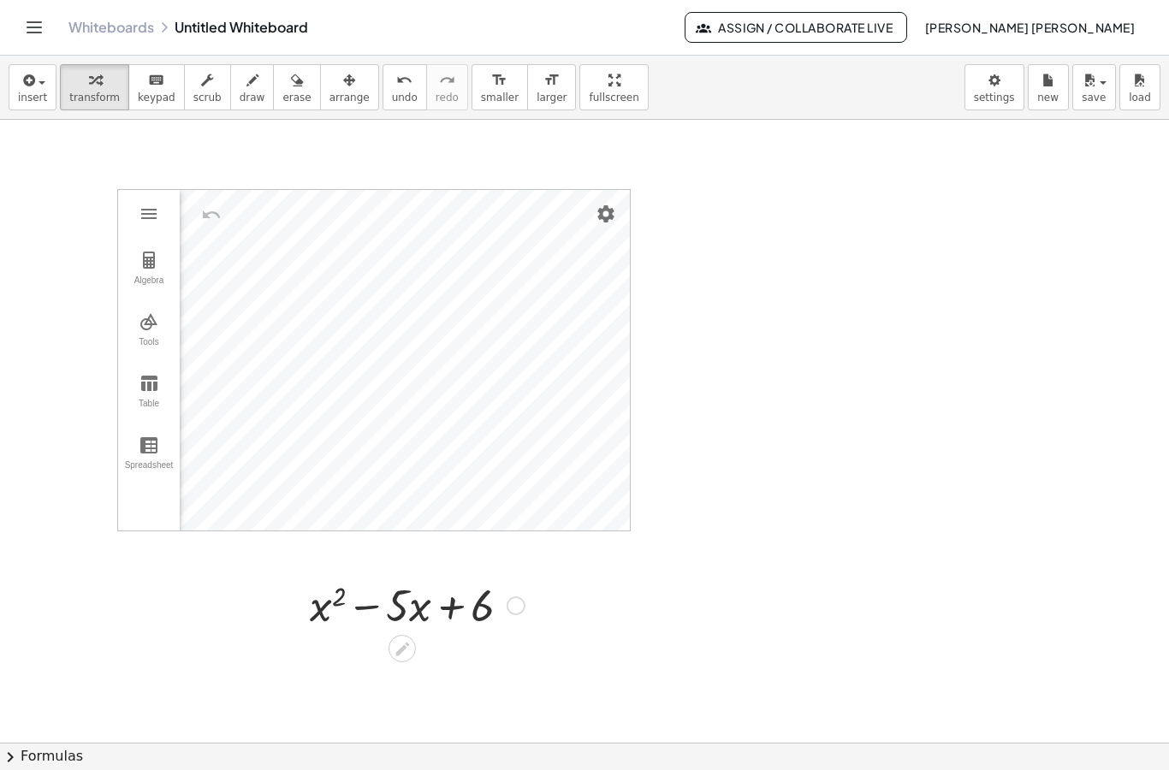
click at [149, 211] on img "Graphing Calculator" at bounding box center [149, 214] width 21 height 21
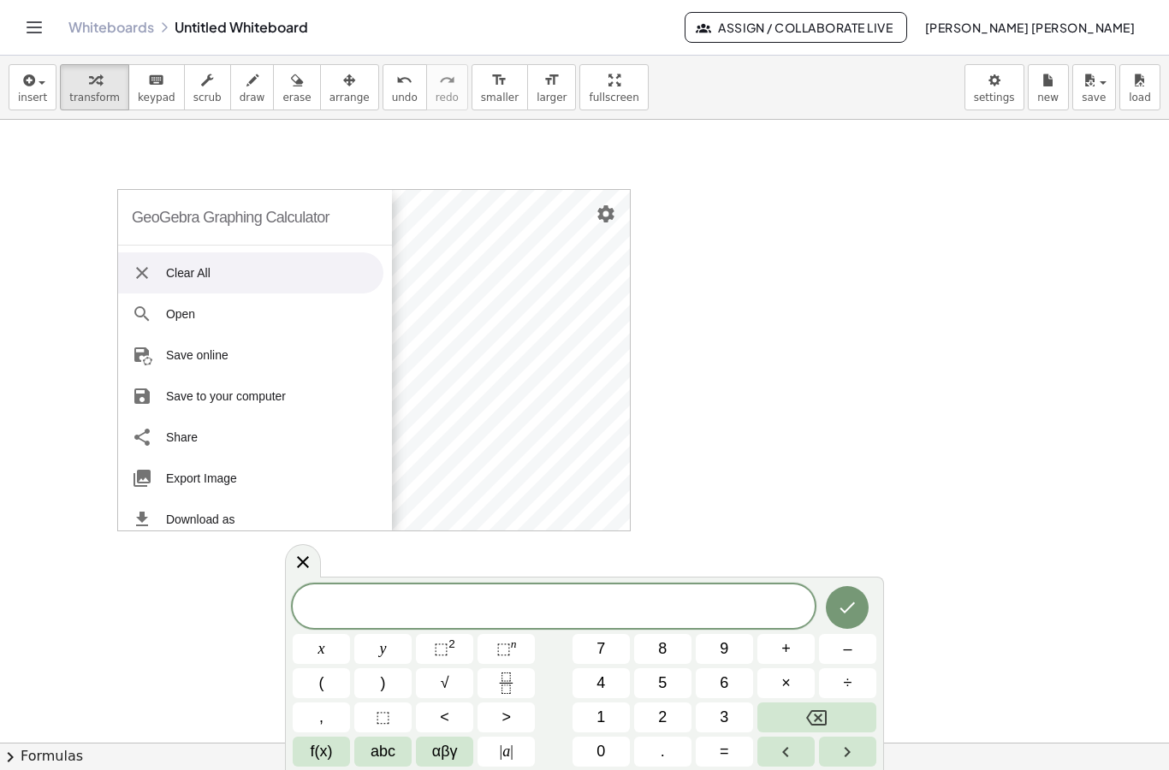
click at [132, 272] on img "Graphing Calculator" at bounding box center [142, 273] width 21 height 21
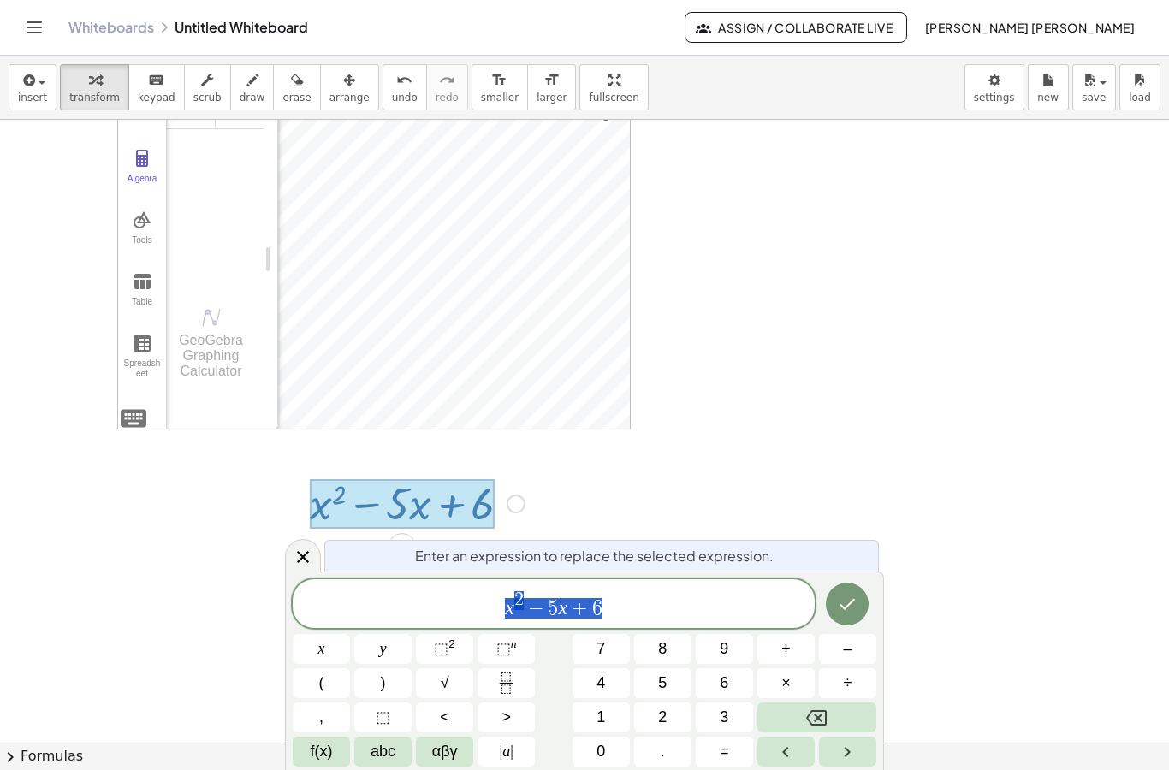
scroll to position [103, 0]
click at [853, 608] on icon "Done" at bounding box center [847, 604] width 21 height 21
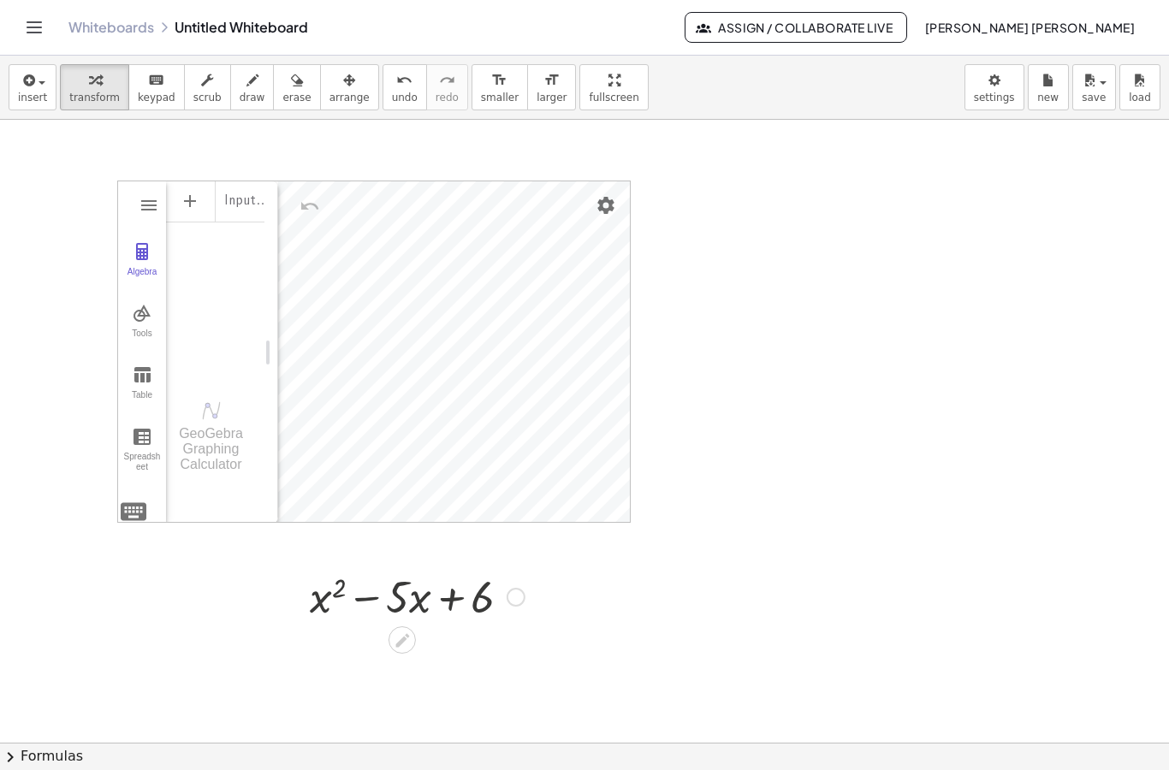
scroll to position [0, 0]
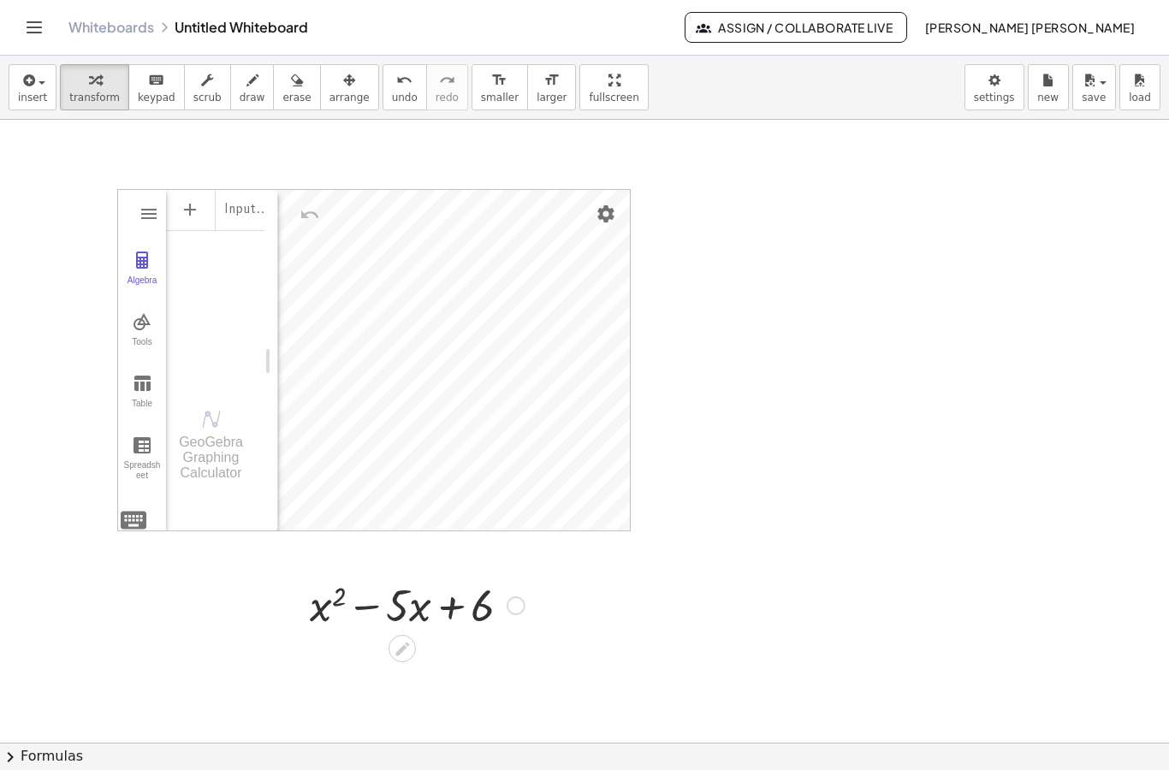
click at [611, 199] on button "Settings" at bounding box center [606, 214] width 31 height 31
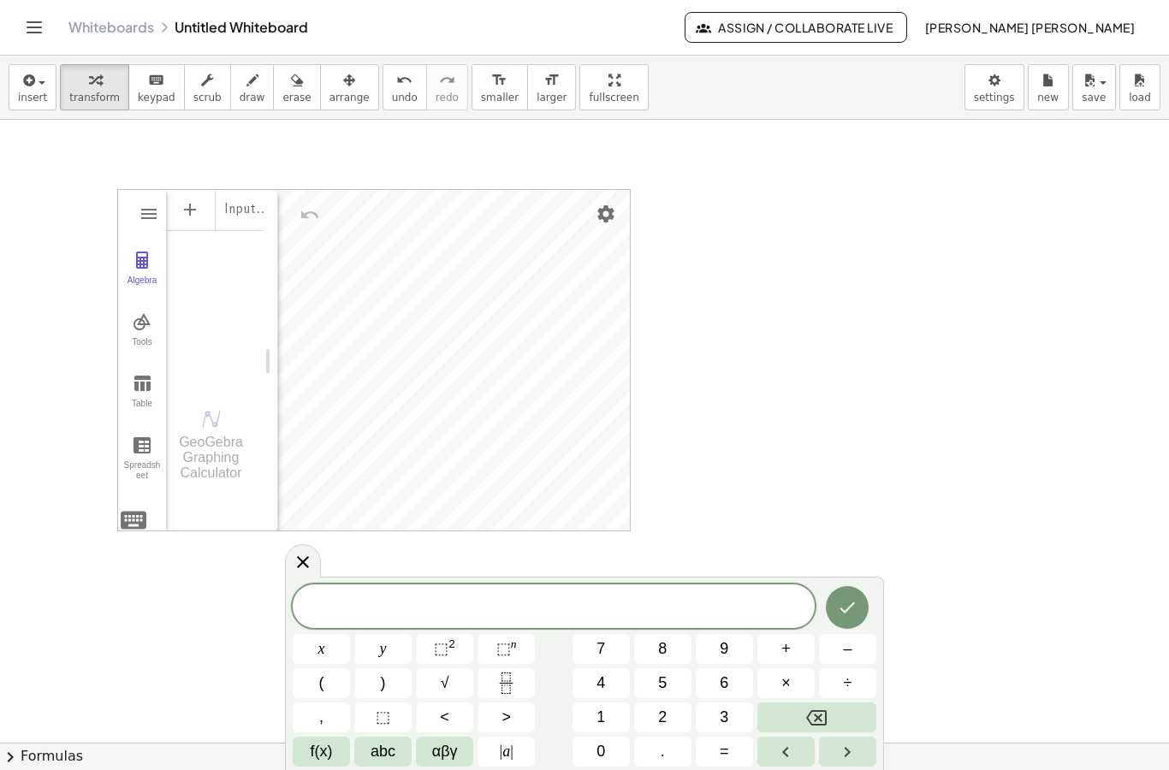
click at [139, 382] on img "Graphing Calculator" at bounding box center [142, 383] width 21 height 21
click at [144, 270] on img "Graphing Calculator" at bounding box center [142, 260] width 21 height 21
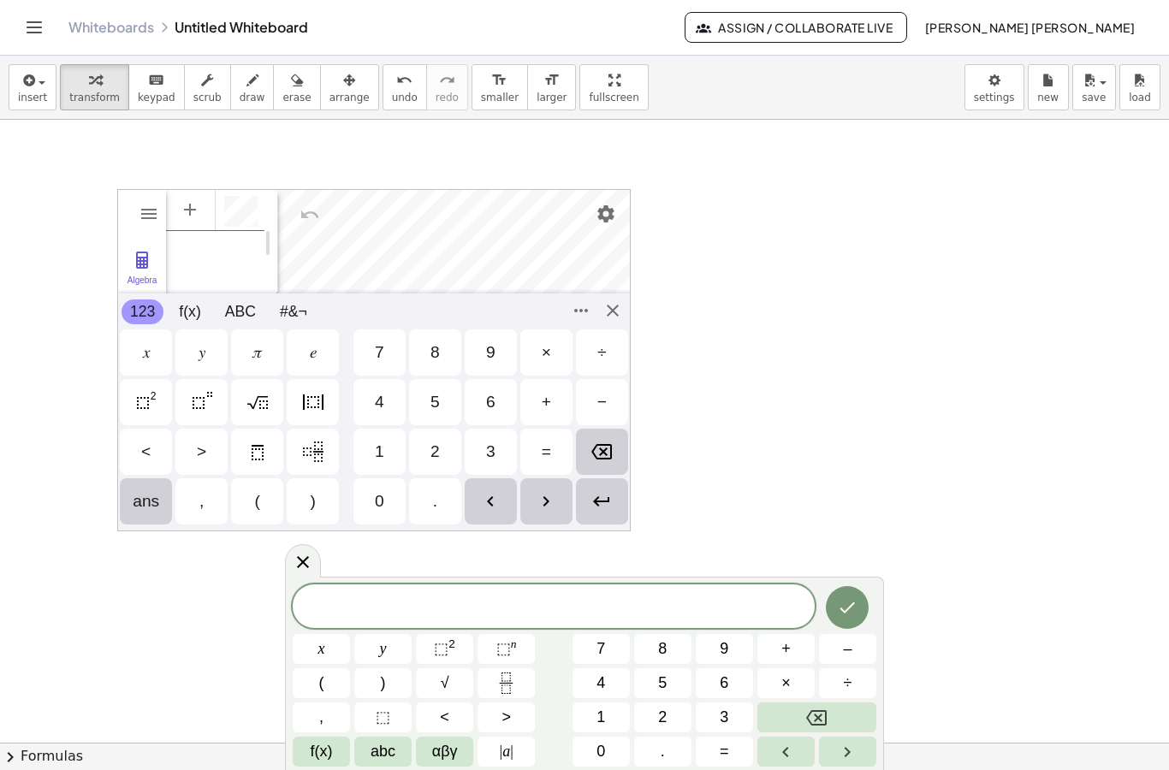
click at [318, 653] on span "x" at bounding box center [321, 649] width 7 height 23
click at [443, 656] on span "⬚" at bounding box center [441, 648] width 15 height 17
click at [859, 657] on button "–" at bounding box center [847, 649] width 57 height 30
click at [670, 688] on button "5" at bounding box center [662, 684] width 57 height 30
click at [335, 654] on button "x" at bounding box center [321, 649] width 57 height 30
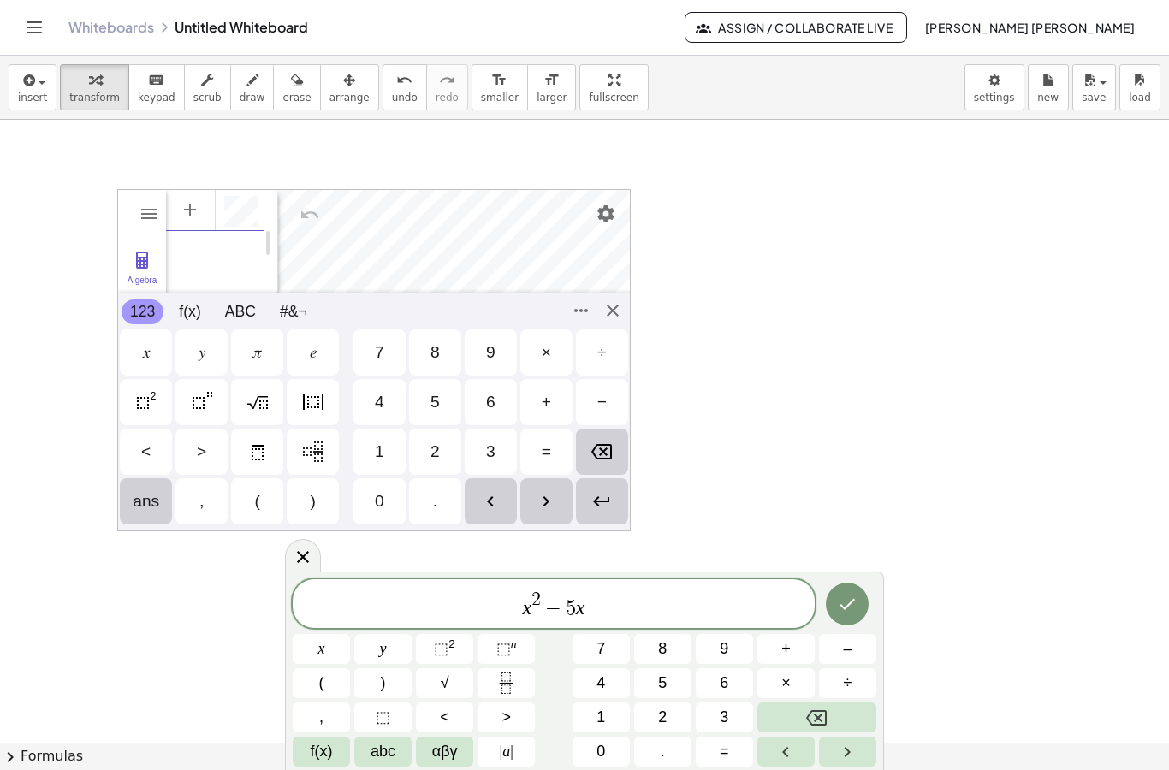
click at [793, 657] on button "+" at bounding box center [786, 649] width 57 height 30
click at [727, 678] on span "6" at bounding box center [724, 683] width 9 height 23
click at [859, 604] on button "Done" at bounding box center [847, 604] width 43 height 43
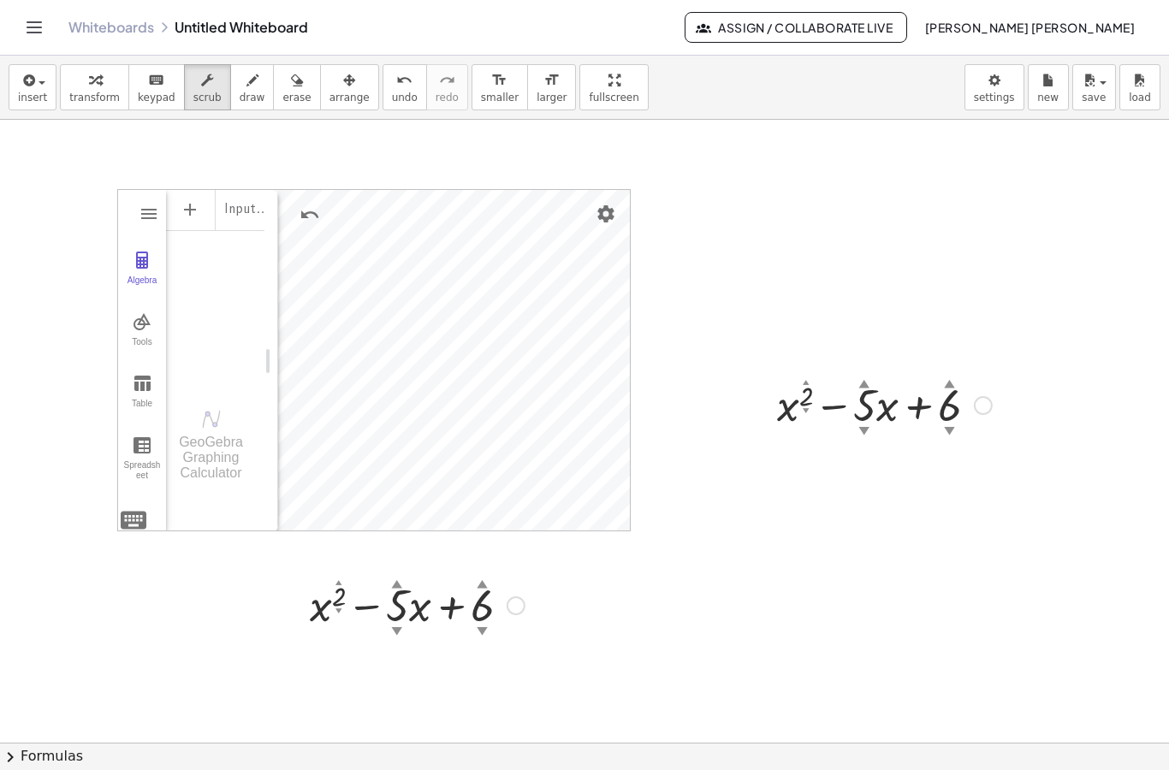
click at [611, 218] on img "Settings" at bounding box center [606, 214] width 21 height 21
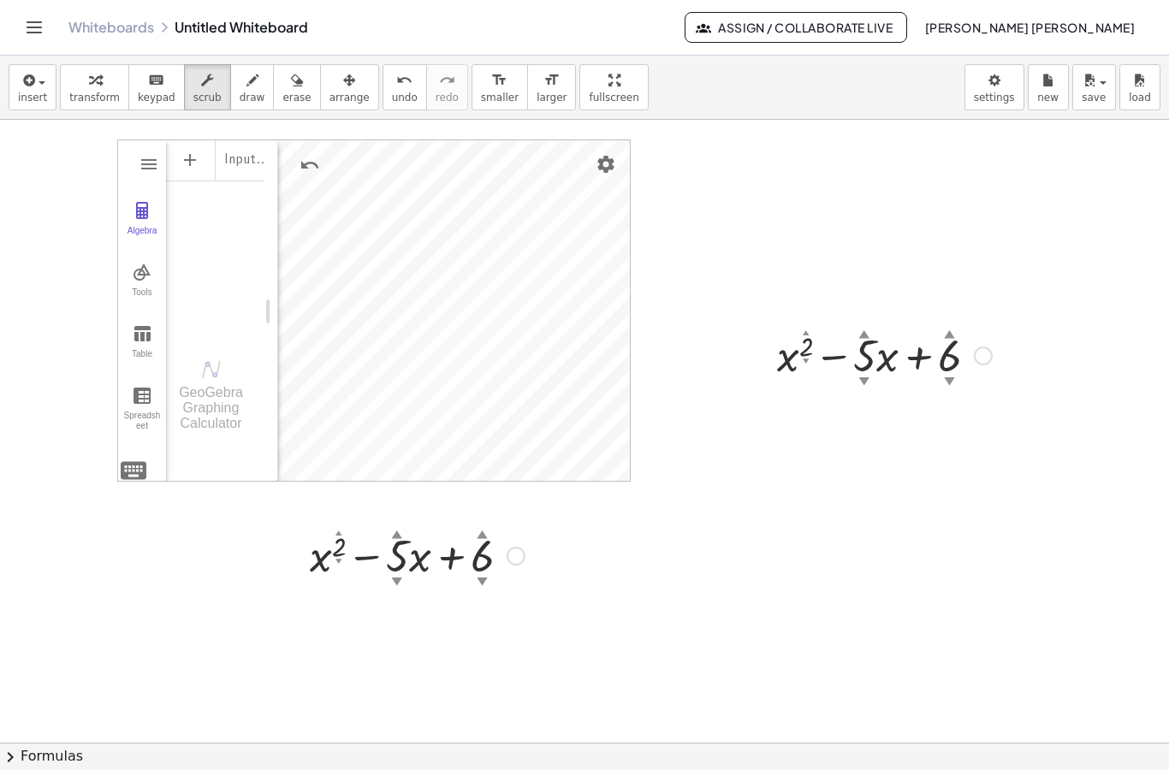
scroll to position [51, 0]
click at [137, 336] on img "Graphing Calculator" at bounding box center [142, 332] width 21 height 21
click at [142, 158] on img "Graphing Calculator" at bounding box center [149, 162] width 21 height 21
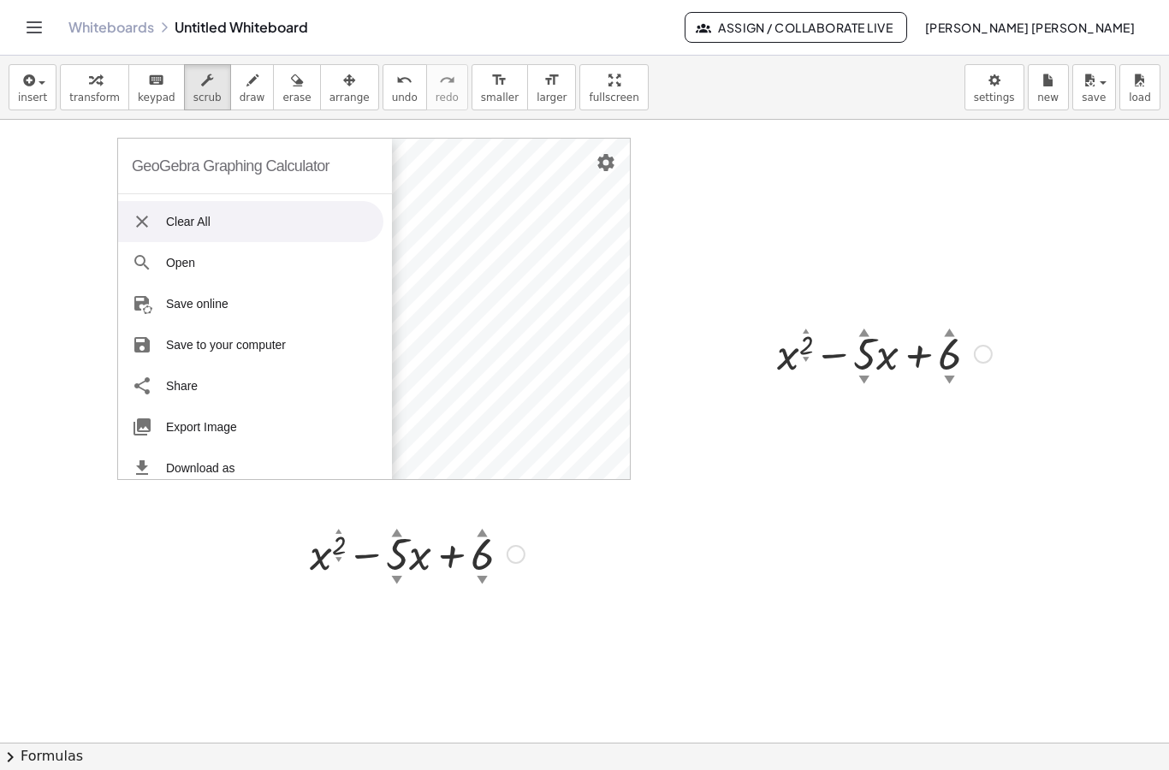
click at [137, 229] on img "Graphing Calculator" at bounding box center [142, 221] width 21 height 21
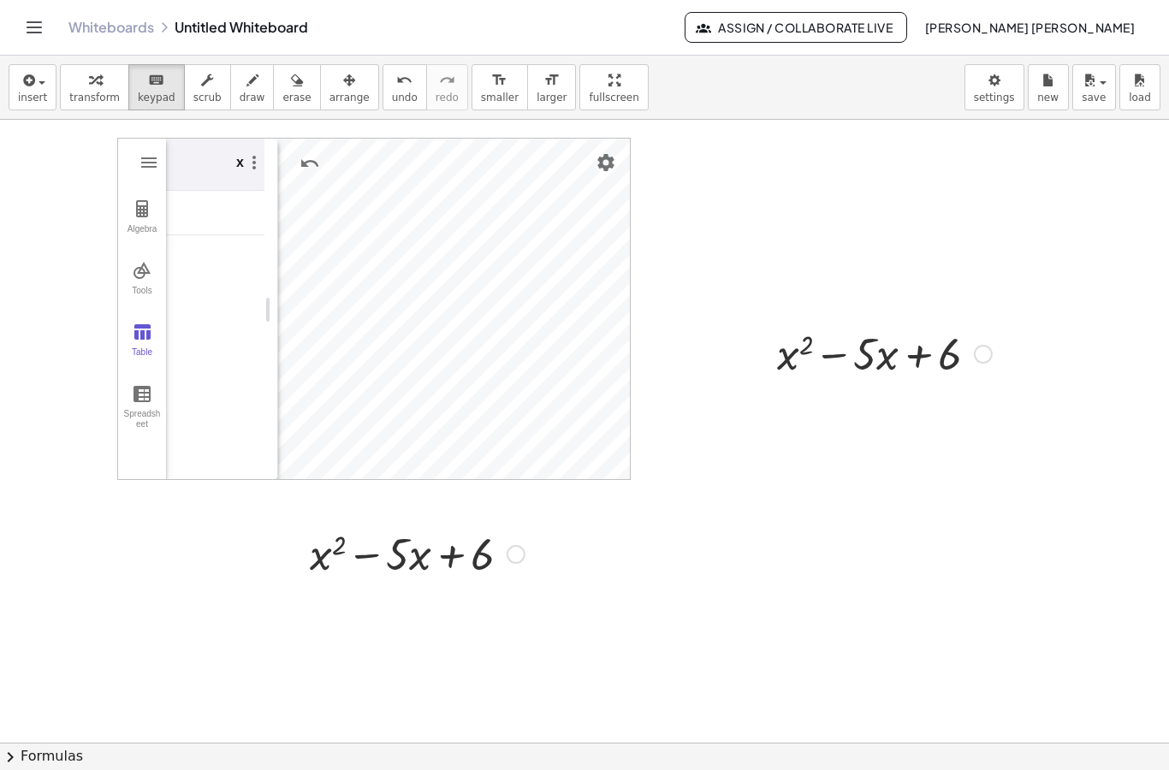
click at [823, 360] on div at bounding box center [885, 353] width 232 height 58
click at [804, 356] on div at bounding box center [807, 346] width 14 height 28
click at [459, 561] on div at bounding box center [462, 556] width 63 height 48
click at [459, 563] on div at bounding box center [462, 556] width 63 height 48
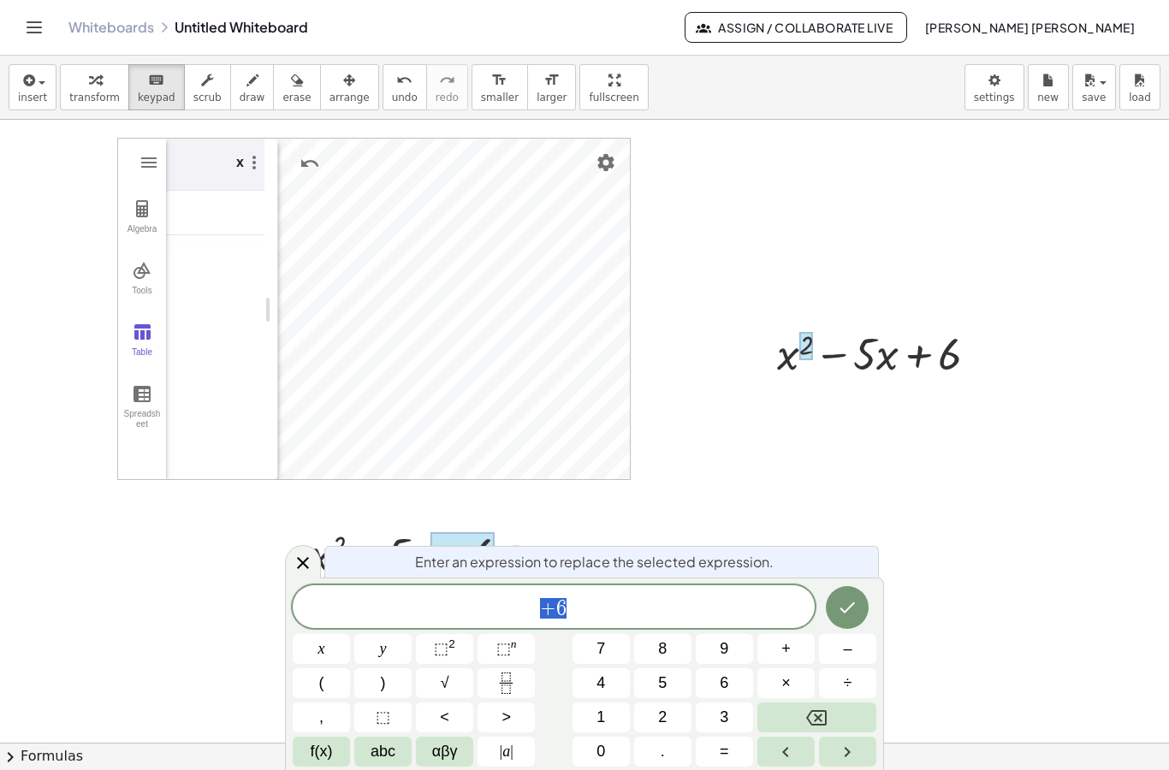
click at [466, 566] on span "Enter an expression to replace the selected expression." at bounding box center [594, 562] width 359 height 21
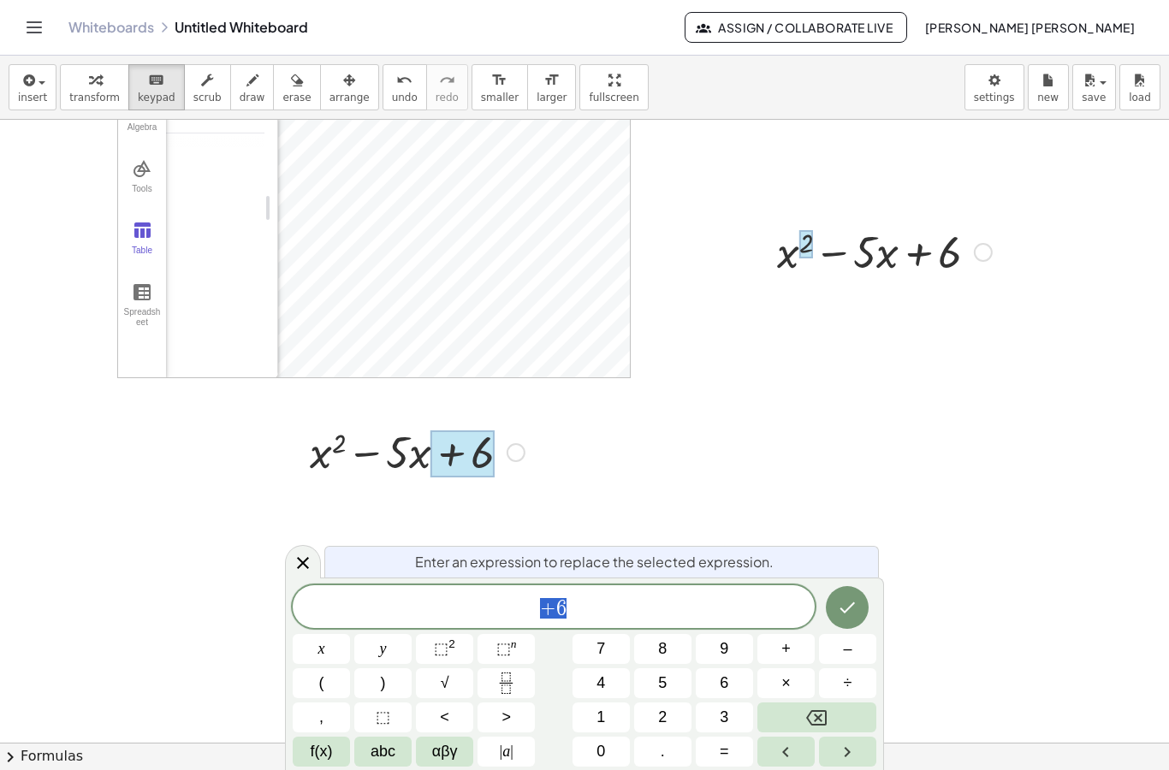
scroll to position [187, 0]
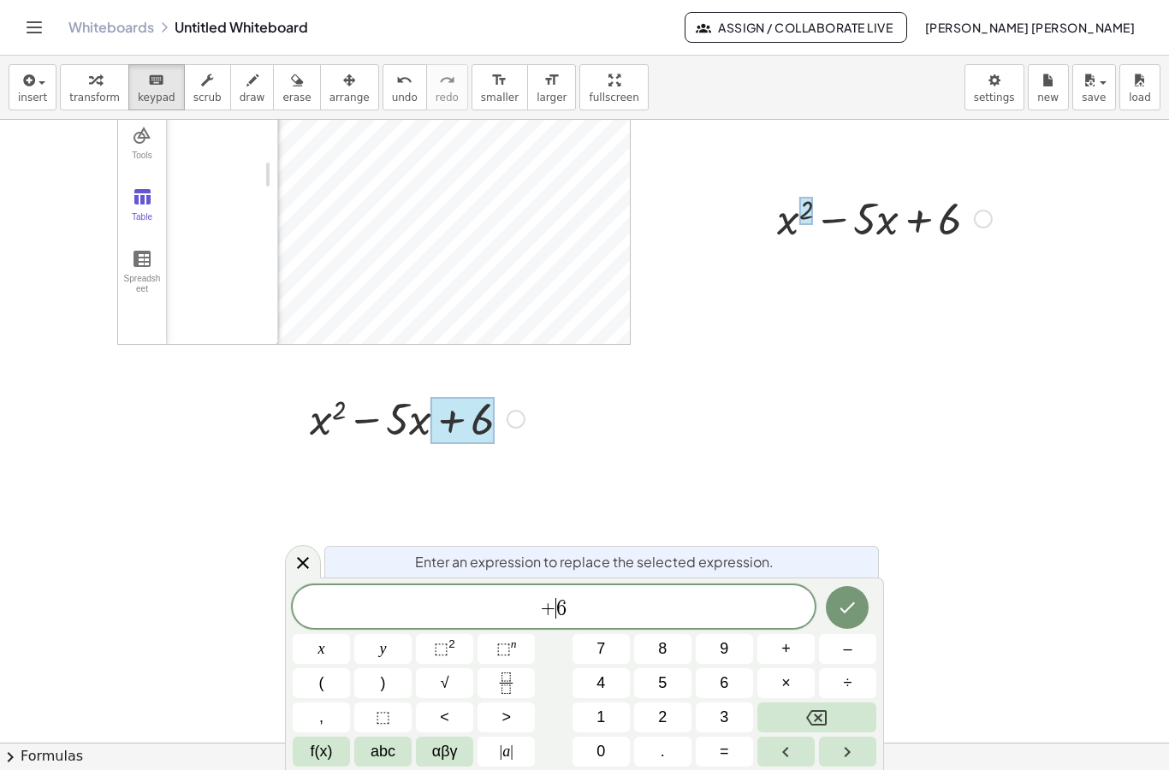
click at [512, 428] on div at bounding box center [516, 419] width 19 height 19
click at [932, 217] on div at bounding box center [885, 217] width 232 height 58
click at [987, 227] on div at bounding box center [983, 219] width 19 height 19
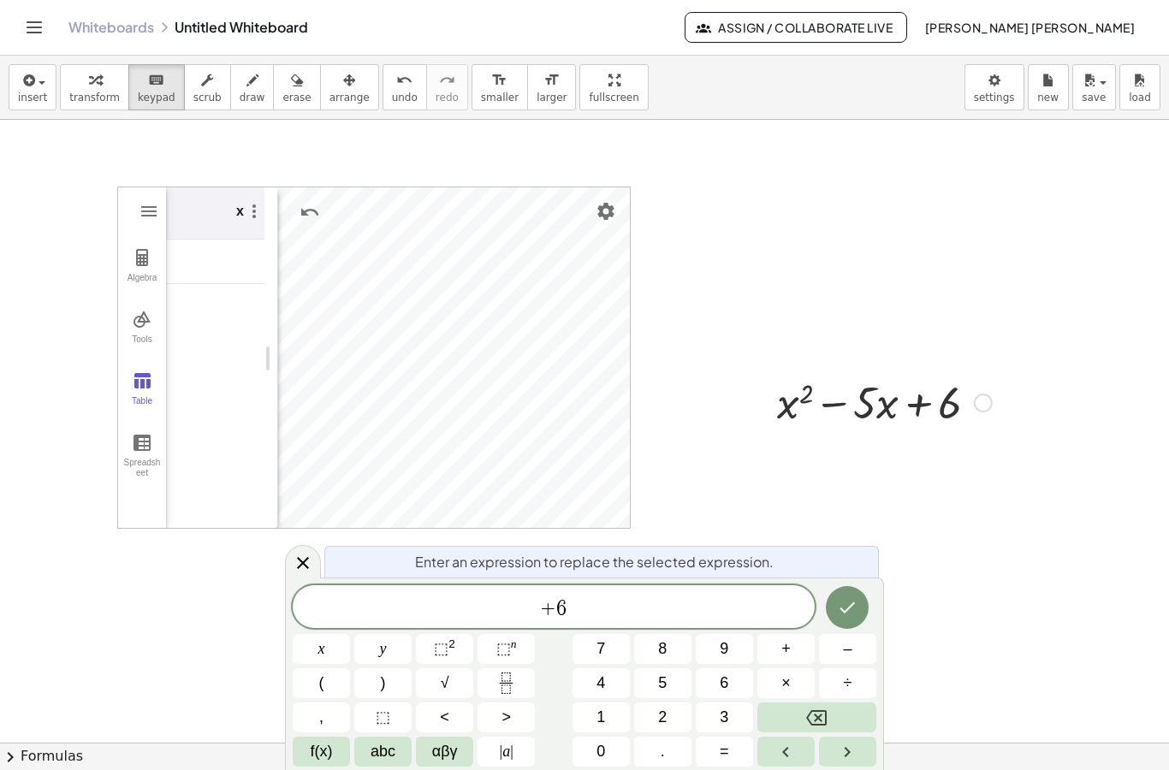
scroll to position [0, 0]
click at [205, 211] on th "x" at bounding box center [217, 216] width 103 height 52
click at [259, 221] on img "Graphing Calculator" at bounding box center [254, 214] width 21 height 21
click at [280, 247] on li "Edit" at bounding box center [334, 248] width 178 height 27
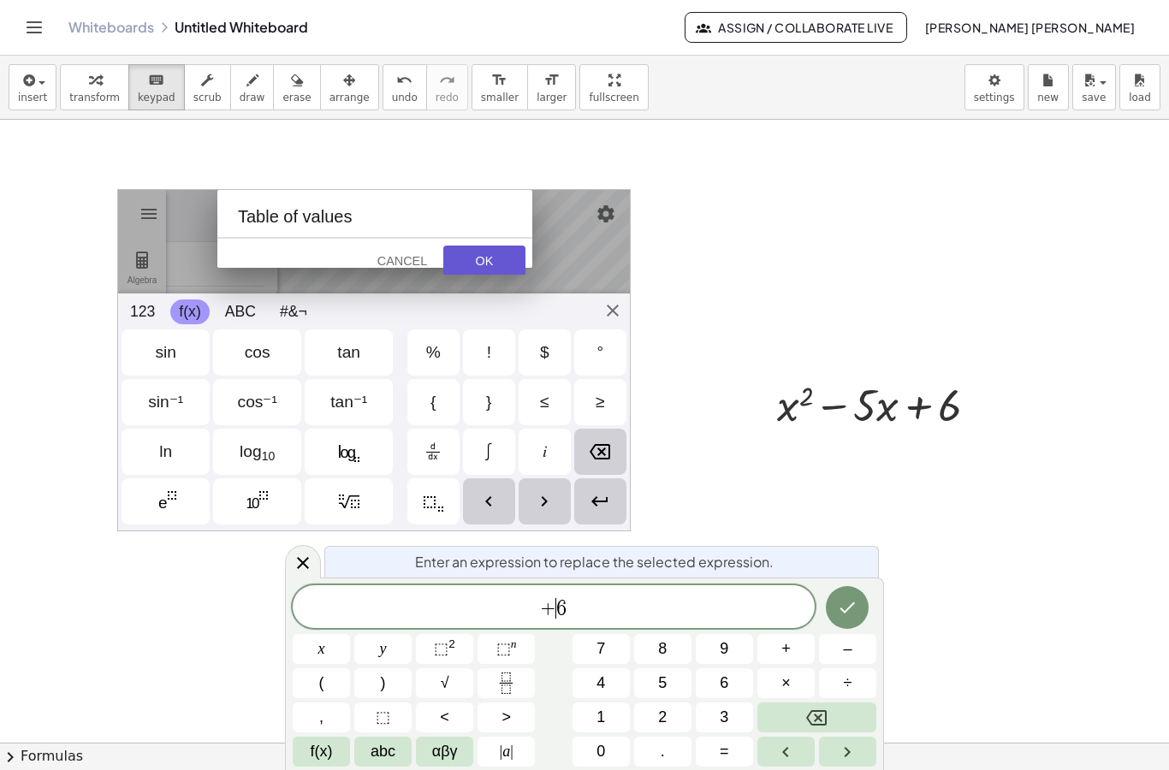
type input "*****"
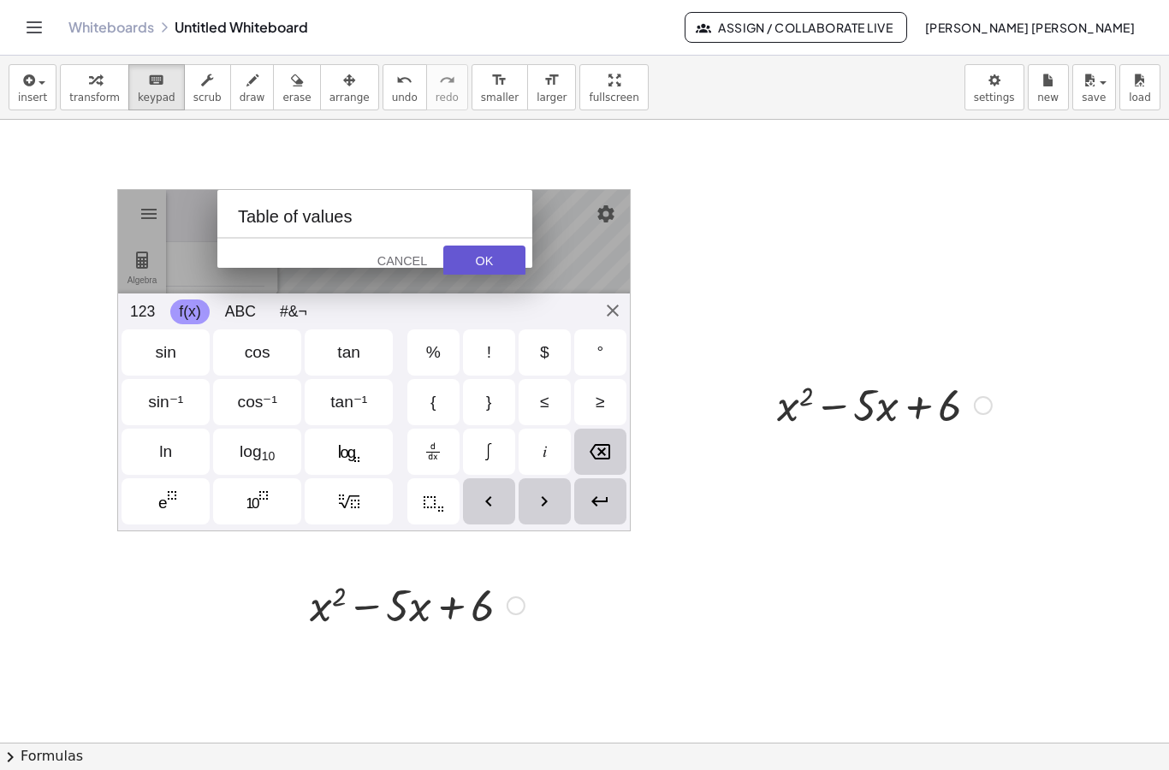
click at [489, 265] on div "OK" at bounding box center [484, 261] width 55 height 14
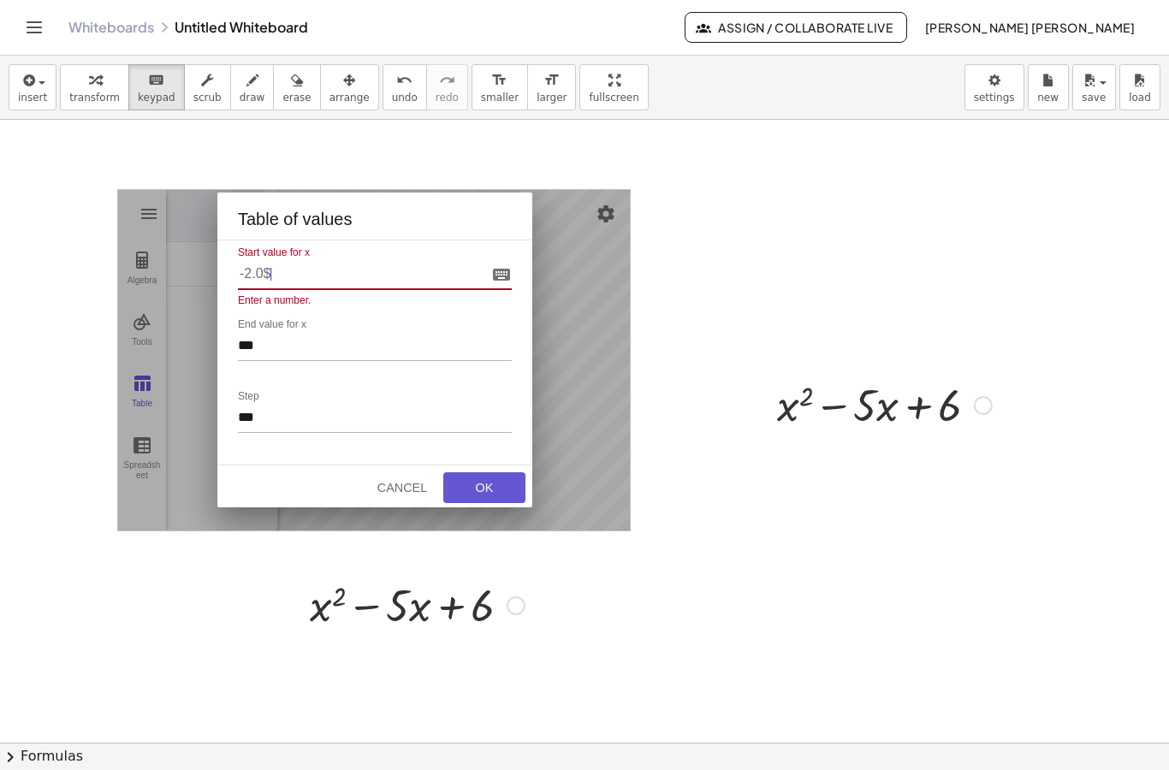
click at [395, 491] on div "Cancel" at bounding box center [402, 488] width 55 height 14
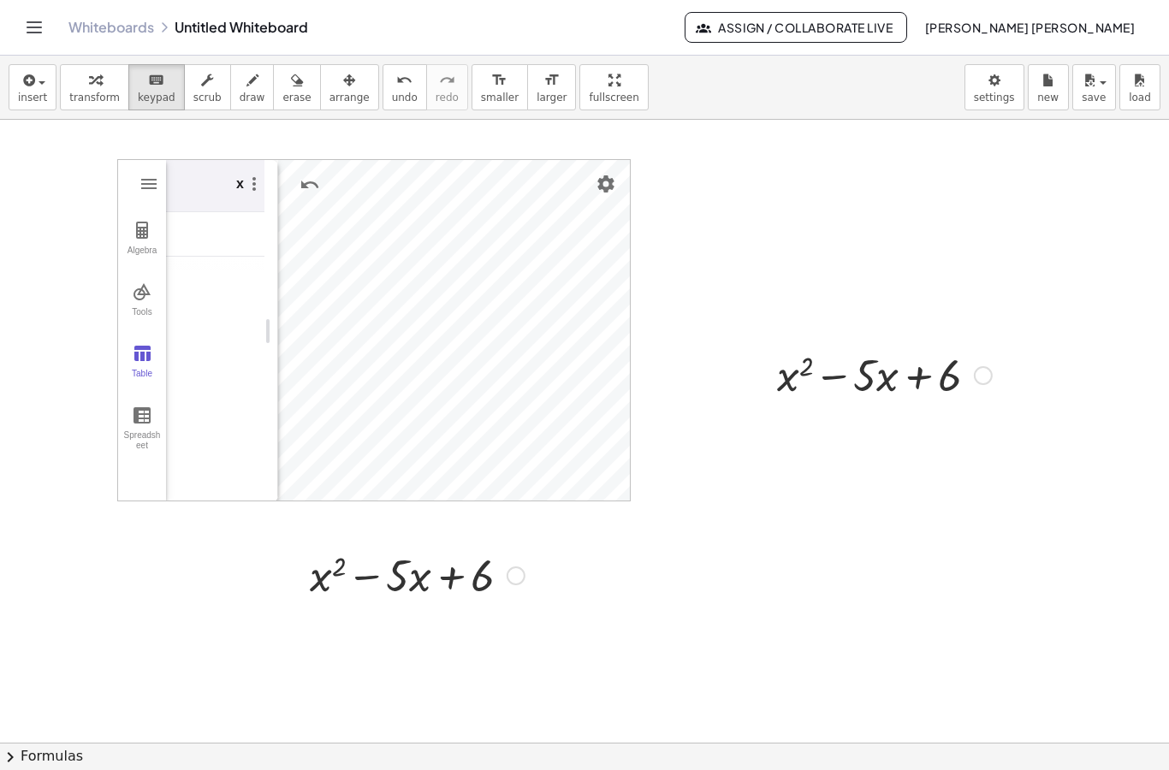
scroll to position [7, 0]
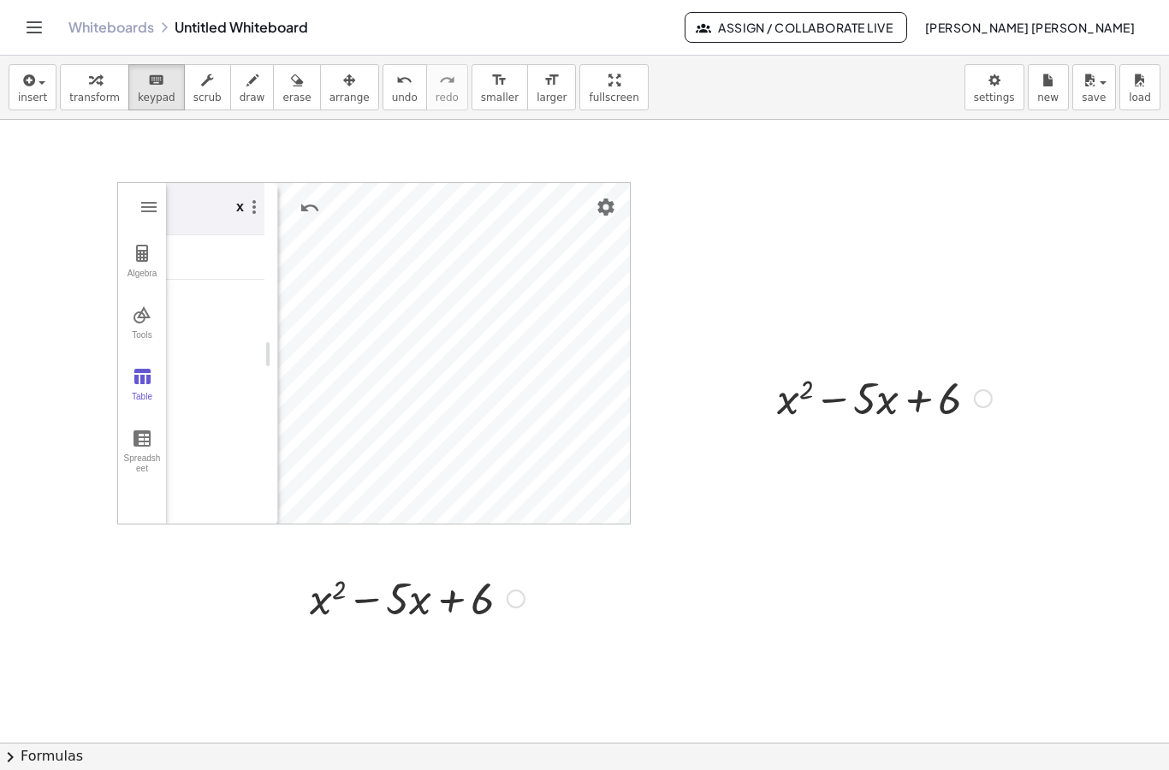
click at [138, 253] on img "Graphing Calculator" at bounding box center [142, 253] width 21 height 21
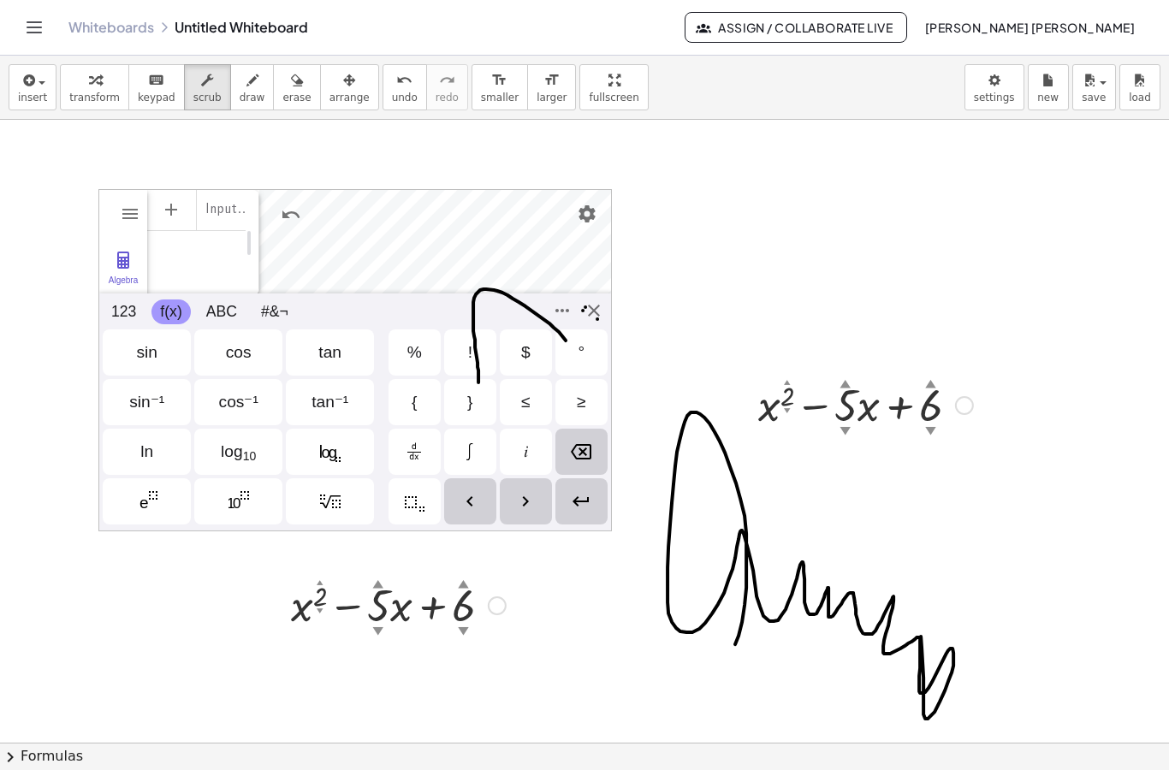
scroll to position [0, 0]
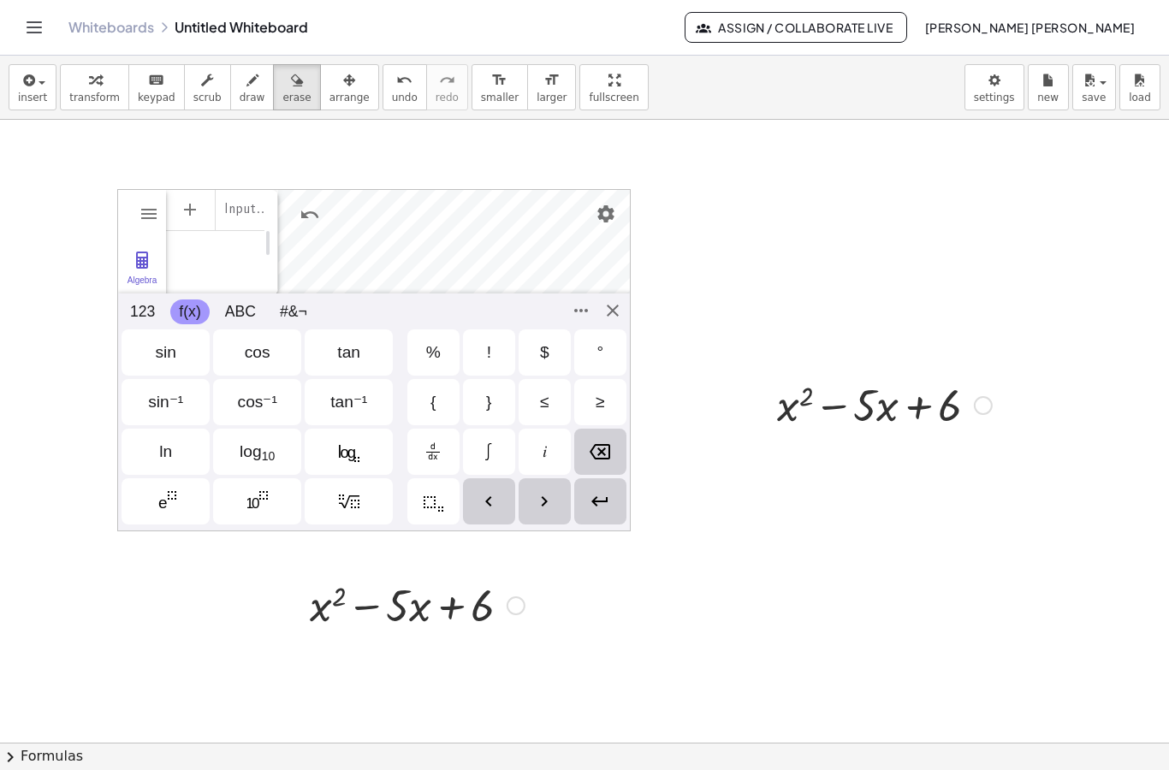
click at [27, 84] on icon "button" at bounding box center [27, 80] width 15 height 21
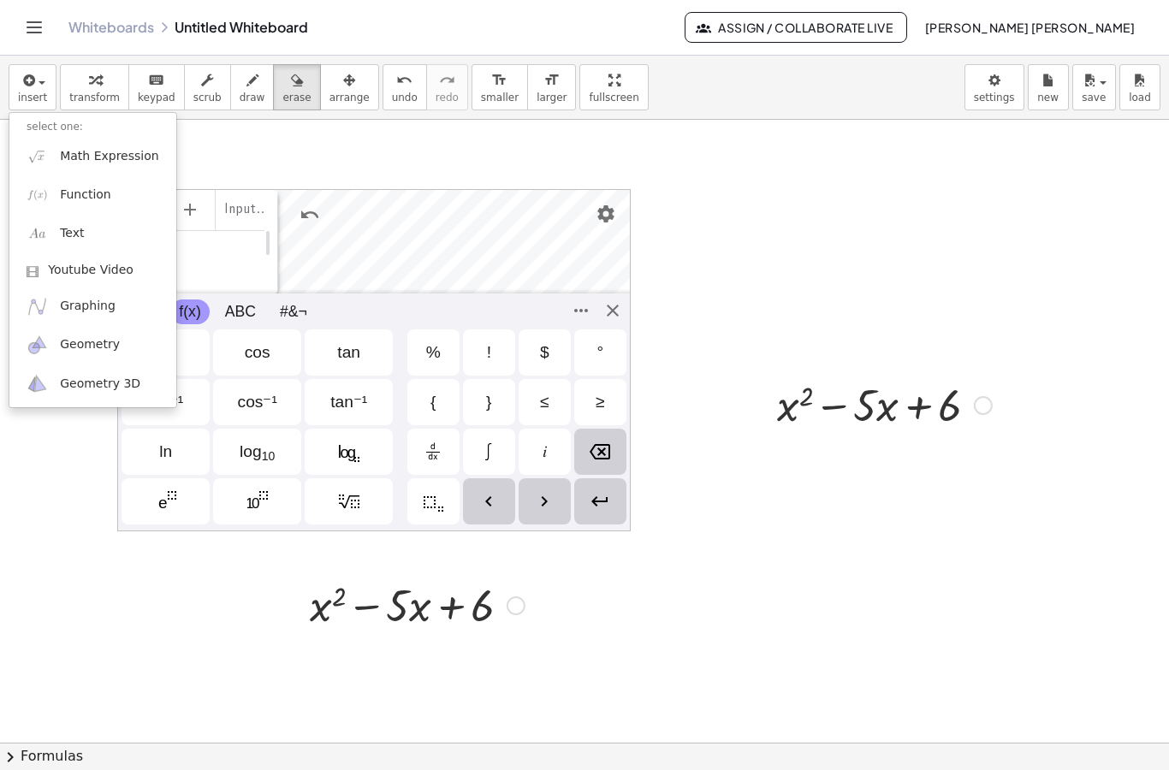
click at [290, 84] on div at bounding box center [584, 385] width 1169 height 770
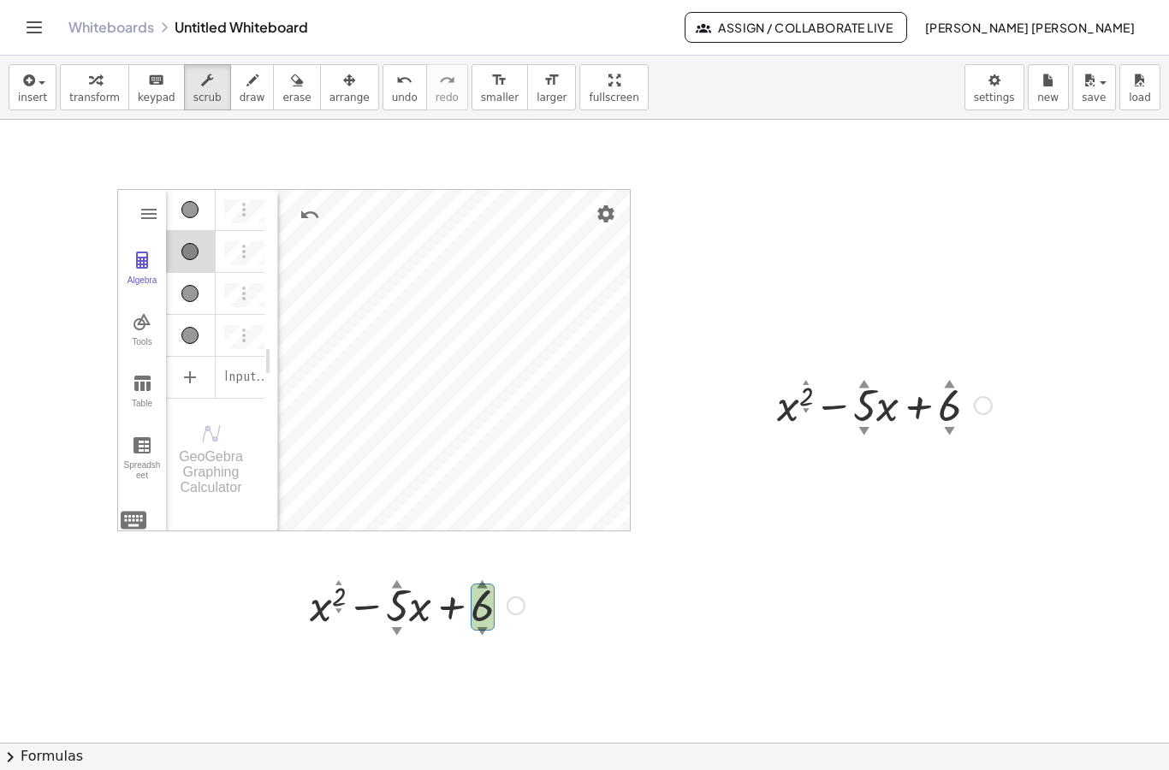
click at [486, 633] on div "▼" at bounding box center [482, 630] width 11 height 15
